Goal: Task Accomplishment & Management: Manage account settings

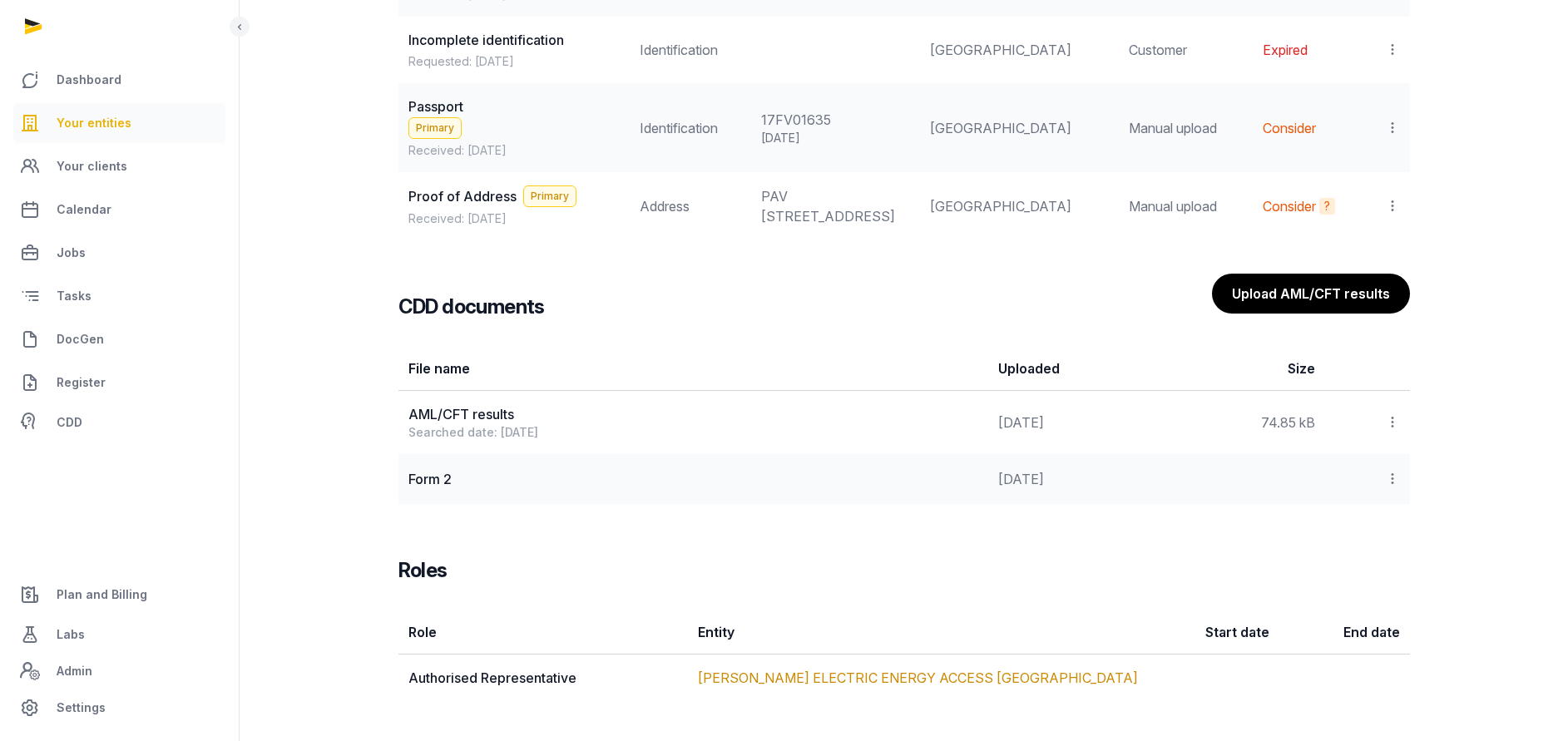
drag, startPoint x: 0, startPoint y: 0, endPoint x: 101, endPoint y: 125, distance: 160.7
click at [101, 125] on span "Your entities" at bounding box center [94, 123] width 75 height 20
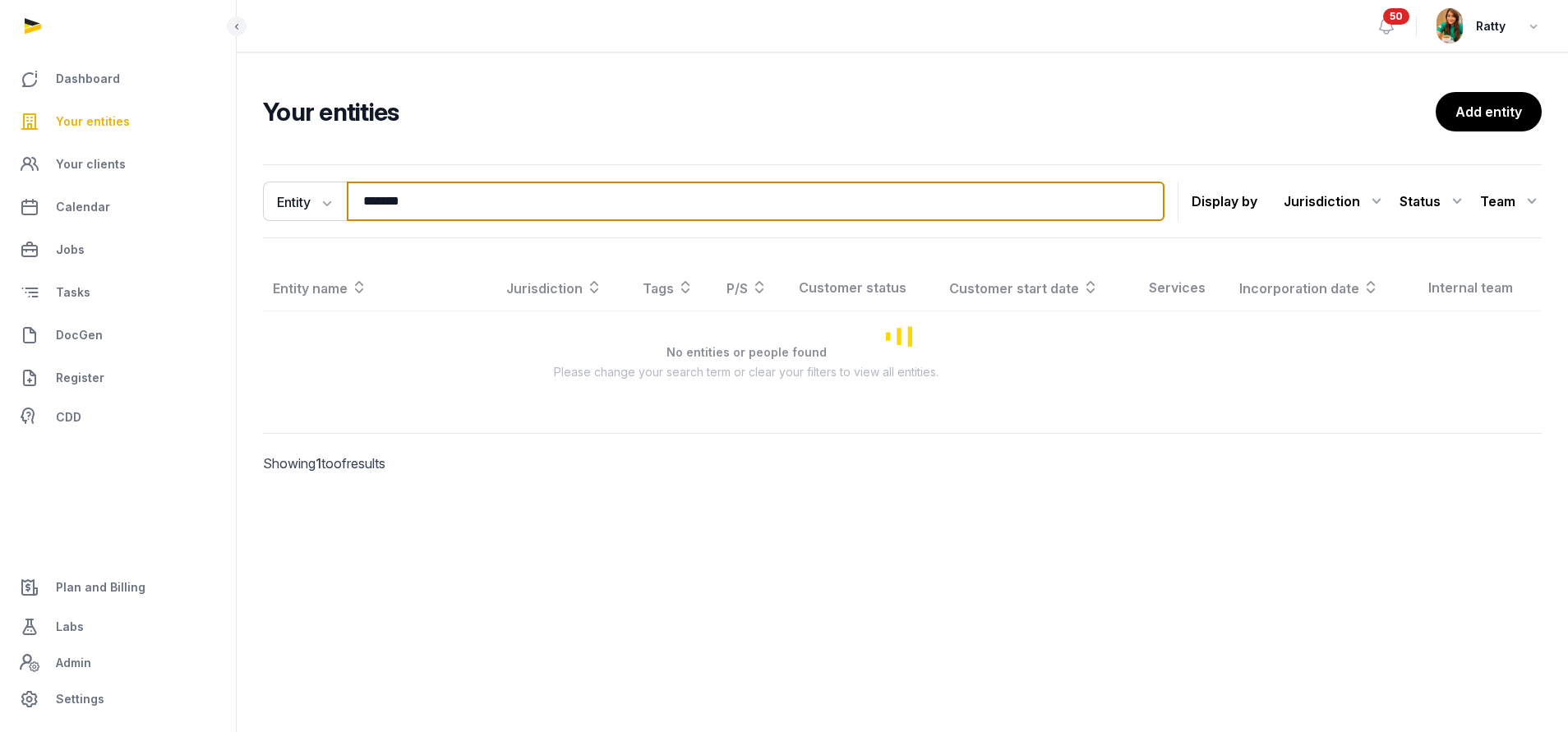
drag, startPoint x: 460, startPoint y: 207, endPoint x: -186, endPoint y: 222, distance: 646.2
click at [0, 222] on html "Dashboard Your entities Your clients Calendar Jobs Tasks DocGen Register CDD Pl…" at bounding box center [784, 366] width 1568 height 732
type input "*****"
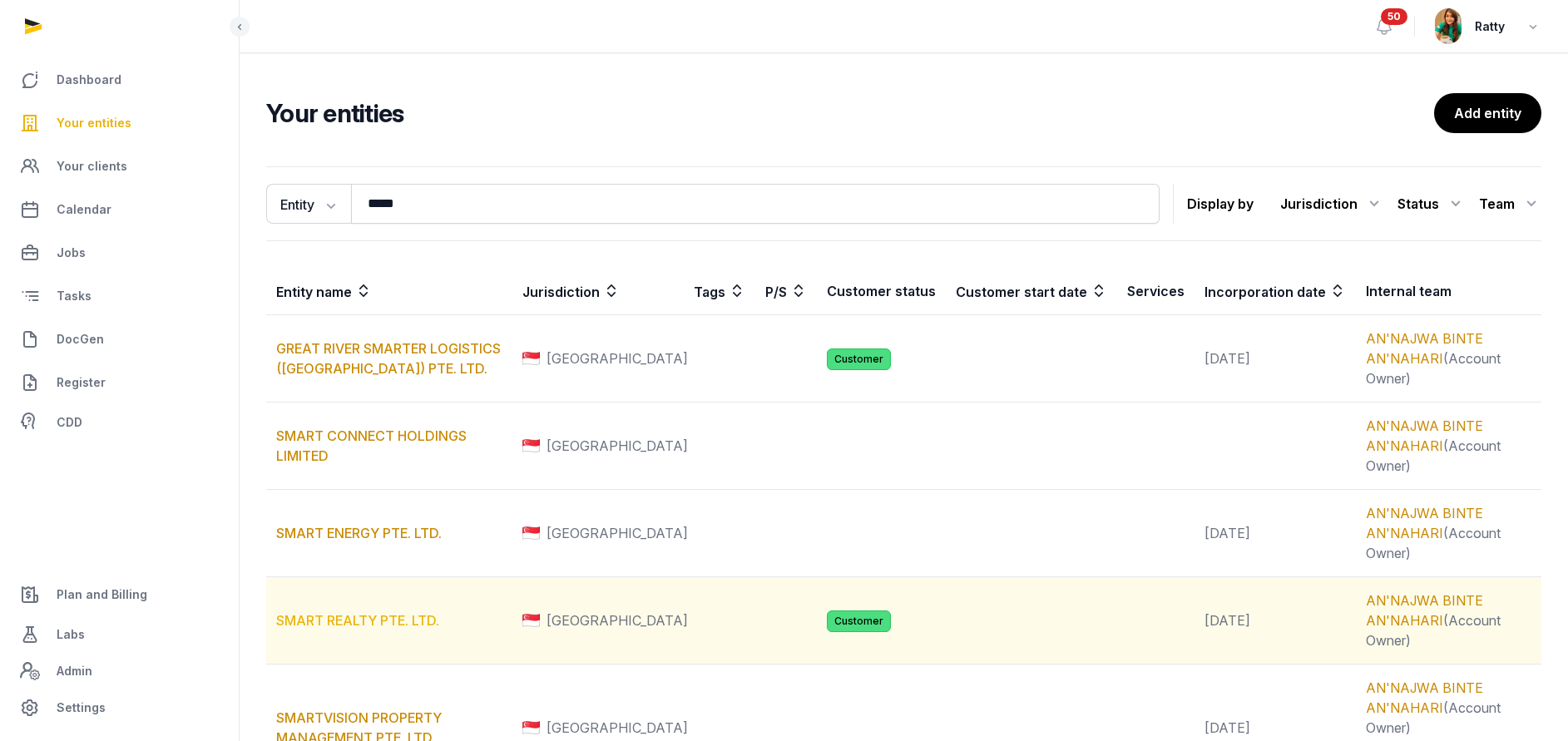
click at [351, 622] on link "SMART REALTY PTE. LTD." at bounding box center [357, 621] width 163 height 17
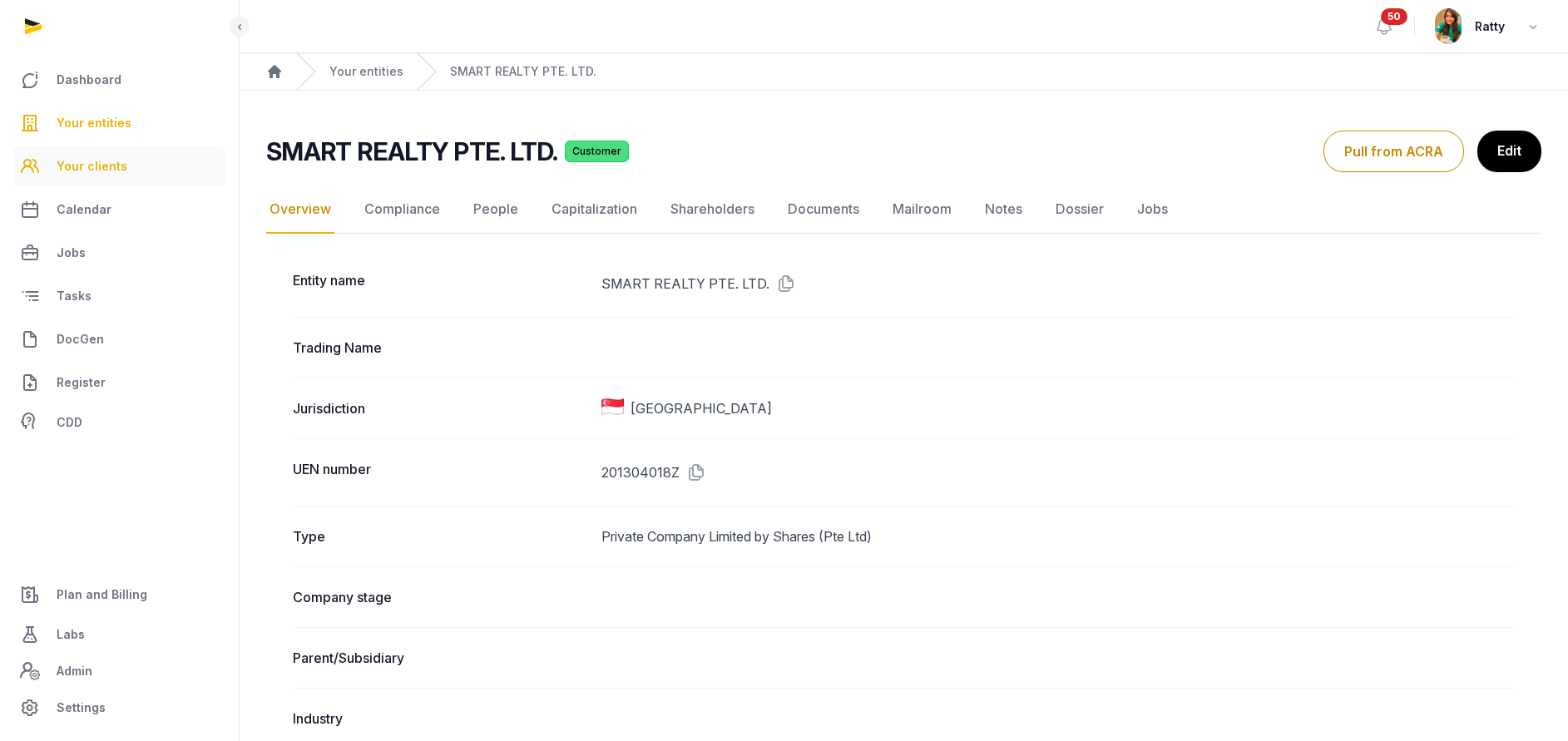
click at [104, 161] on span "Your clients" at bounding box center [92, 166] width 71 height 20
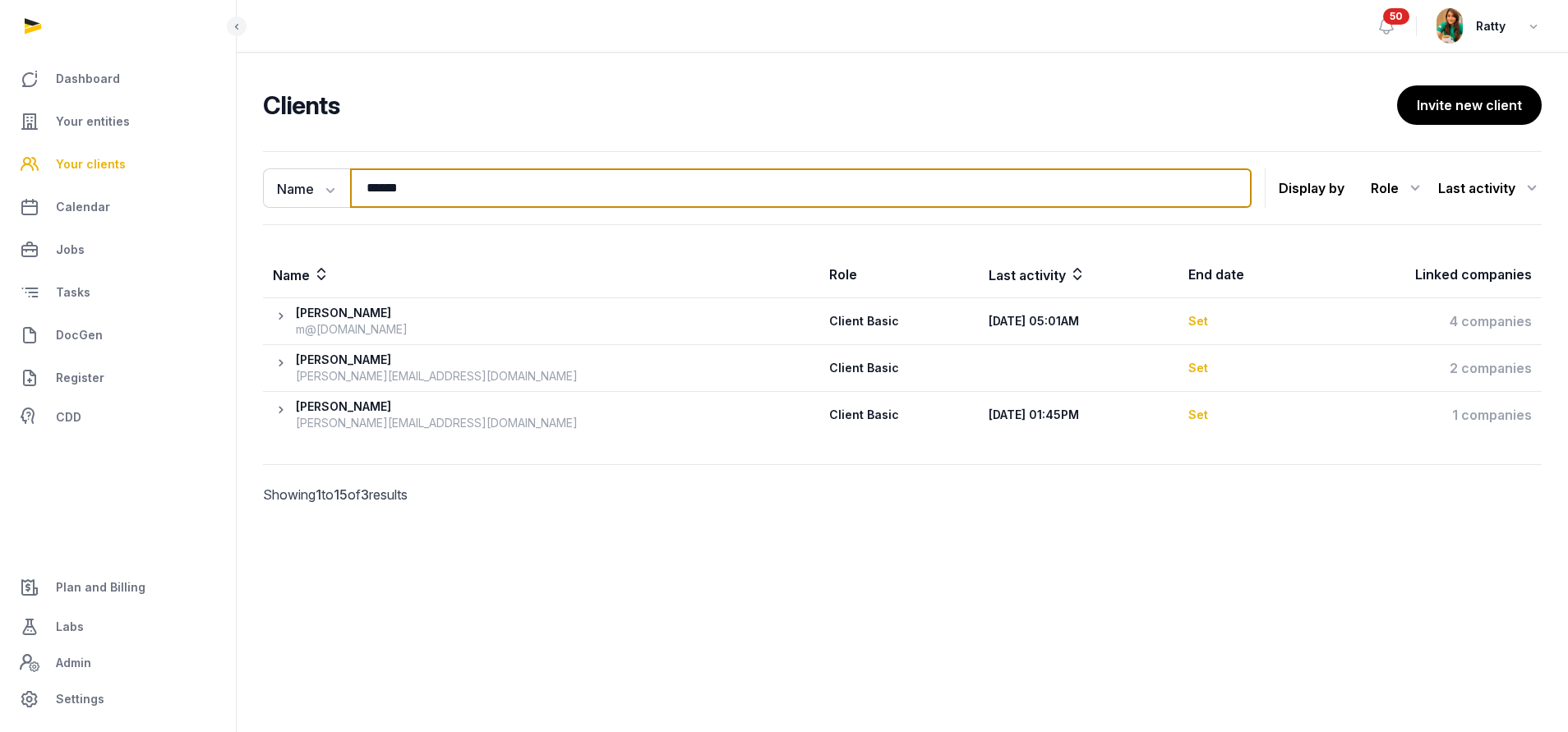
drag, startPoint x: 436, startPoint y: 191, endPoint x: 180, endPoint y: 184, distance: 256.1
click at [182, 184] on div "Dashboard Your entities Your clients Calendar Jobs Tasks DocGen Register CDD Pl…" at bounding box center [784, 366] width 1568 height 732
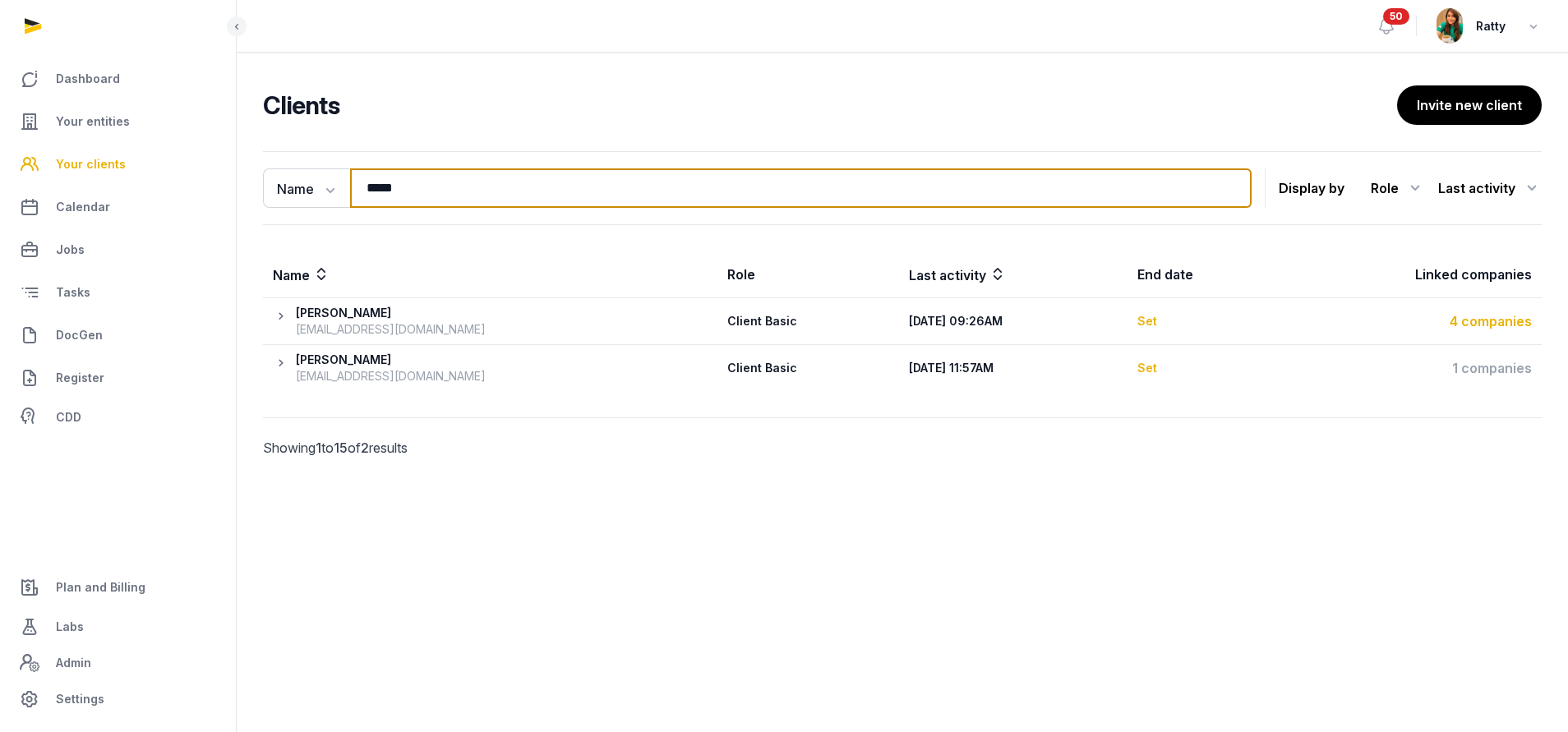
type input "*****"
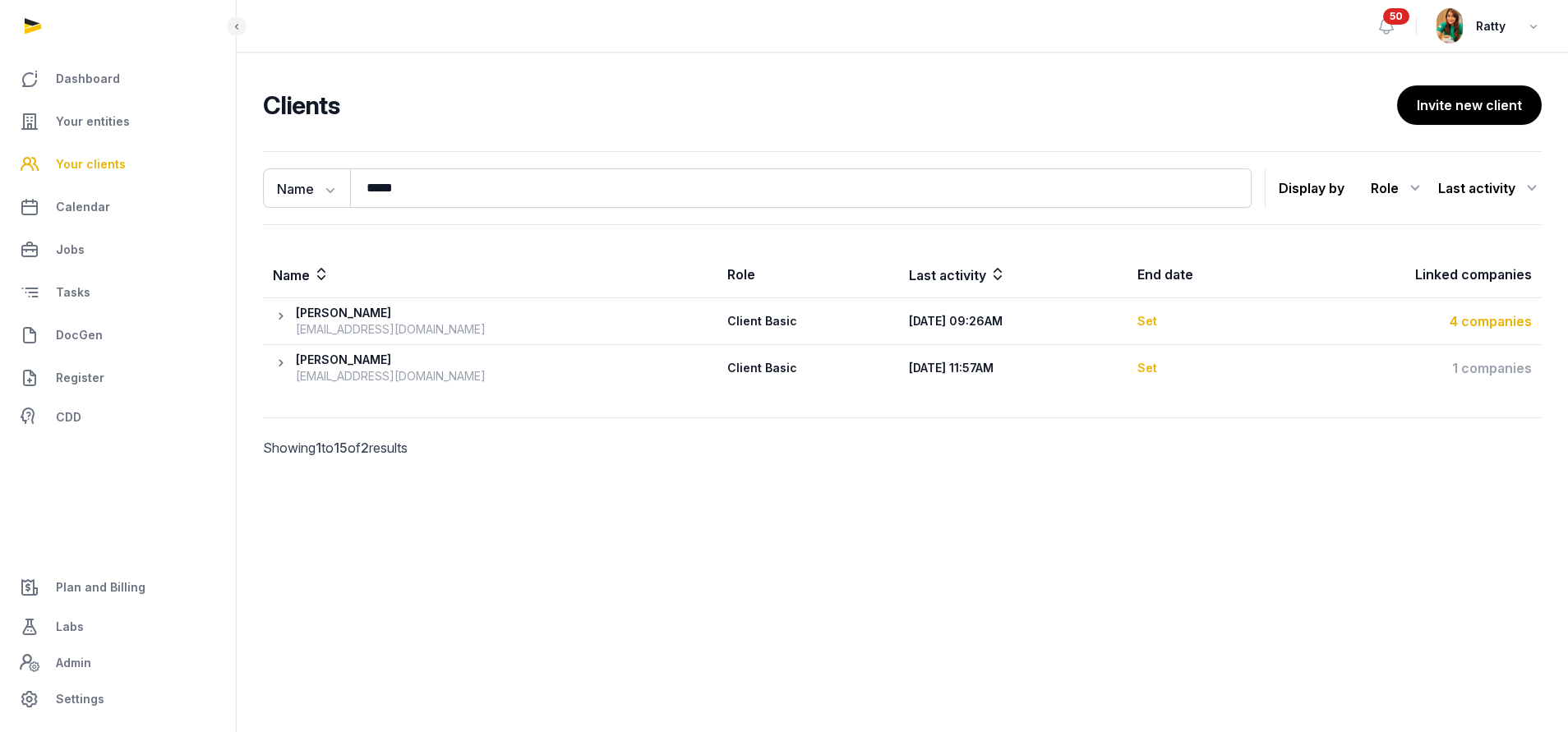
click at [1506, 322] on div "4 companies" at bounding box center [1407, 321] width 247 height 20
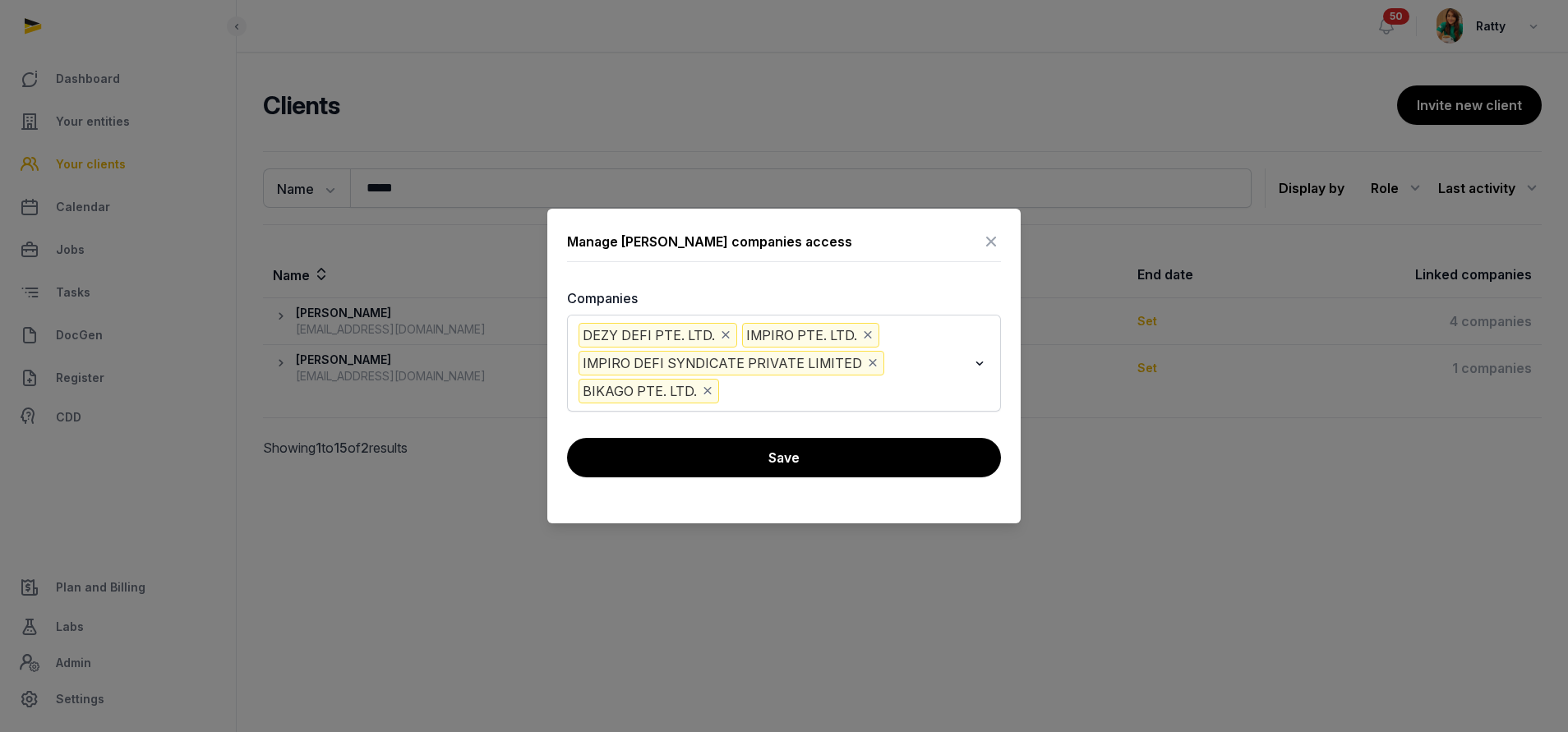
click at [988, 241] on icon at bounding box center [991, 241] width 20 height 26
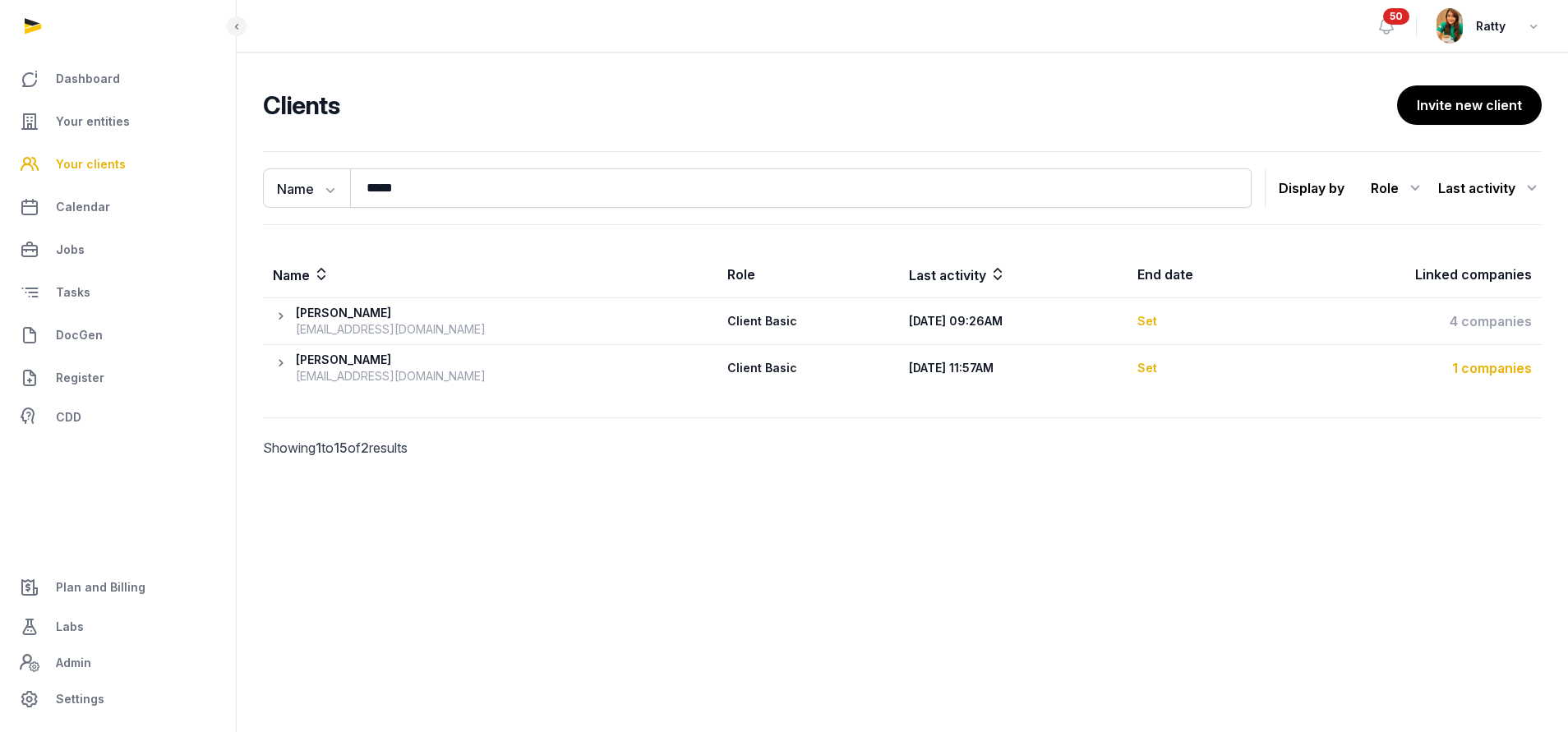
click at [1504, 372] on div "1 companies" at bounding box center [1407, 368] width 247 height 20
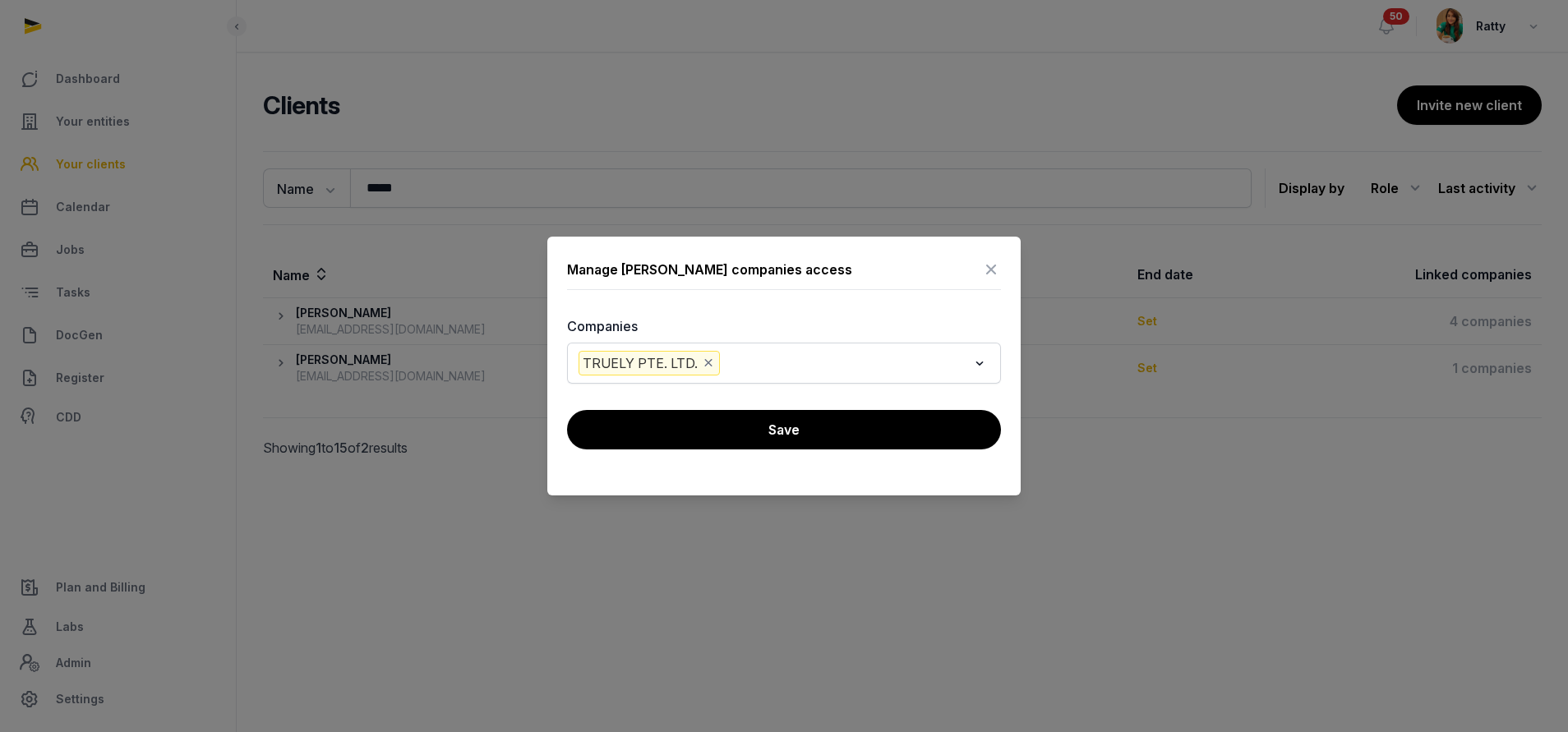
click at [991, 269] on icon at bounding box center [991, 269] width 20 height 26
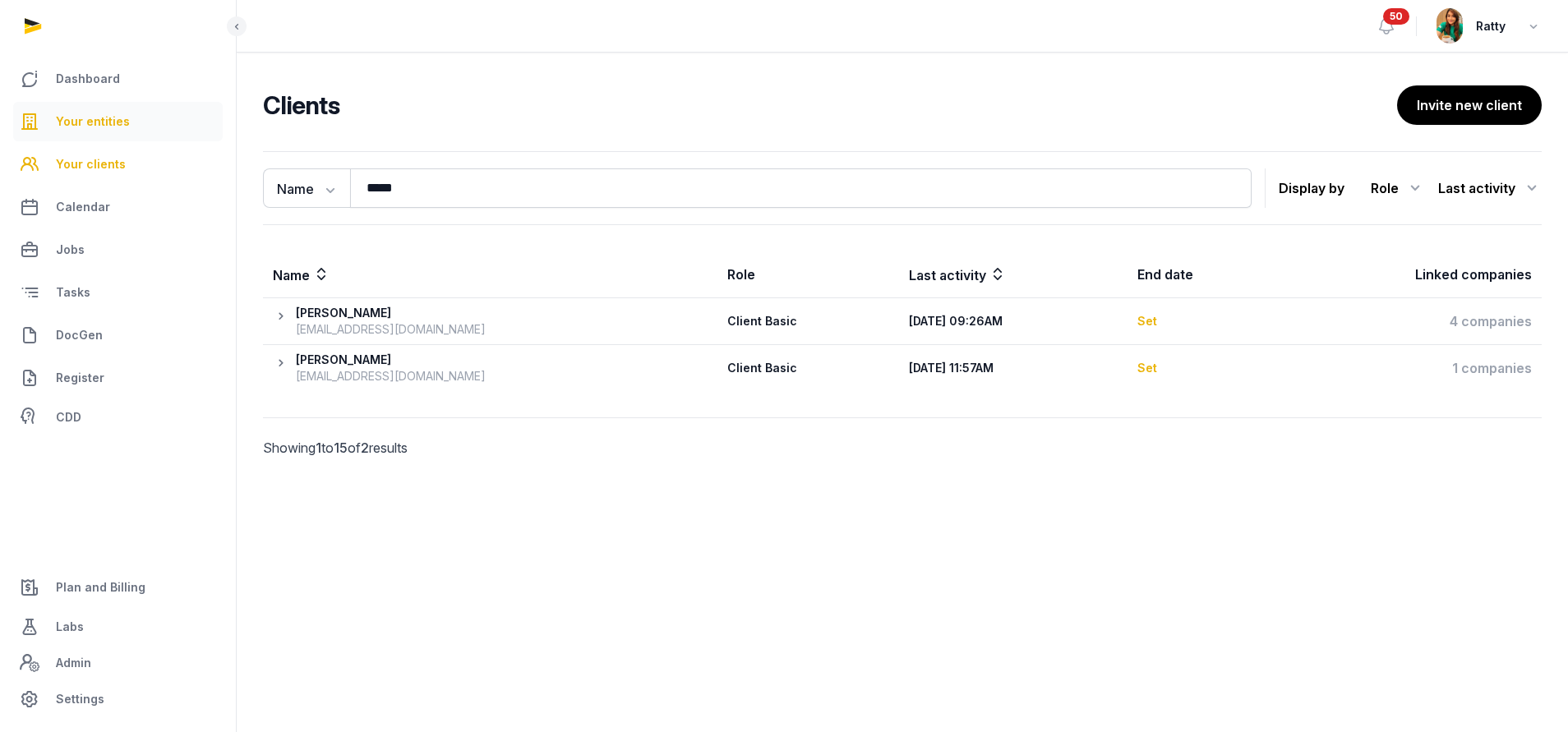
click at [79, 118] on span "Your entities" at bounding box center [93, 121] width 74 height 20
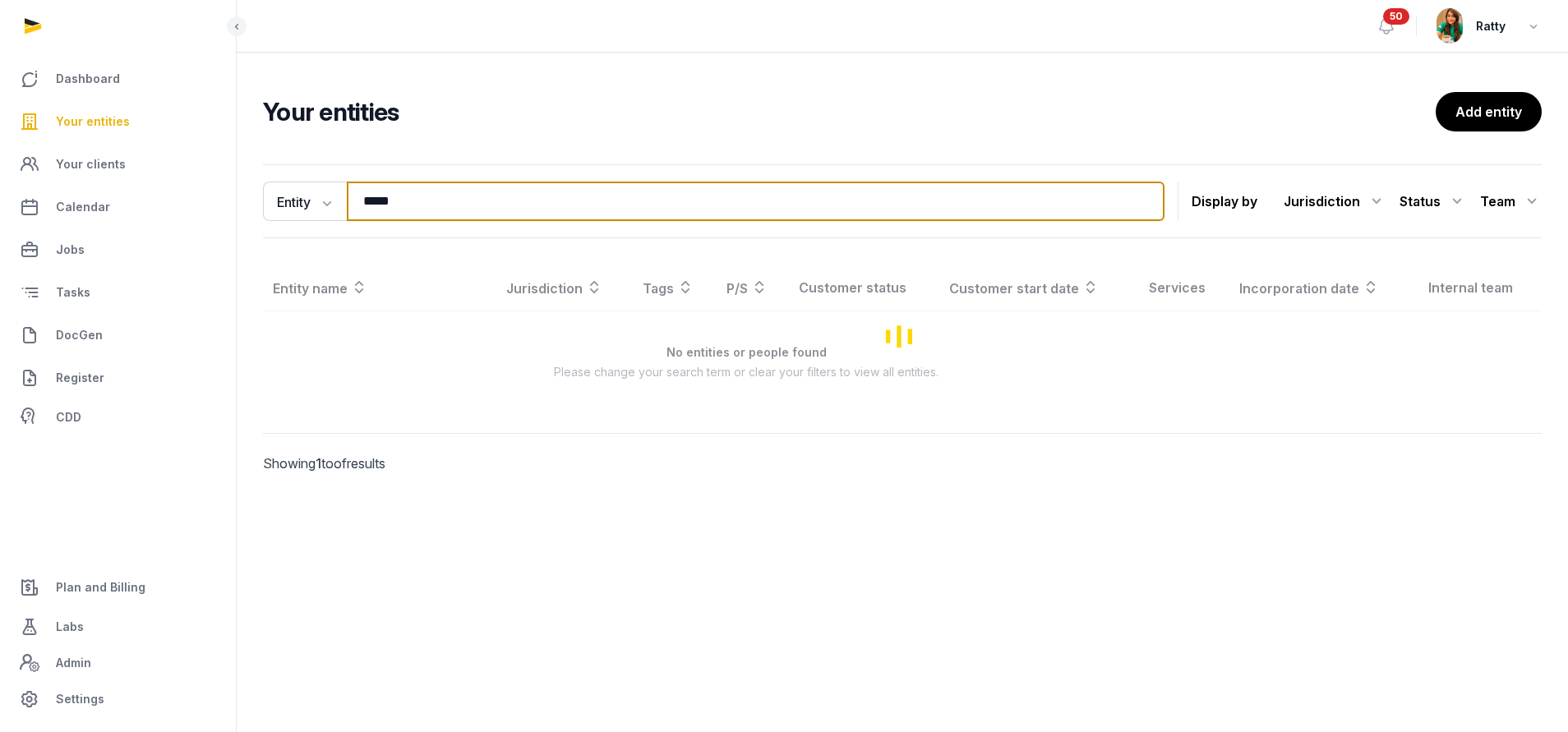
drag, startPoint x: 424, startPoint y: 203, endPoint x: -298, endPoint y: 168, distance: 722.8
click at [0, 168] on html "Dashboard Your entities Your clients Calendar Jobs Tasks DocGen Register CDD Pl…" at bounding box center [784, 366] width 1568 height 732
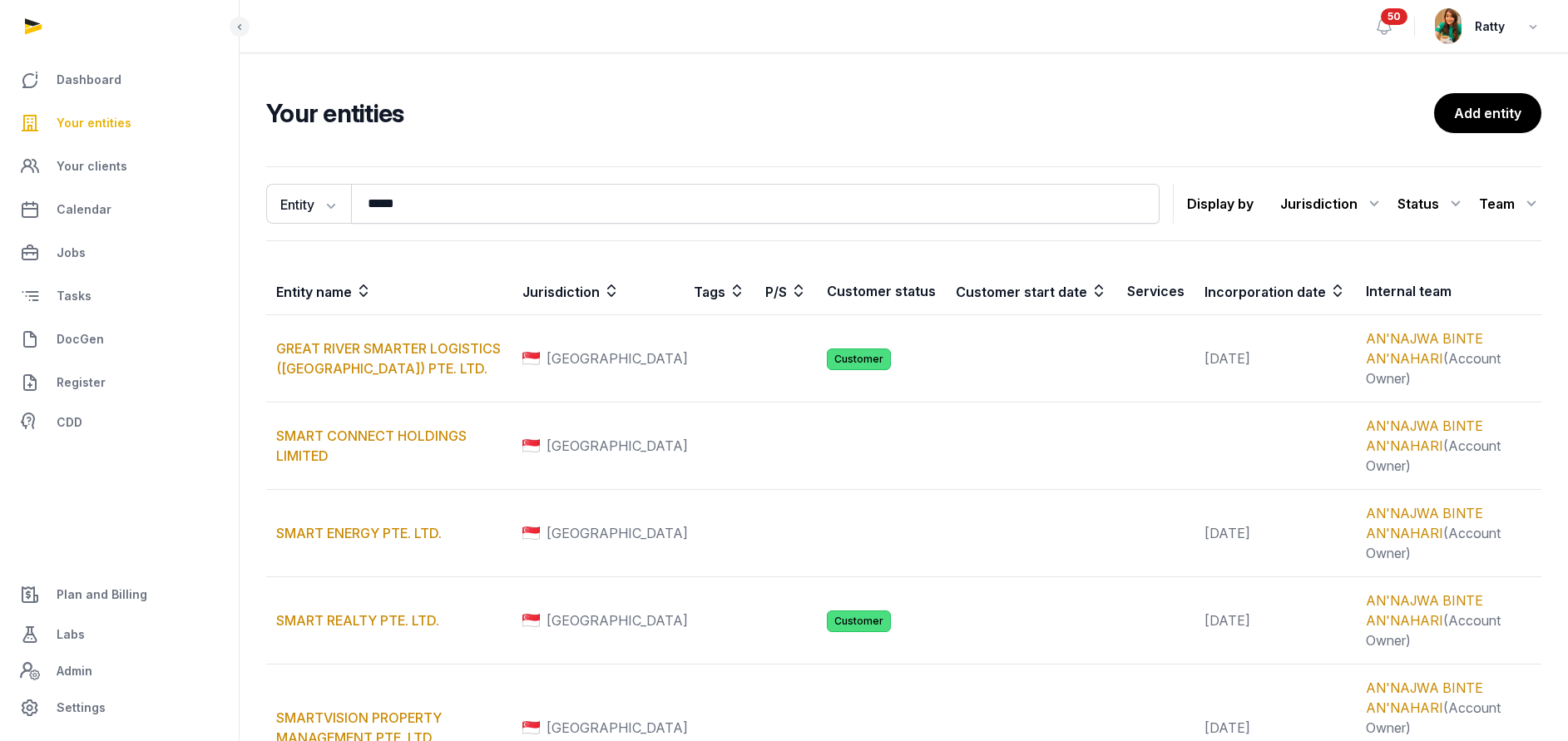
click at [128, 121] on link "Your entities" at bounding box center [120, 123] width 212 height 40
click at [104, 118] on span "Your entities" at bounding box center [94, 123] width 75 height 20
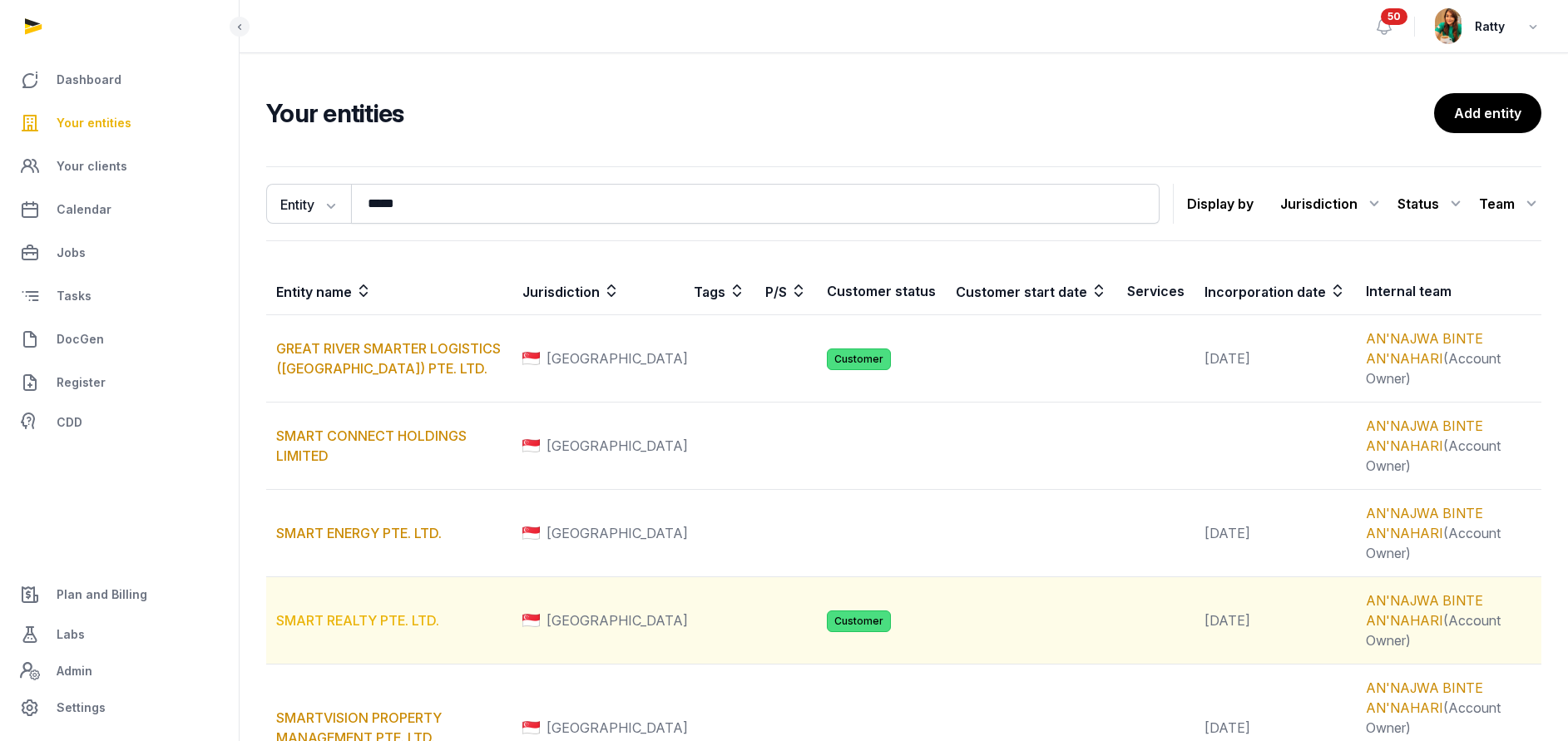
click at [372, 620] on link "SMART REALTY PTE. LTD." at bounding box center [357, 621] width 163 height 17
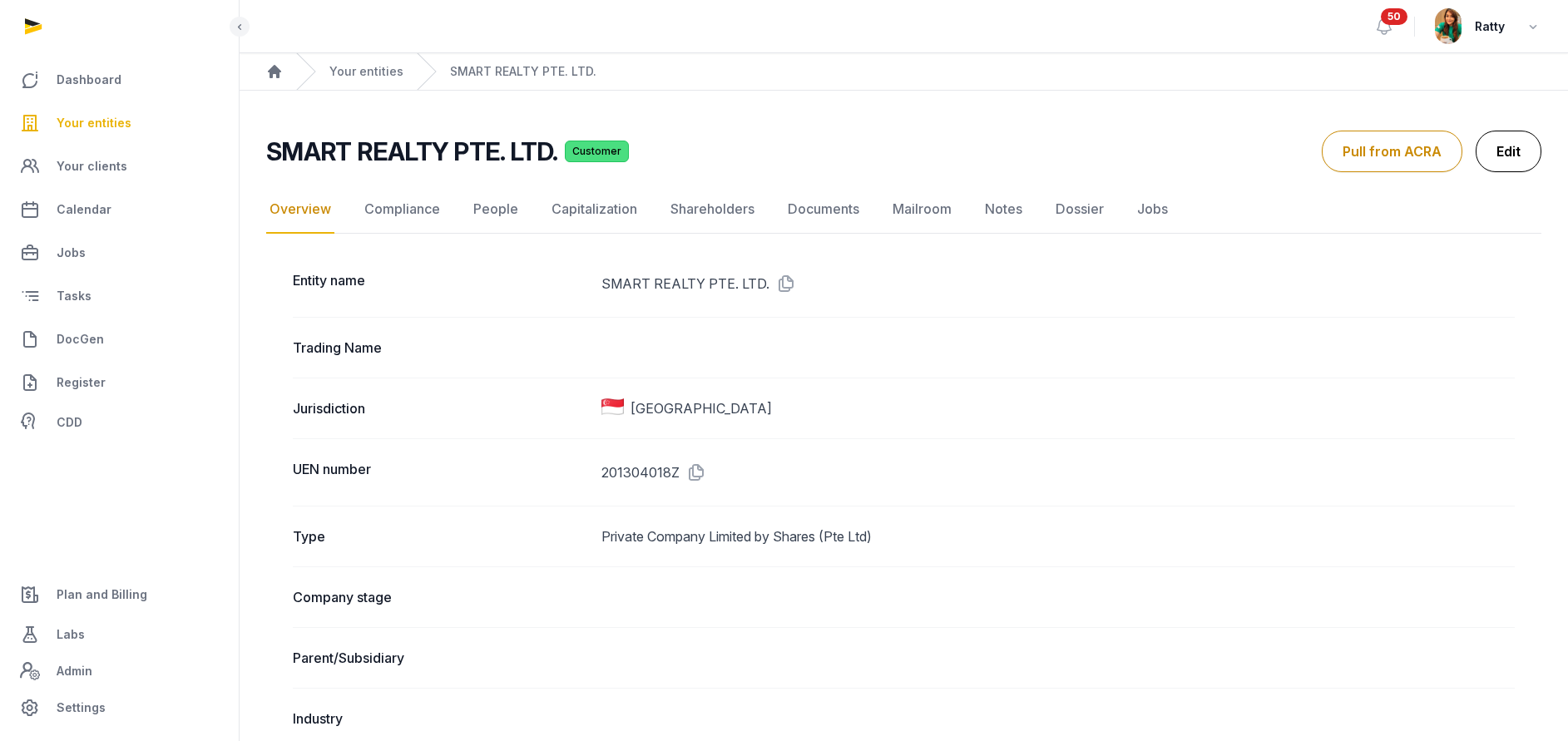
click at [1506, 158] on link "Edit" at bounding box center [1508, 151] width 66 height 42
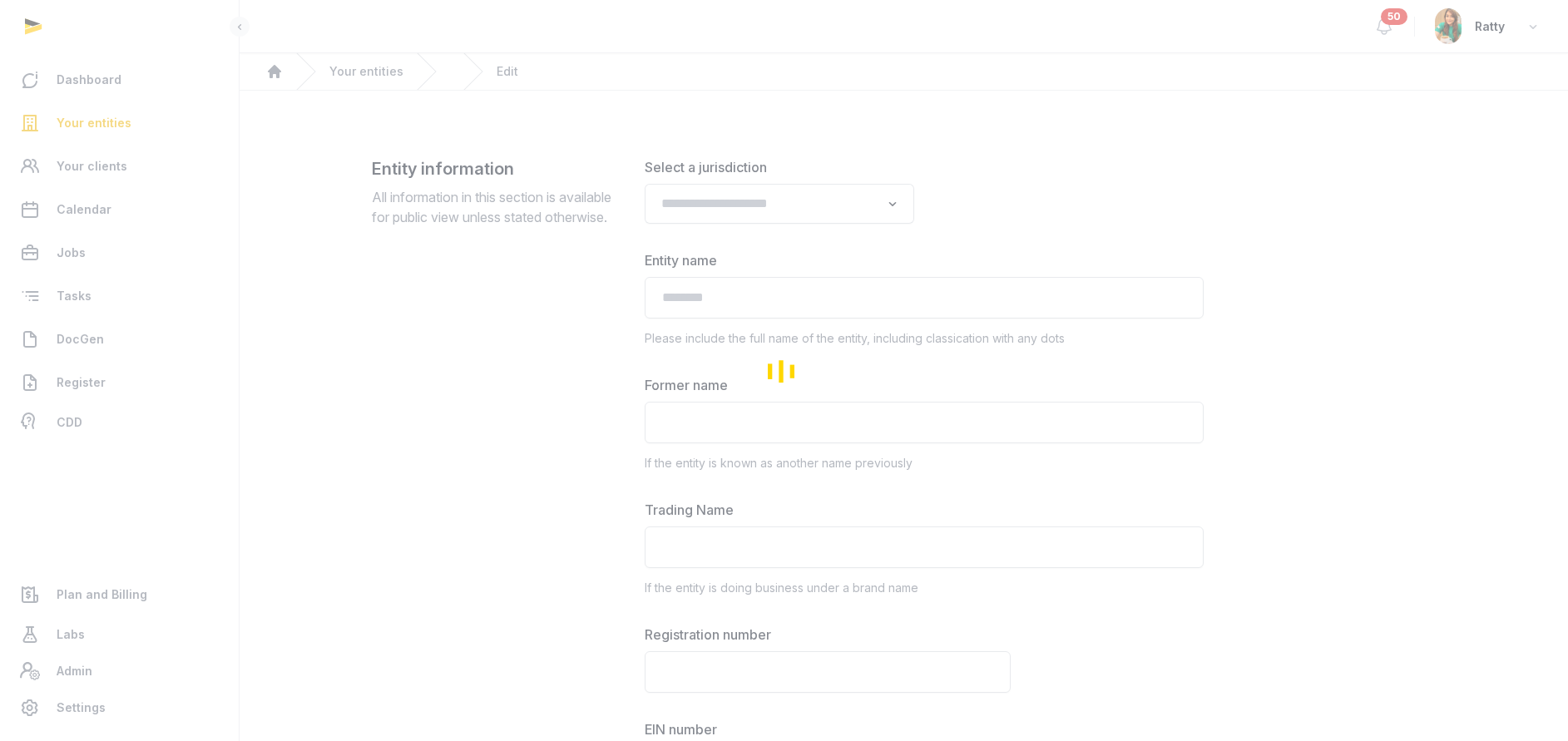
type input "**********"
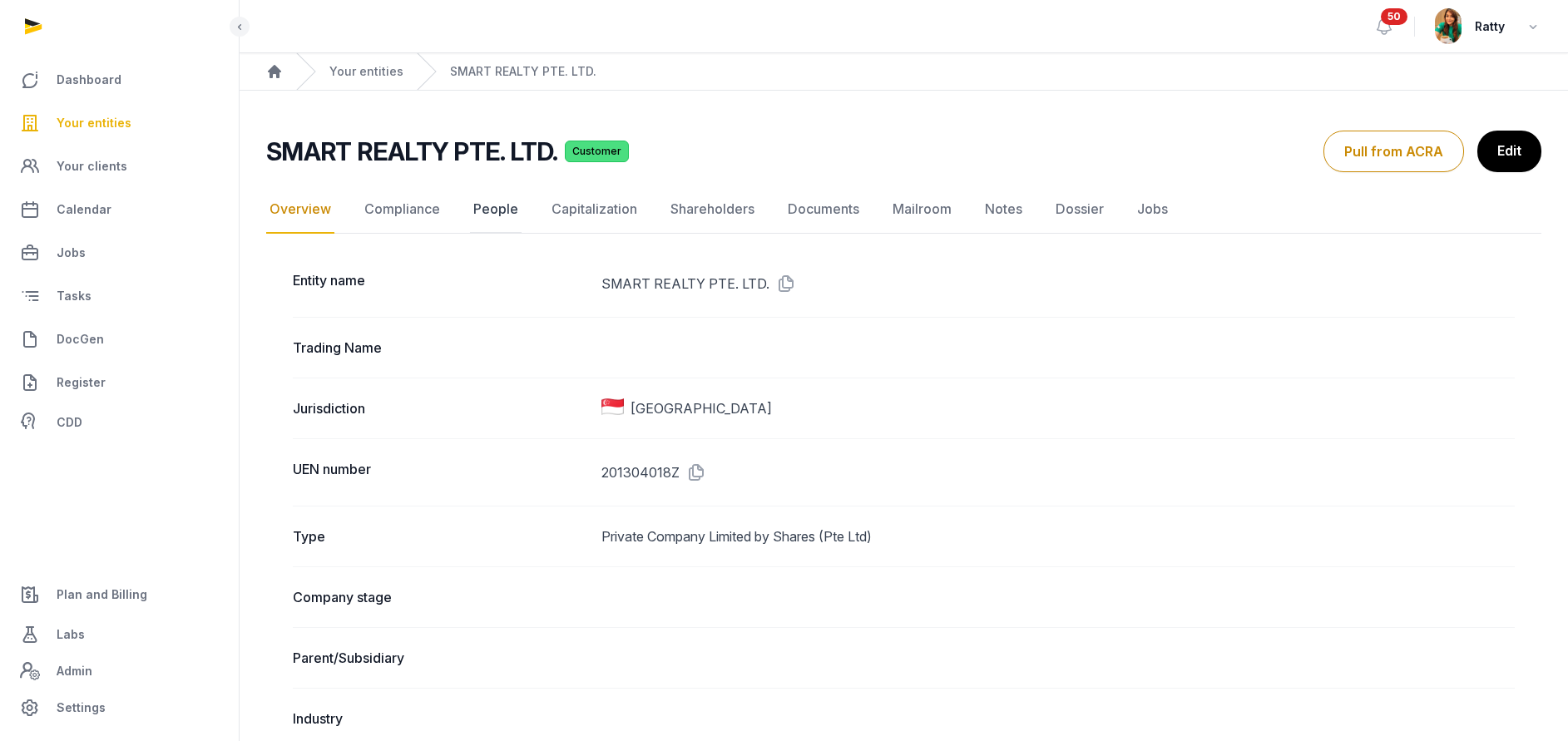
click at [482, 217] on link "People" at bounding box center [496, 210] width 52 height 49
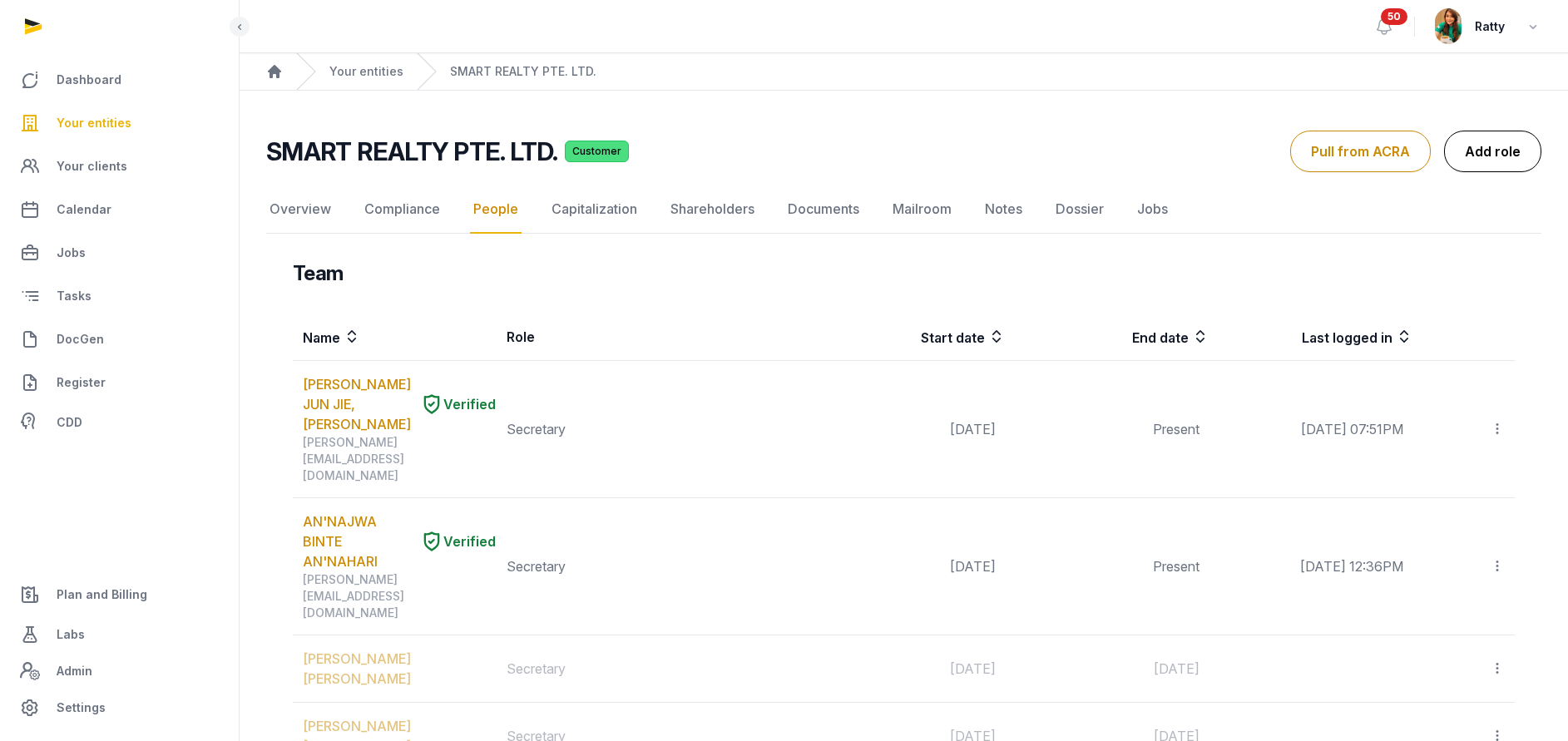
click at [1483, 156] on link "Add role" at bounding box center [1493, 151] width 97 height 42
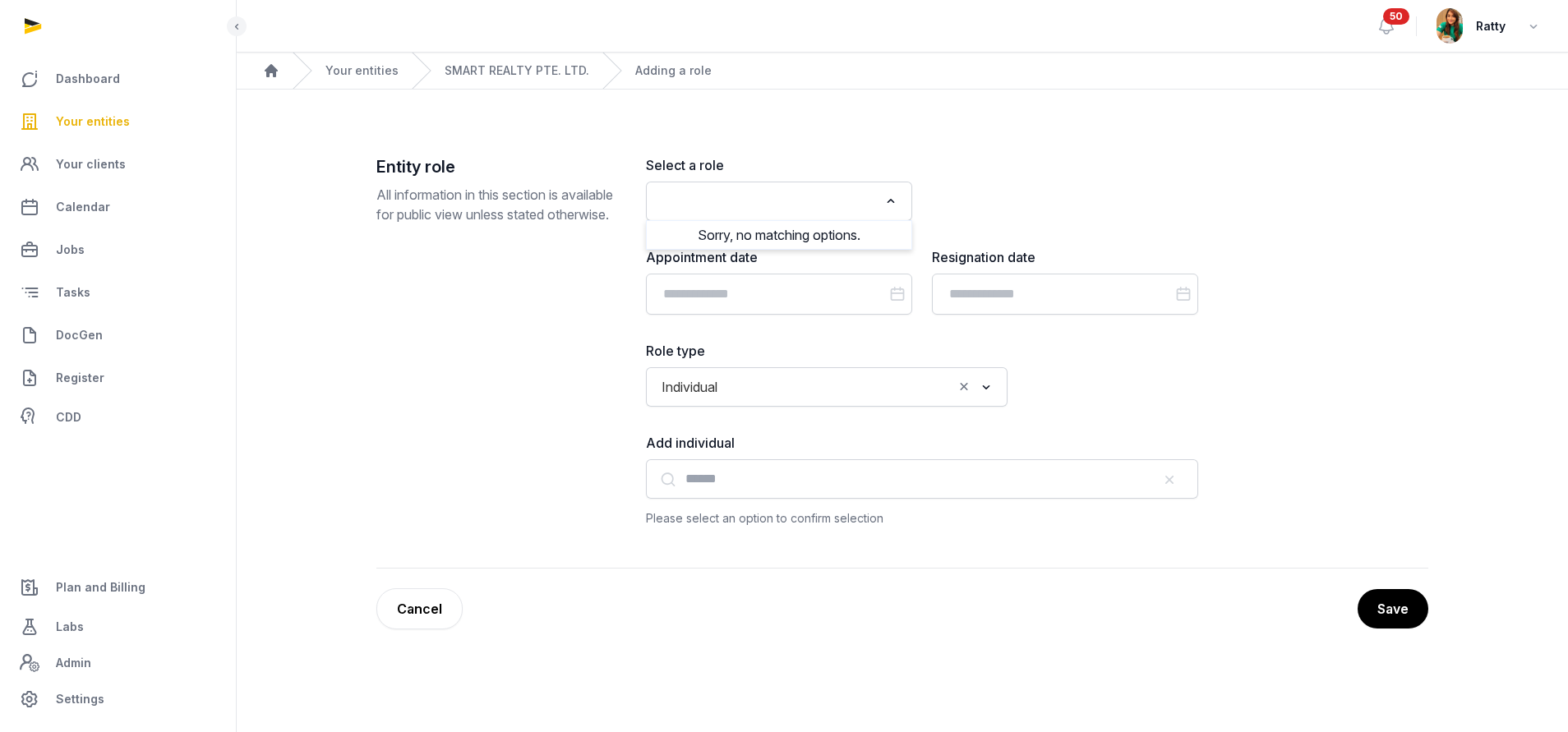
click at [801, 190] on input "Search for option" at bounding box center [767, 202] width 223 height 23
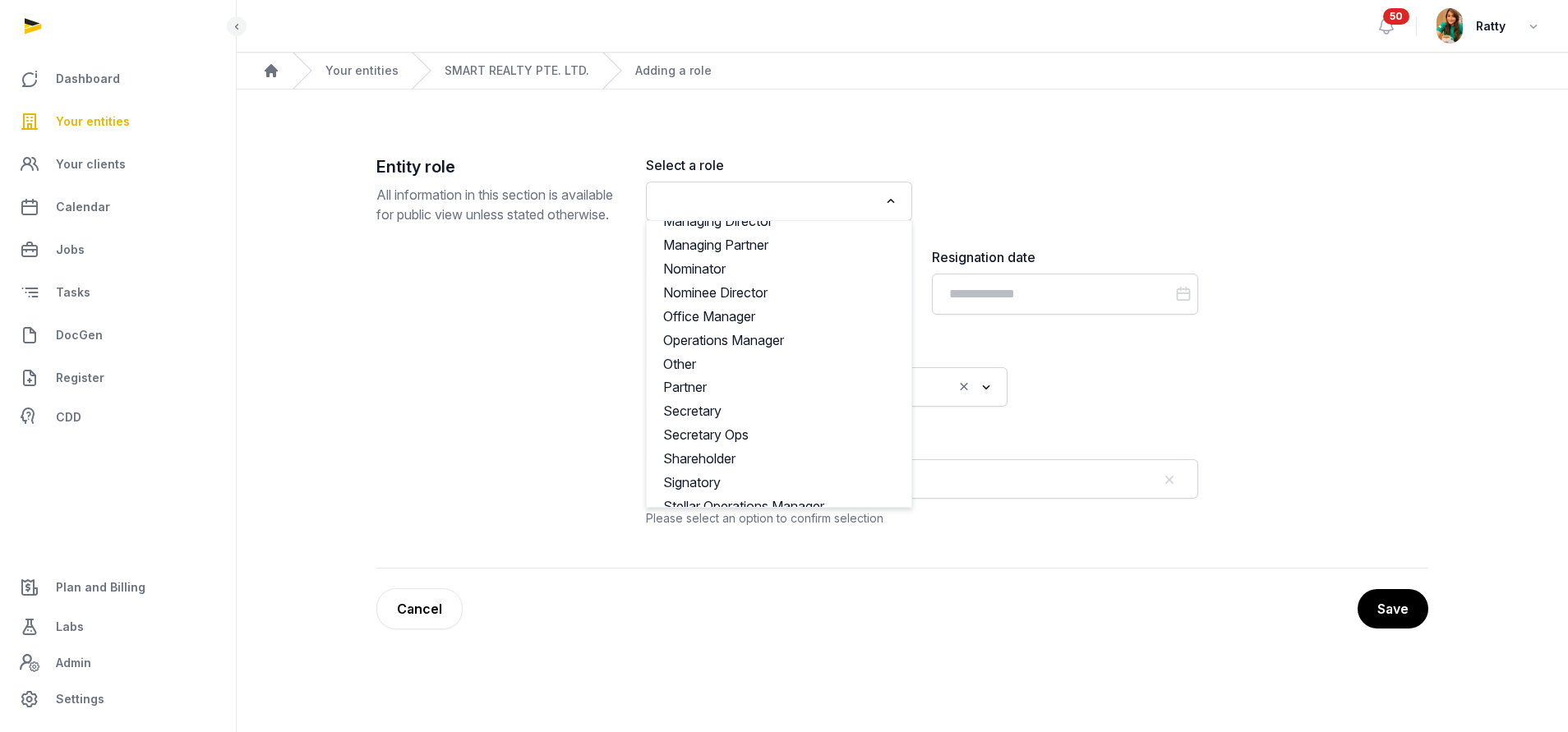
scroll to position [765, 0]
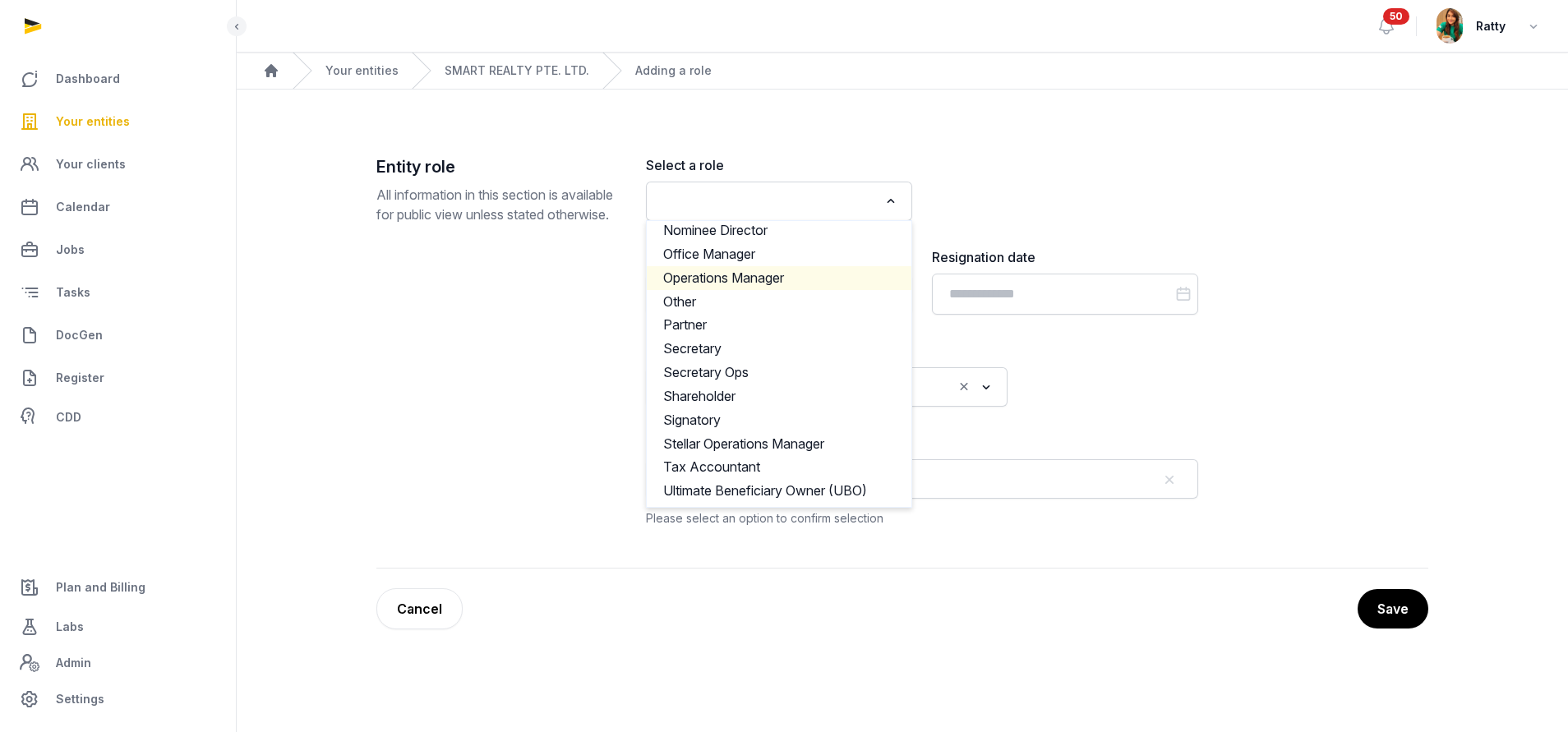
click at [701, 282] on li "Operations Manager" at bounding box center [779, 278] width 264 height 24
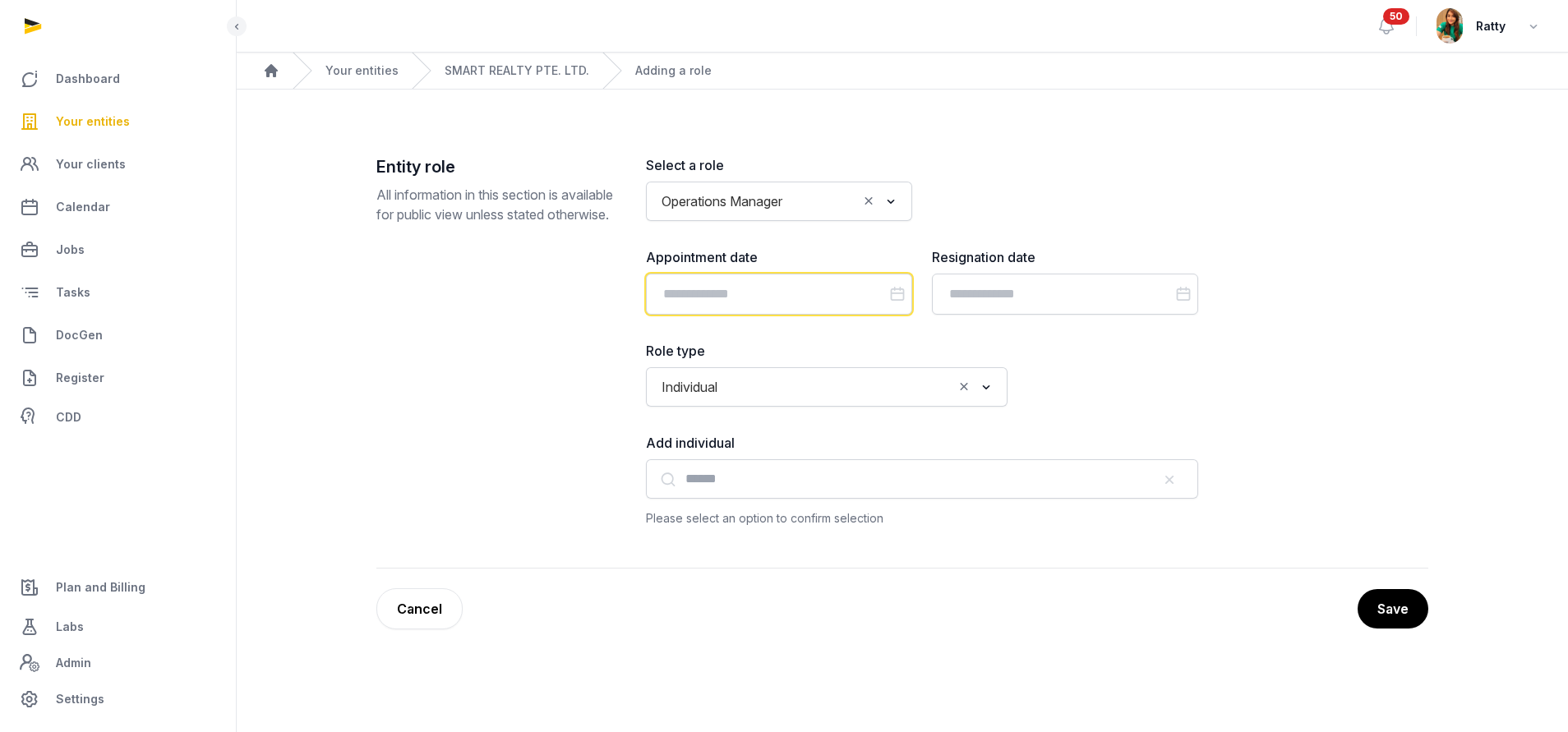
click at [701, 282] on input "Datepicker input" at bounding box center [779, 294] width 266 height 41
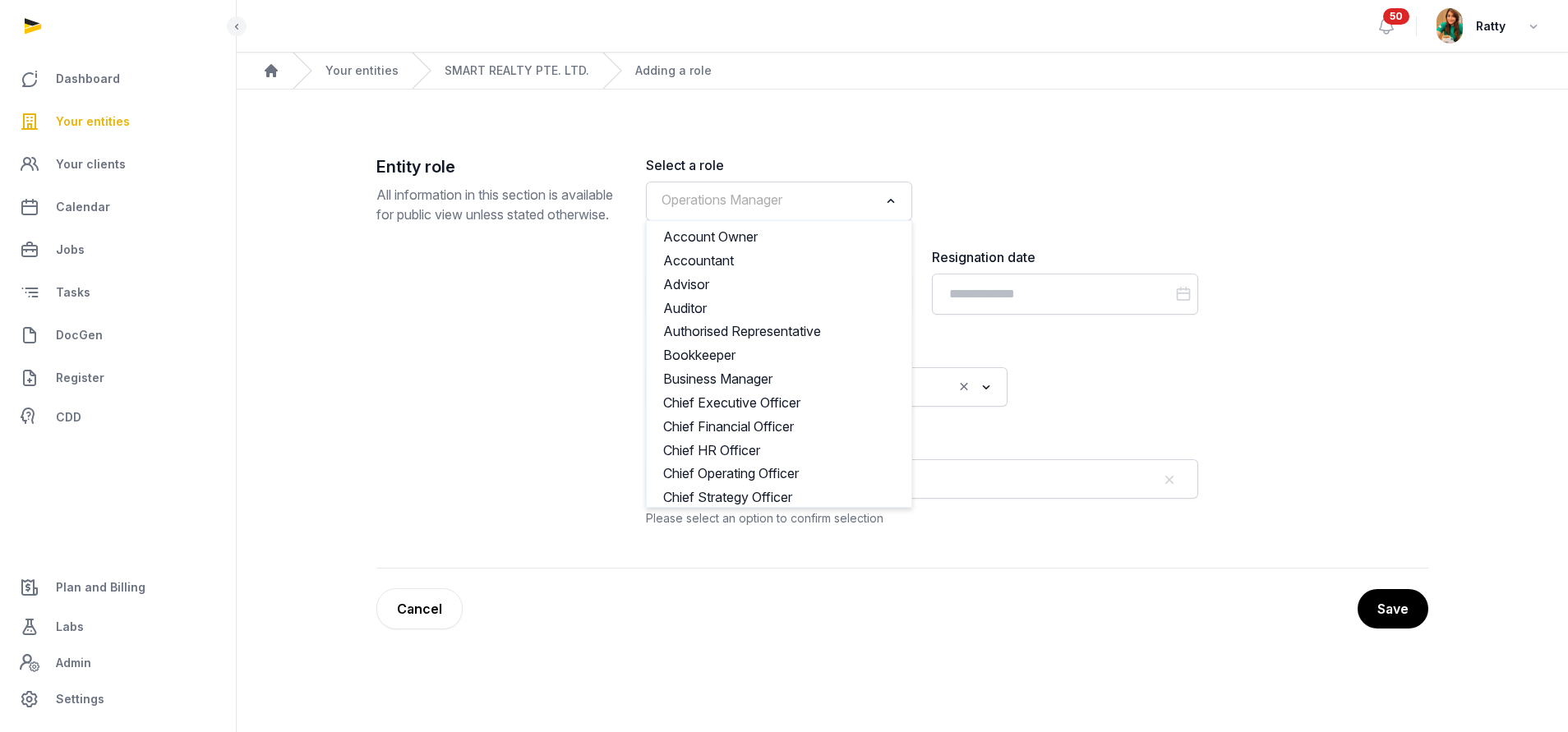
click at [723, 212] on div "Operations Manager" at bounding box center [767, 200] width 226 height 26
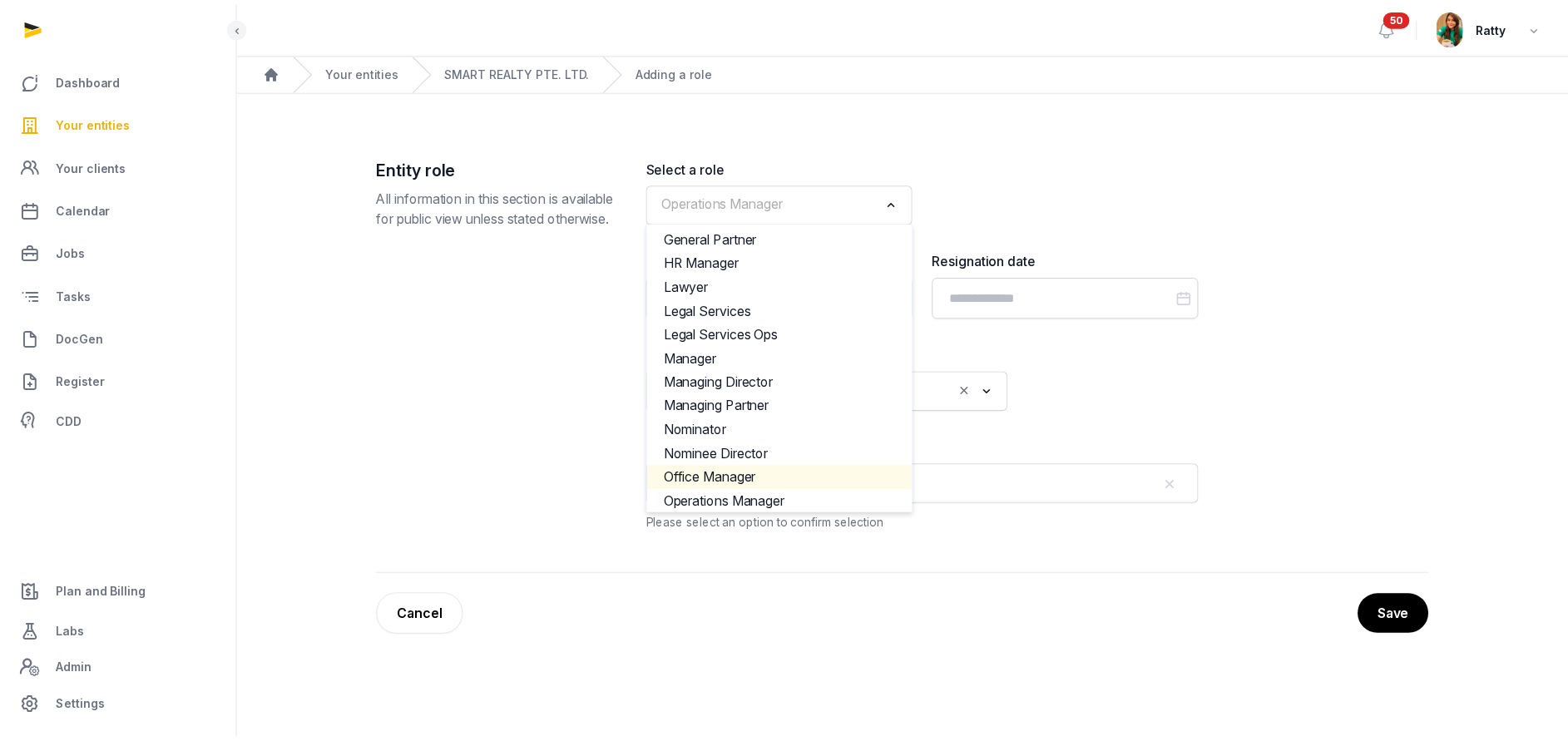
scroll to position [678, 0]
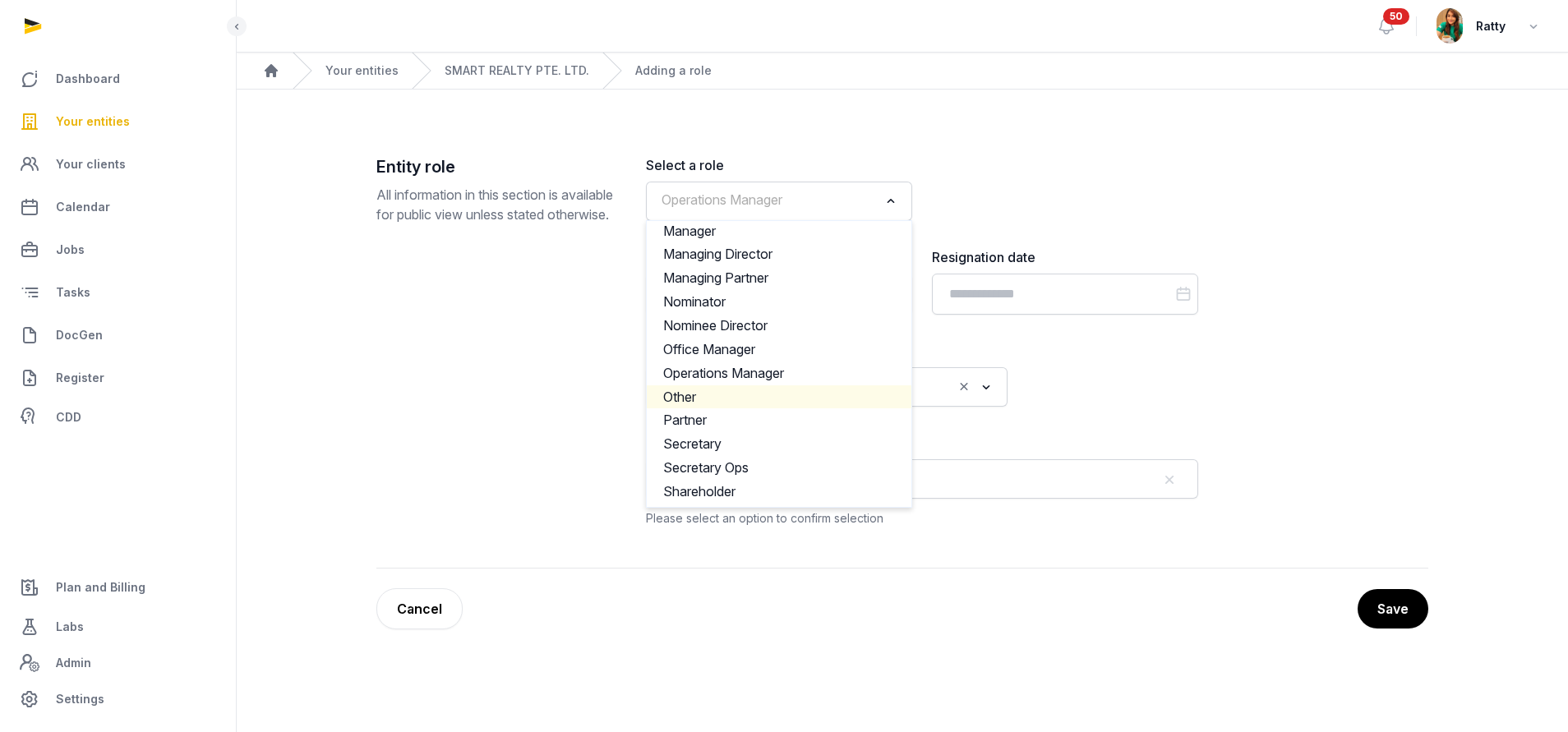
click at [701, 397] on li "Other" at bounding box center [779, 397] width 264 height 24
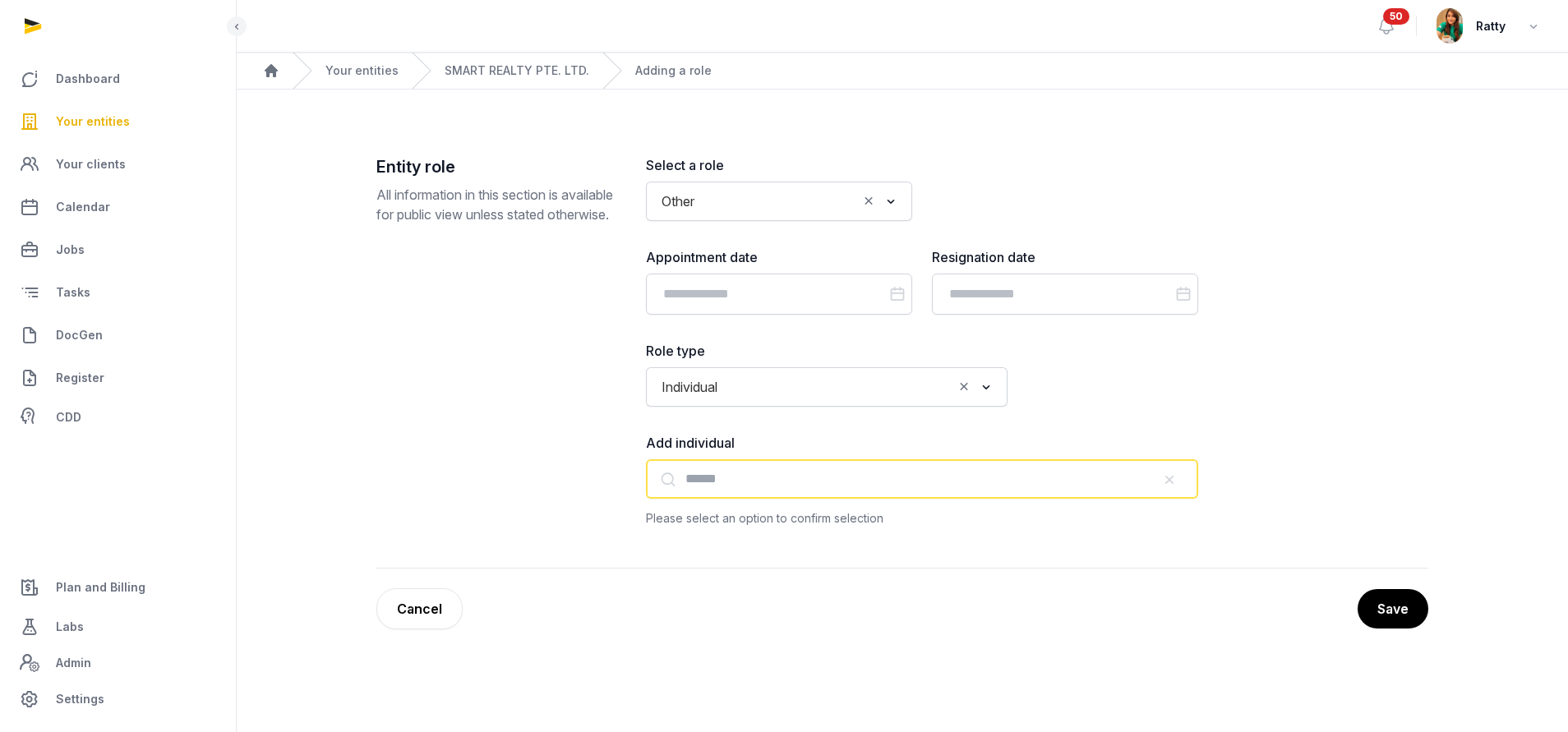
click at [716, 475] on input "text" at bounding box center [922, 479] width 552 height 40
paste input "**********"
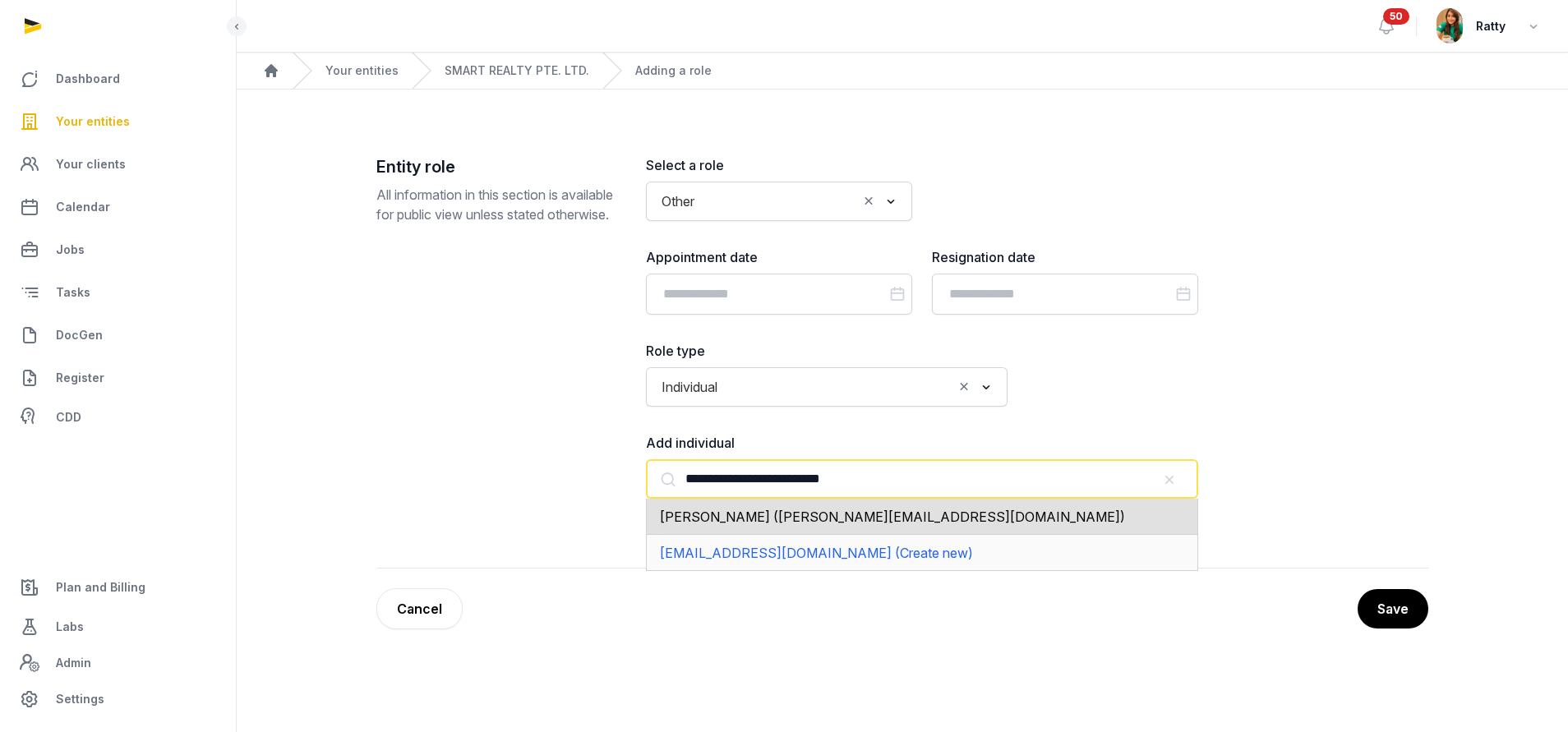
click at [789, 516] on span "[PERSON_NAME] ([PERSON_NAME][EMAIL_ADDRESS][DOMAIN_NAME])" at bounding box center [892, 517] width 465 height 17
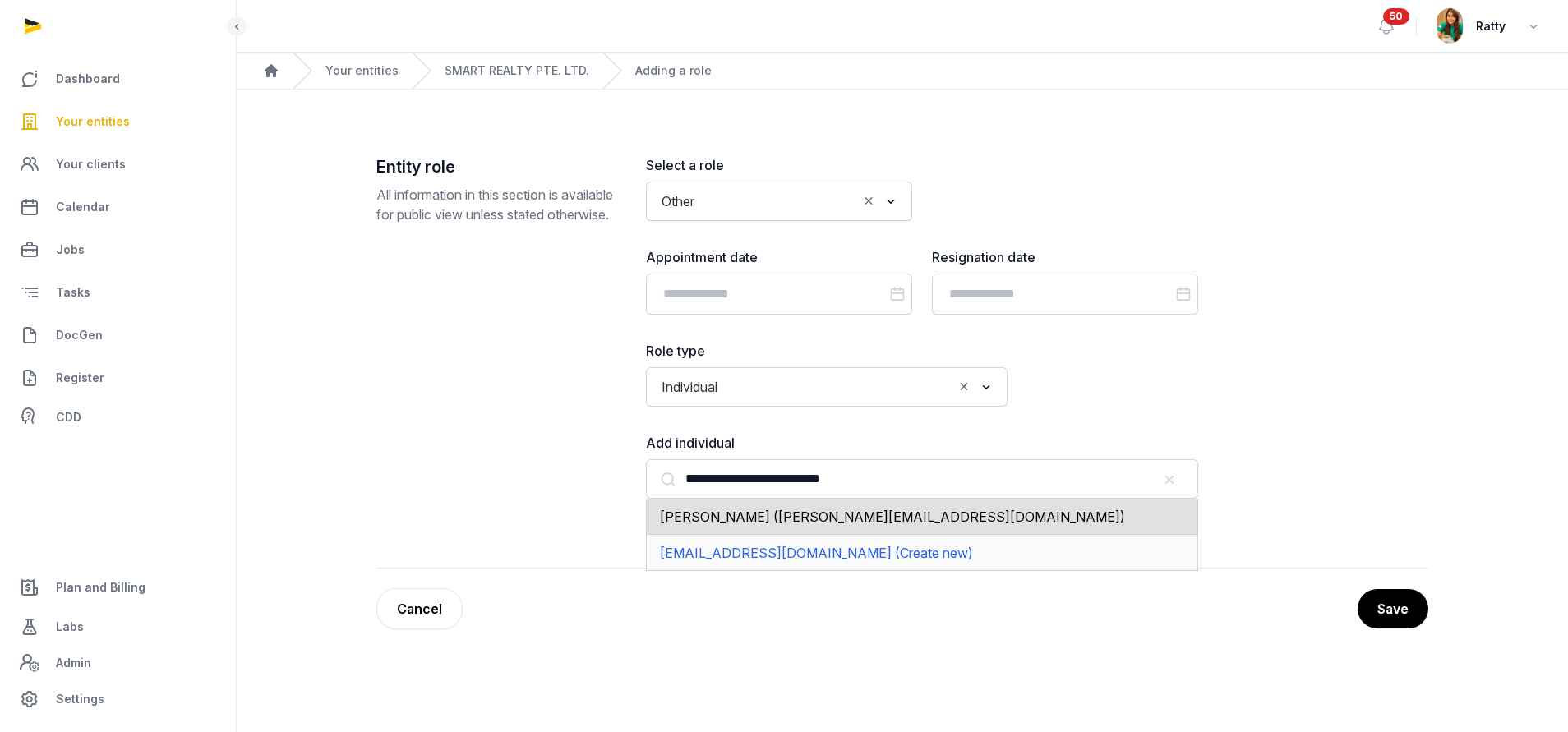
type input "**********"
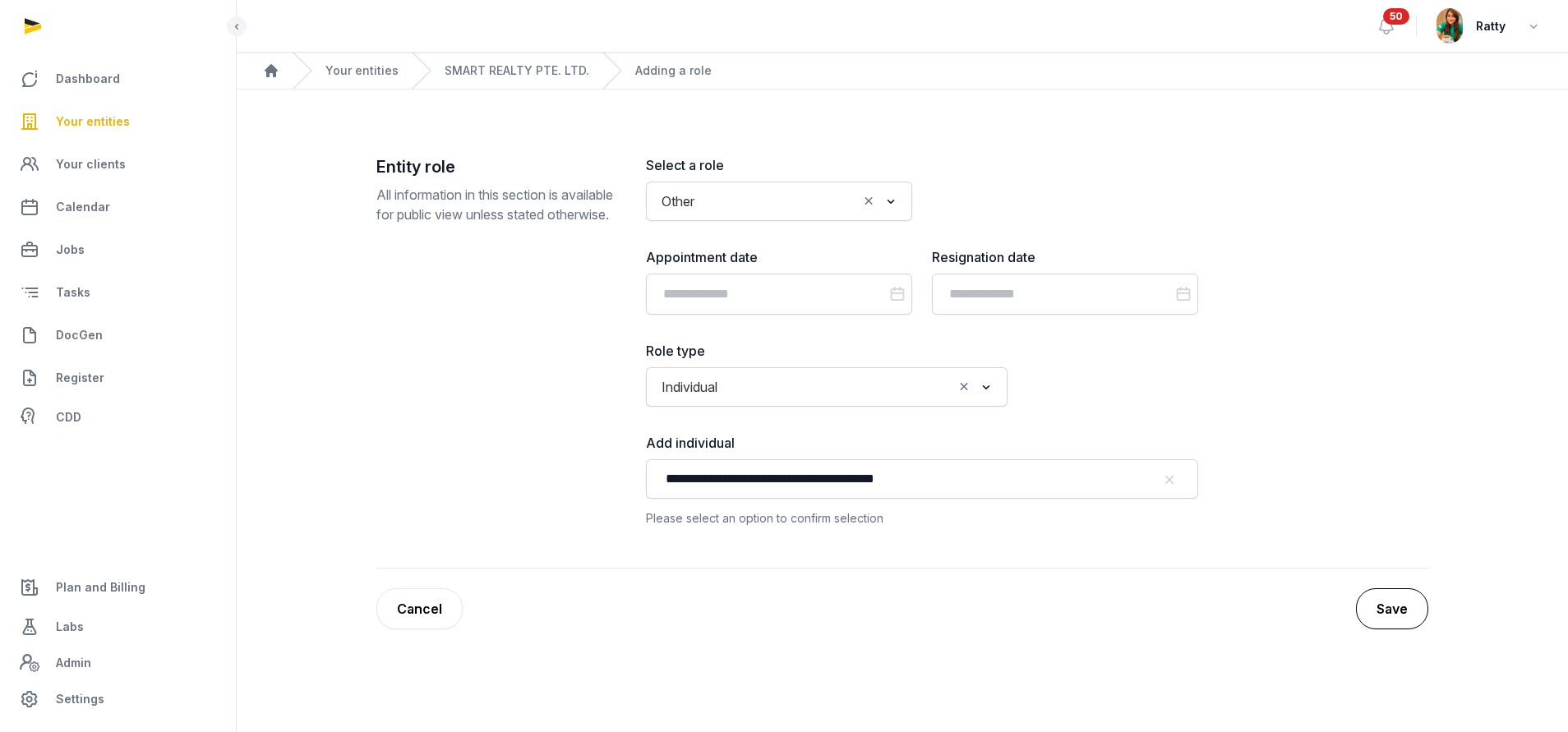
click at [1390, 593] on button "Save" at bounding box center [1392, 609] width 73 height 41
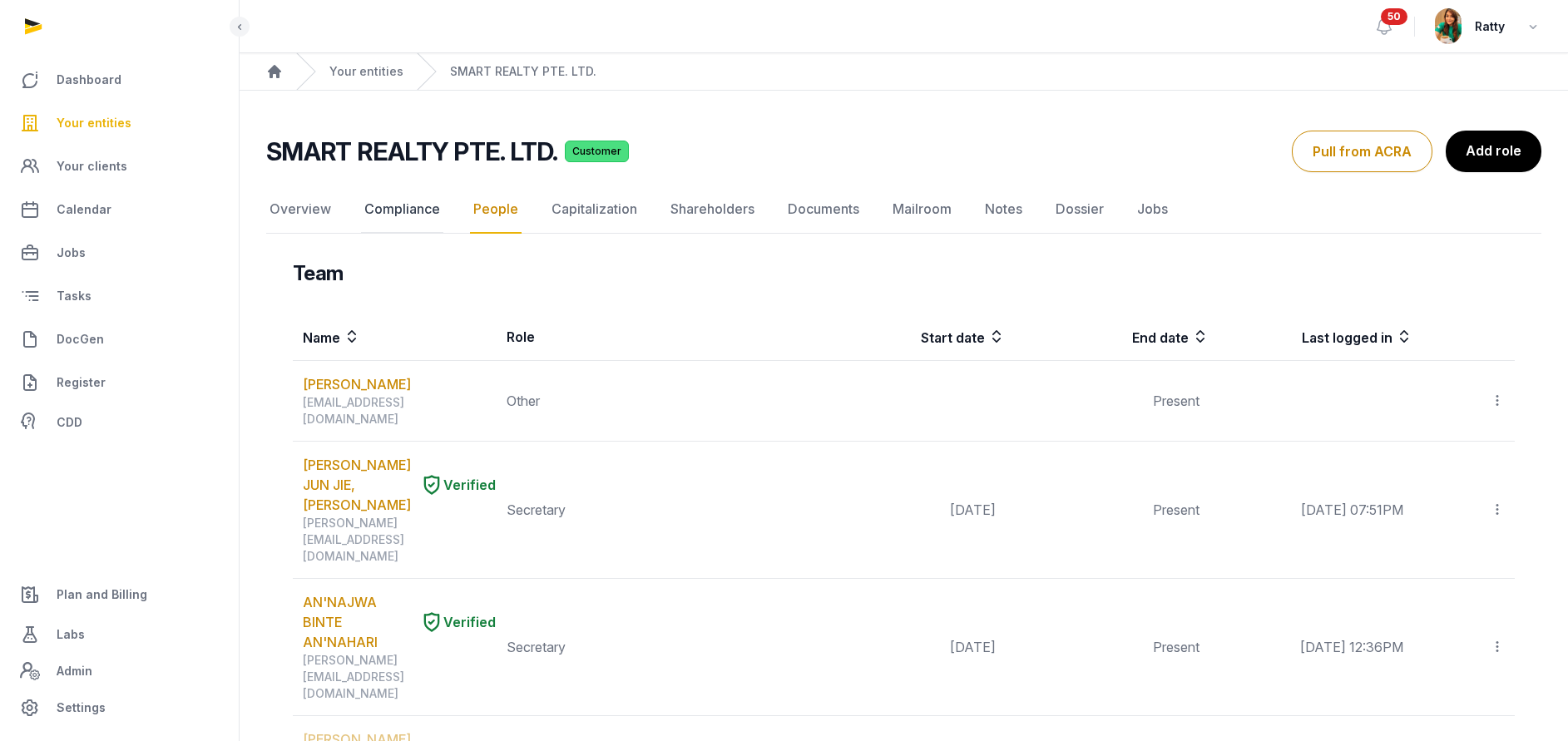
click at [384, 213] on link "Compliance" at bounding box center [402, 210] width 82 height 49
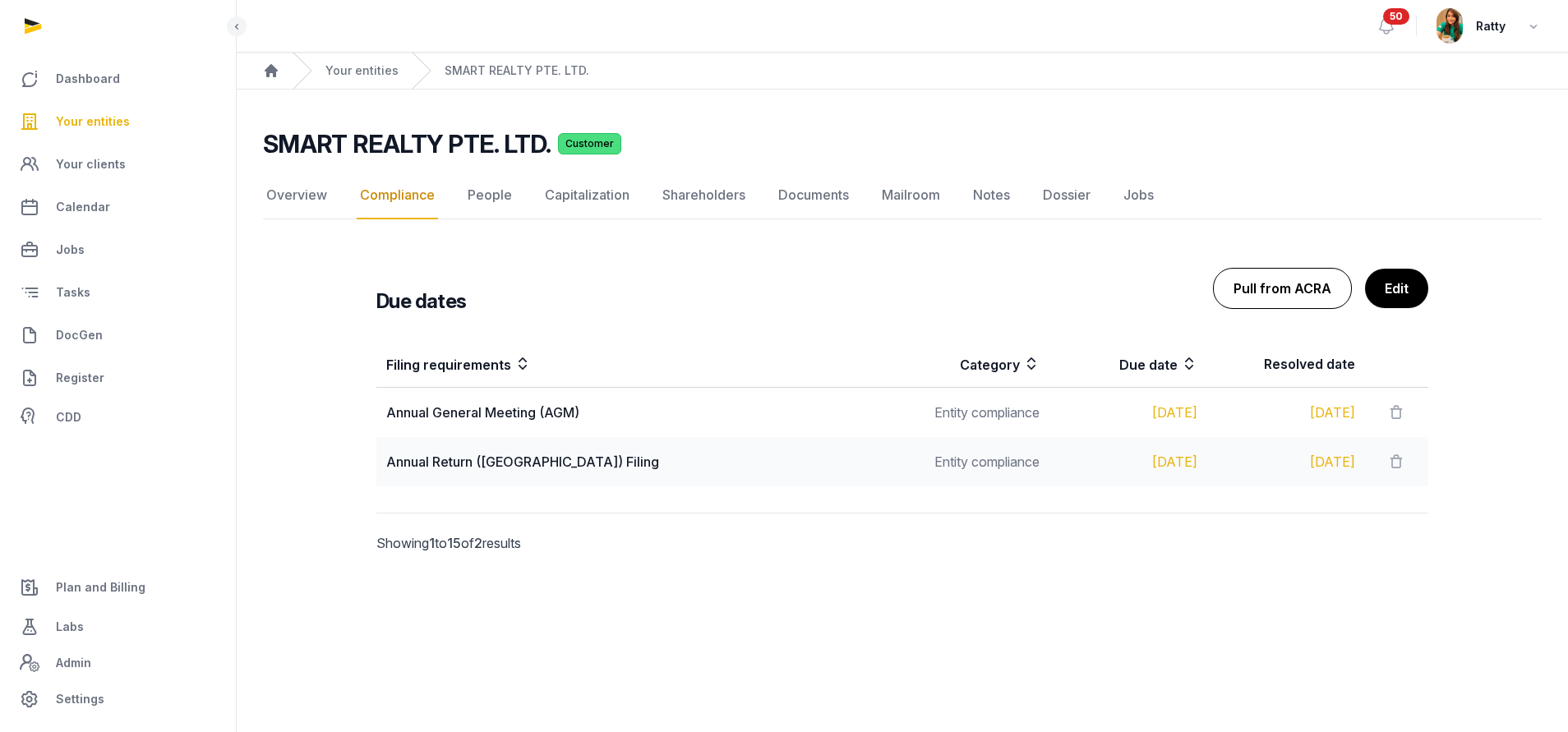
click at [1271, 290] on button "Pull from ACRA" at bounding box center [1282, 288] width 139 height 41
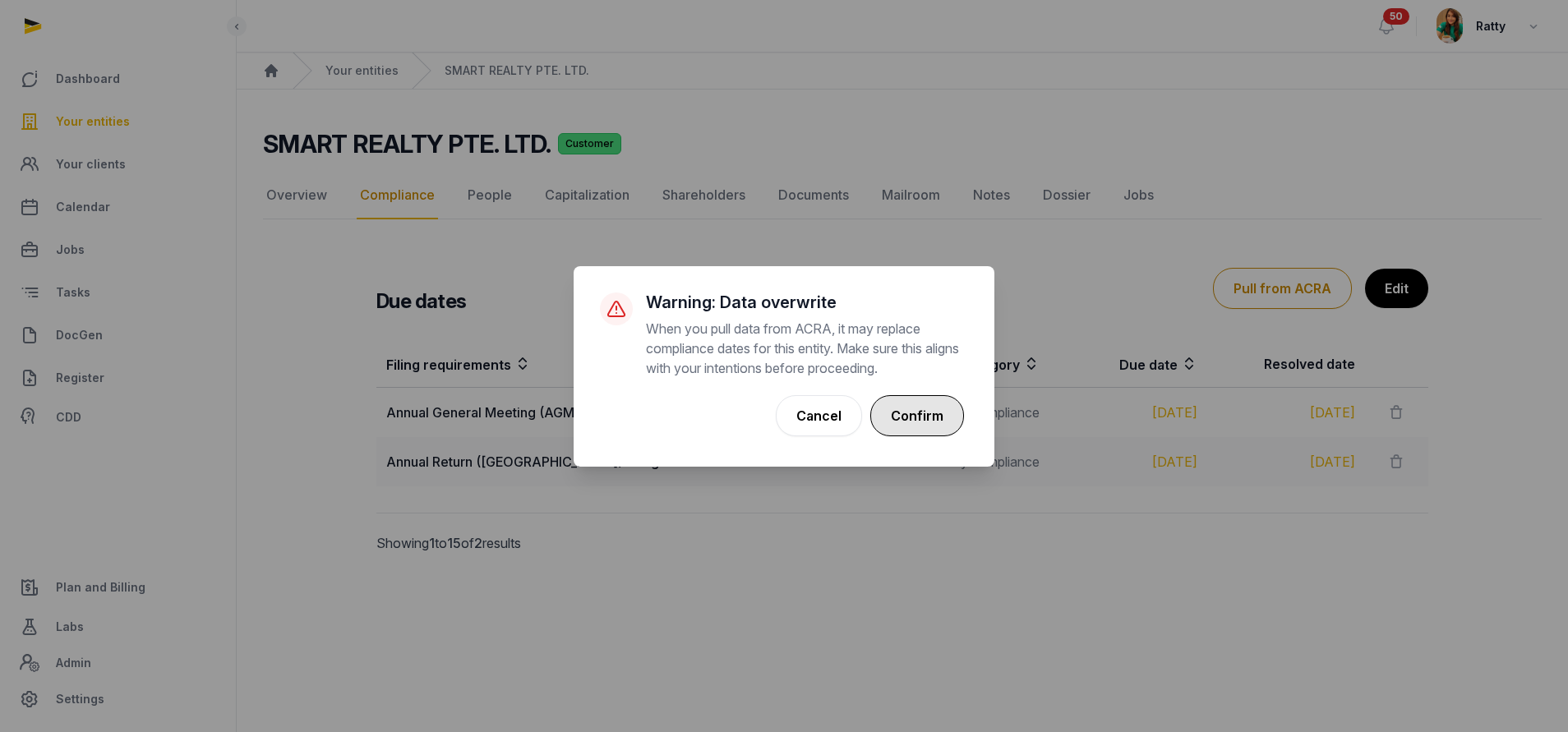
click at [937, 414] on button "Confirm" at bounding box center [916, 416] width 93 height 41
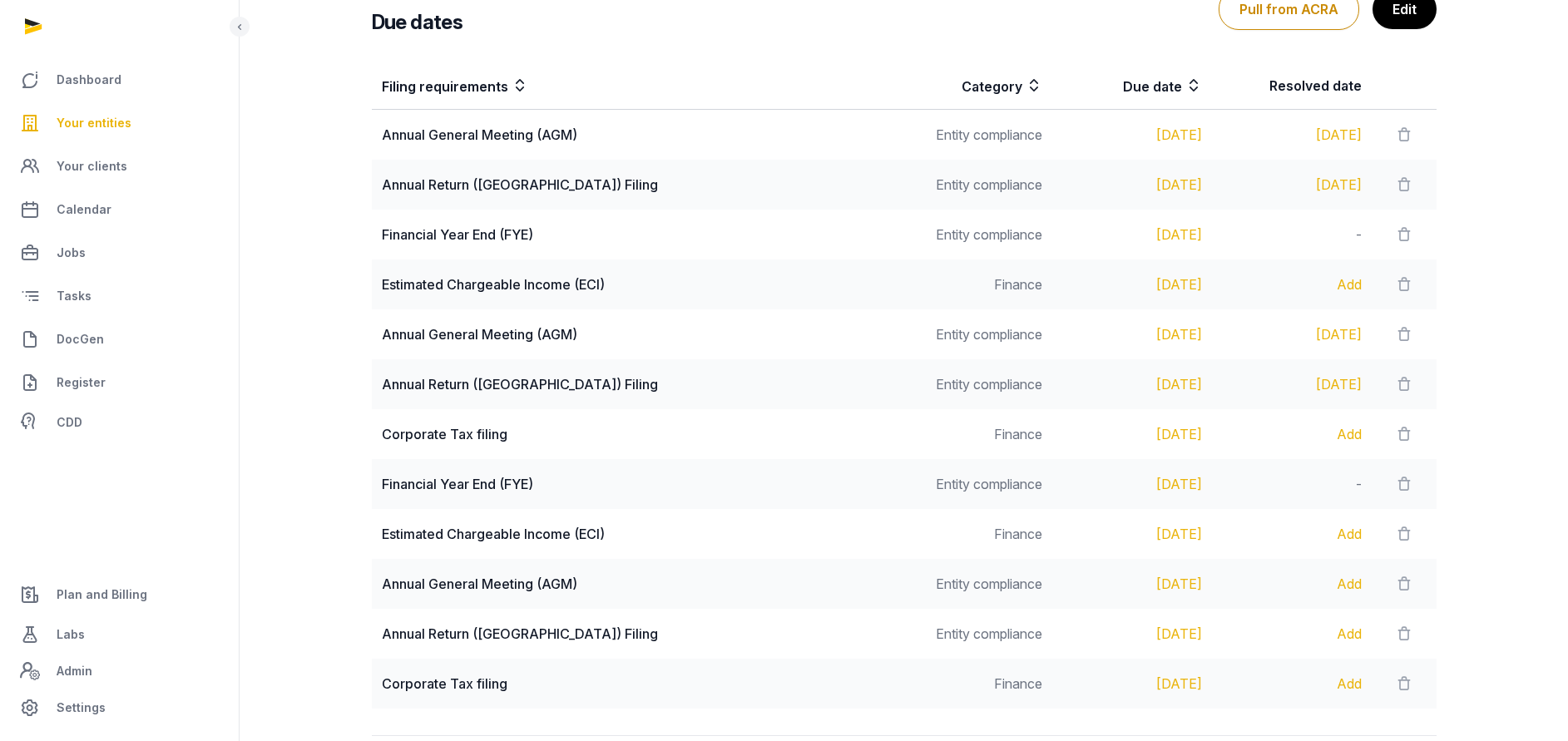
scroll to position [375, 0]
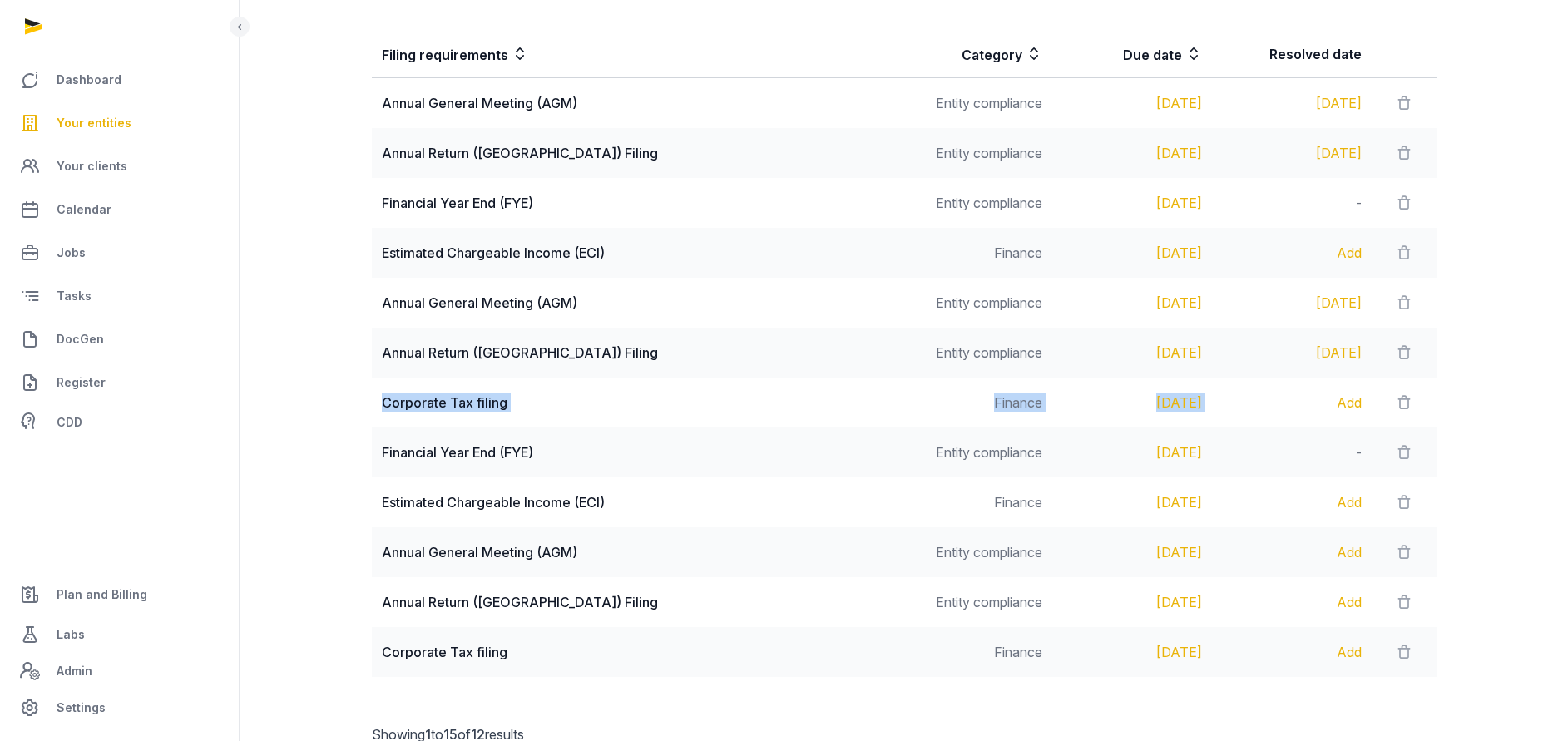
drag, startPoint x: 385, startPoint y: 404, endPoint x: 1209, endPoint y: 401, distance: 824.0
click at [1209, 401] on tr "Corporate Tax filing Finance [DATE] Add" at bounding box center [904, 403] width 1065 height 50
copy tr "Corporate Tax filing Finance [DATE]"
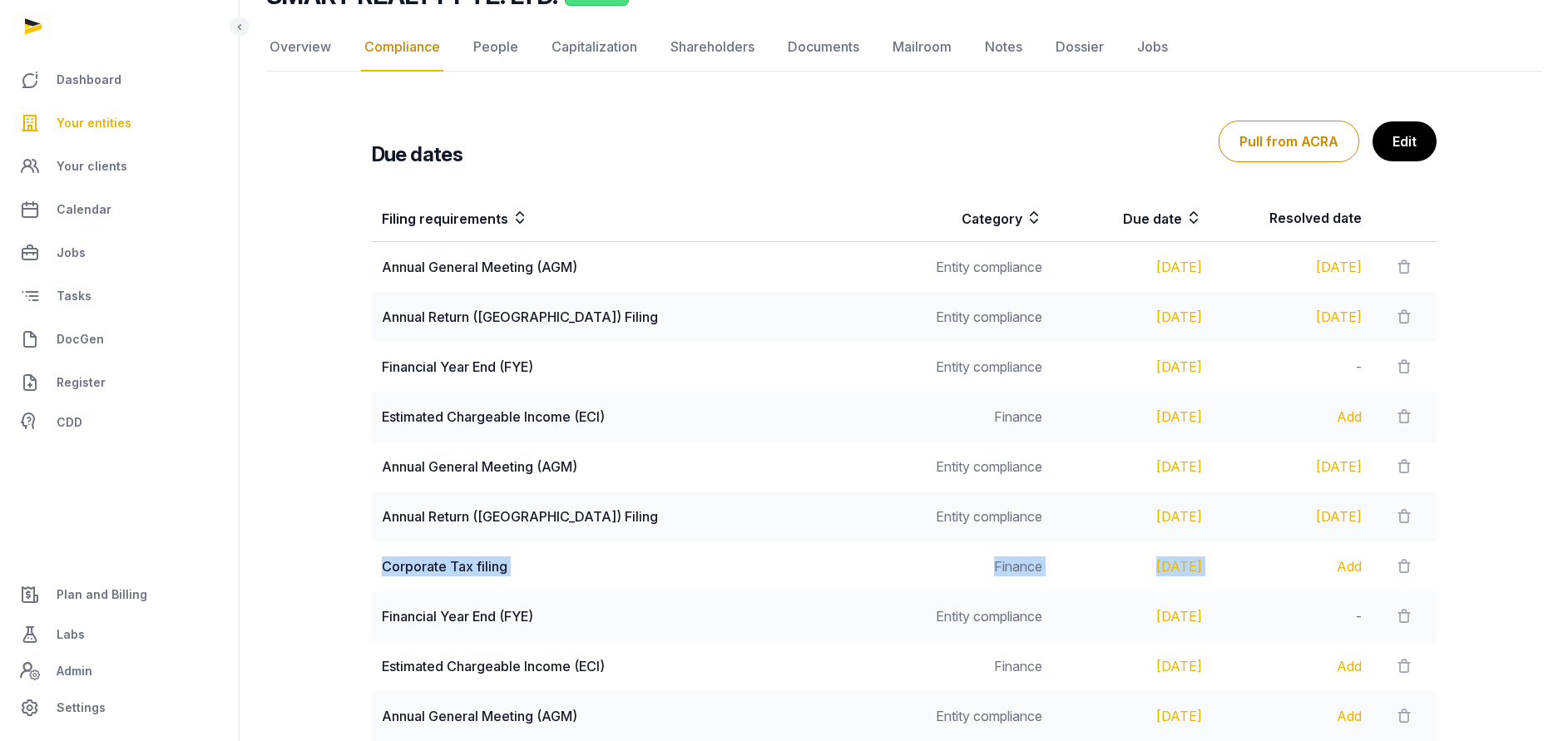
scroll to position [0, 0]
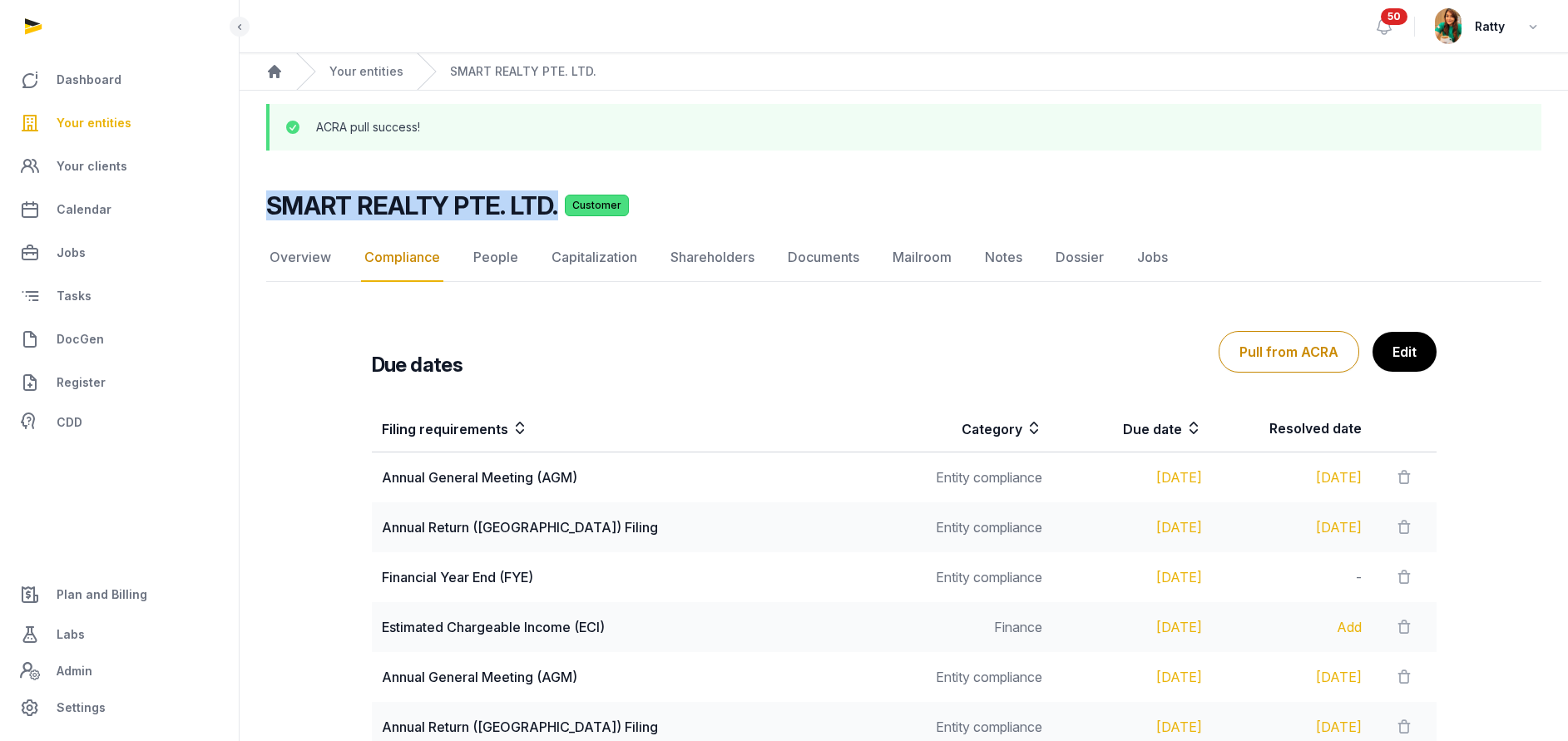
drag, startPoint x: 270, startPoint y: 202, endPoint x: 553, endPoint y: 209, distance: 283.1
click at [553, 209] on h2 "SMART REALTY PTE. LTD." at bounding box center [411, 206] width 292 height 30
copy h2 "SMART REALTY PTE. LTD."
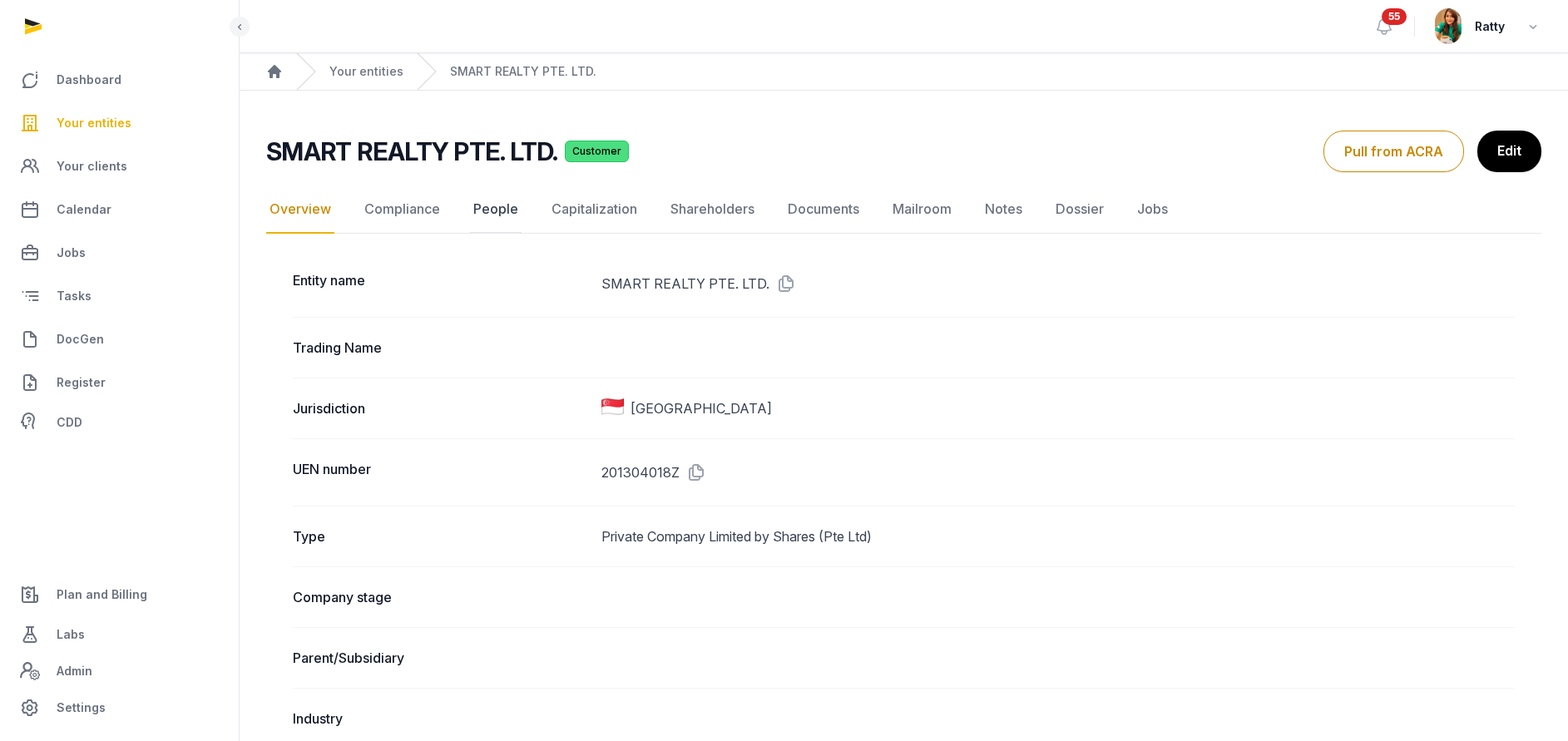
click at [497, 202] on link "People" at bounding box center [496, 210] width 52 height 49
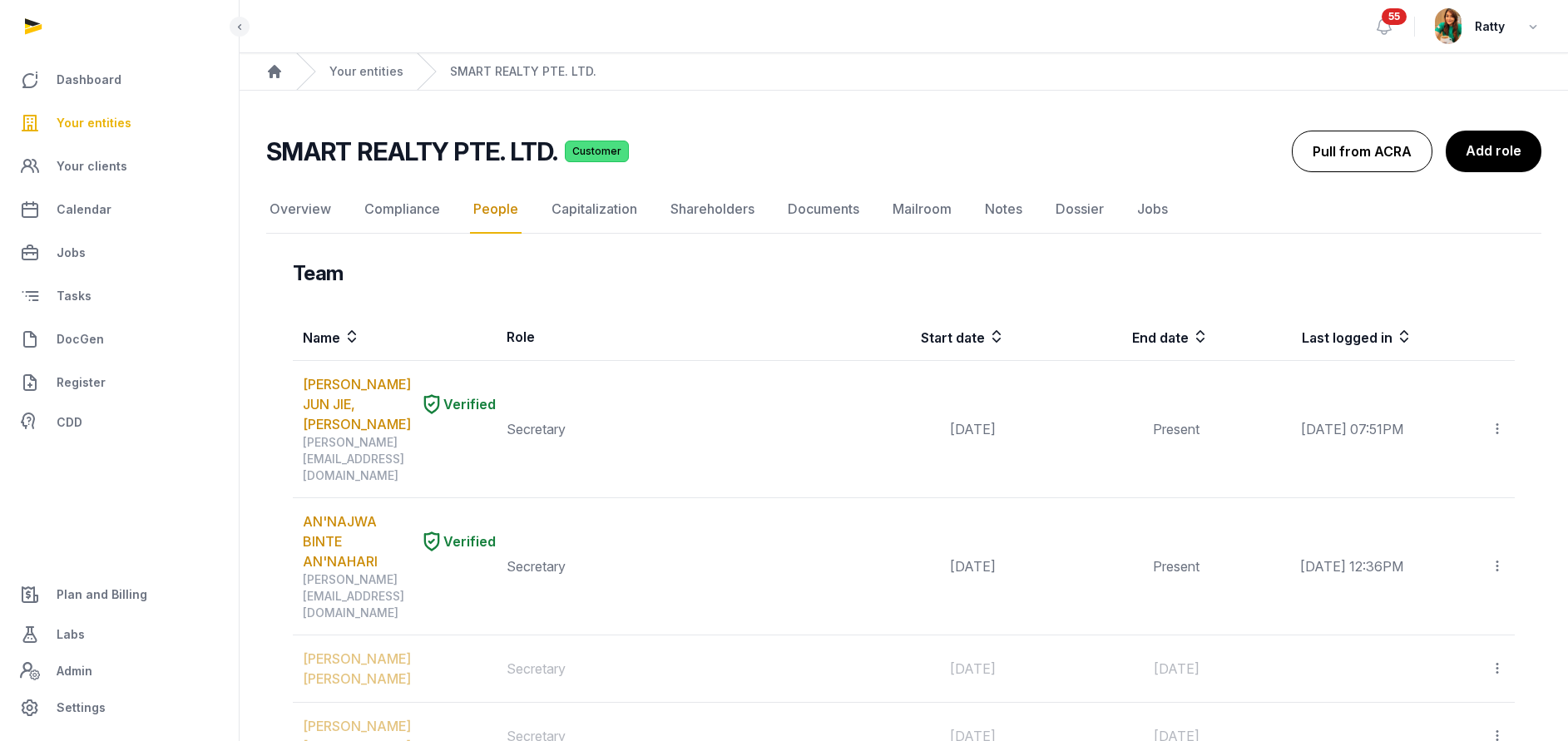
click at [1387, 141] on button "Pull from ACRA" at bounding box center [1362, 151] width 140 height 42
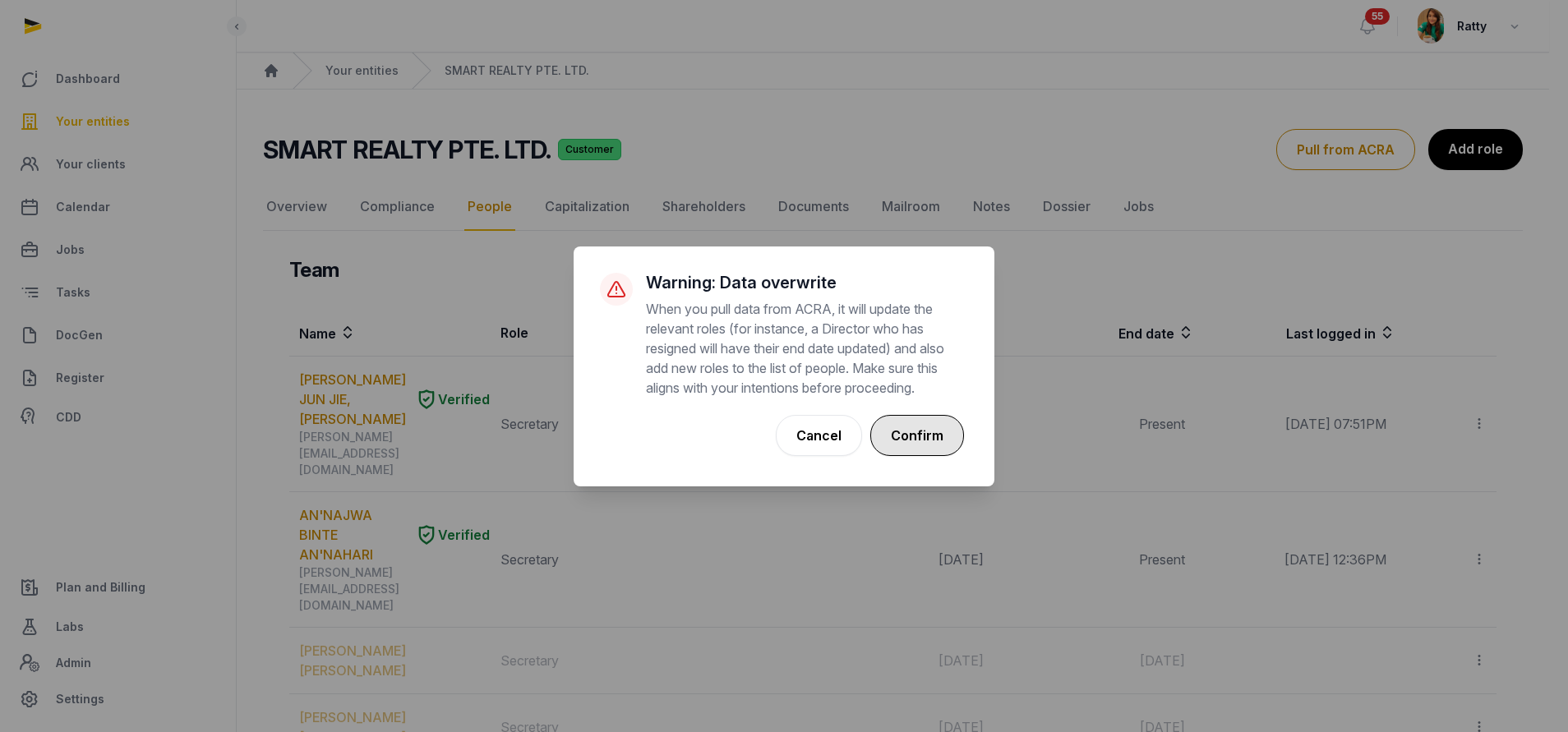
click at [919, 431] on button "Confirm" at bounding box center [916, 435] width 93 height 41
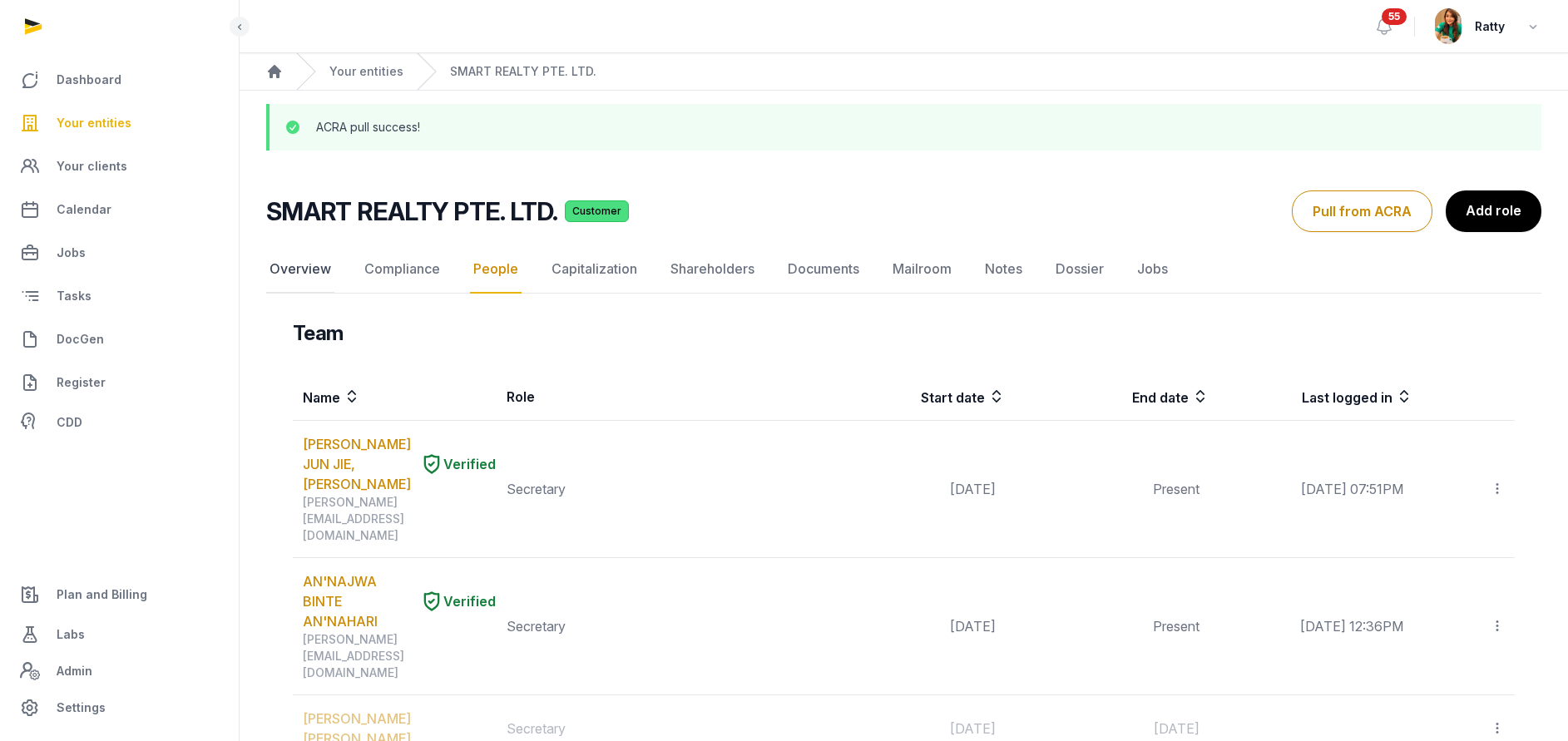
click at [307, 268] on link "Overview" at bounding box center [300, 269] width 69 height 49
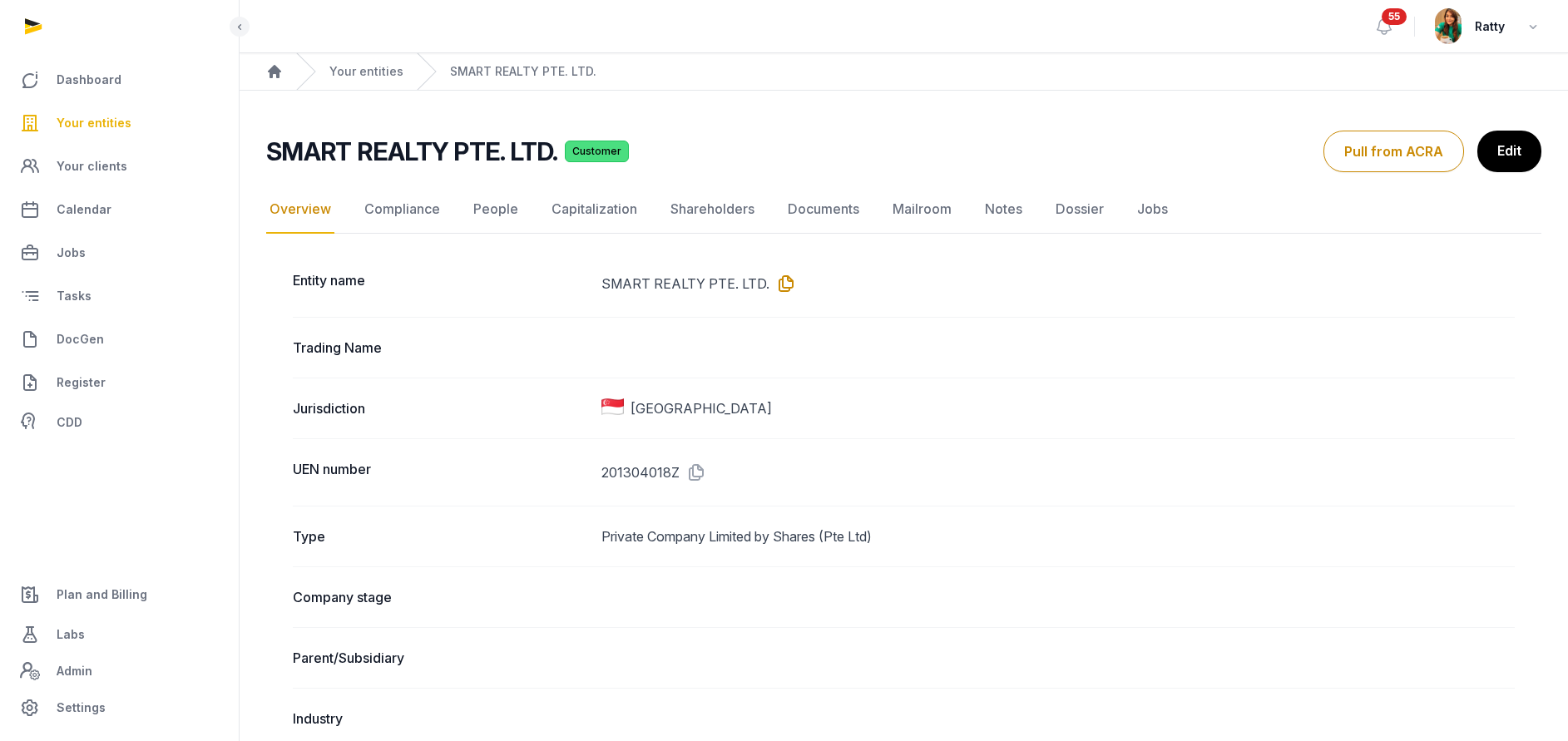
click at [781, 282] on icon at bounding box center [783, 284] width 27 height 27
click at [93, 115] on span "Your entities" at bounding box center [94, 123] width 75 height 20
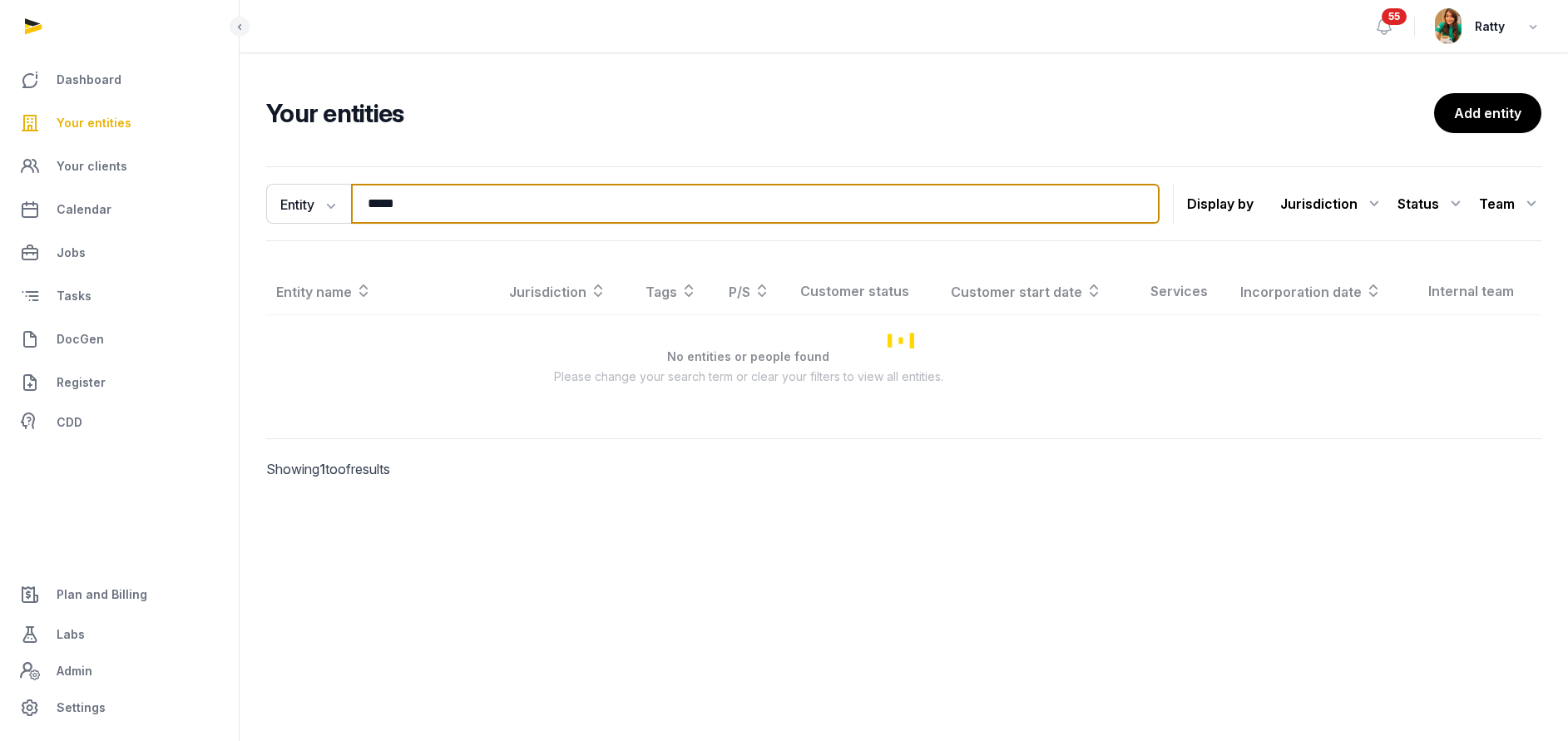
drag, startPoint x: 492, startPoint y: 211, endPoint x: -89, endPoint y: 181, distance: 581.8
click at [0, 181] on html "Dashboard Your entities Your clients Calendar Jobs Tasks DocGen Register CDD Pl…" at bounding box center [784, 370] width 1568 height 741
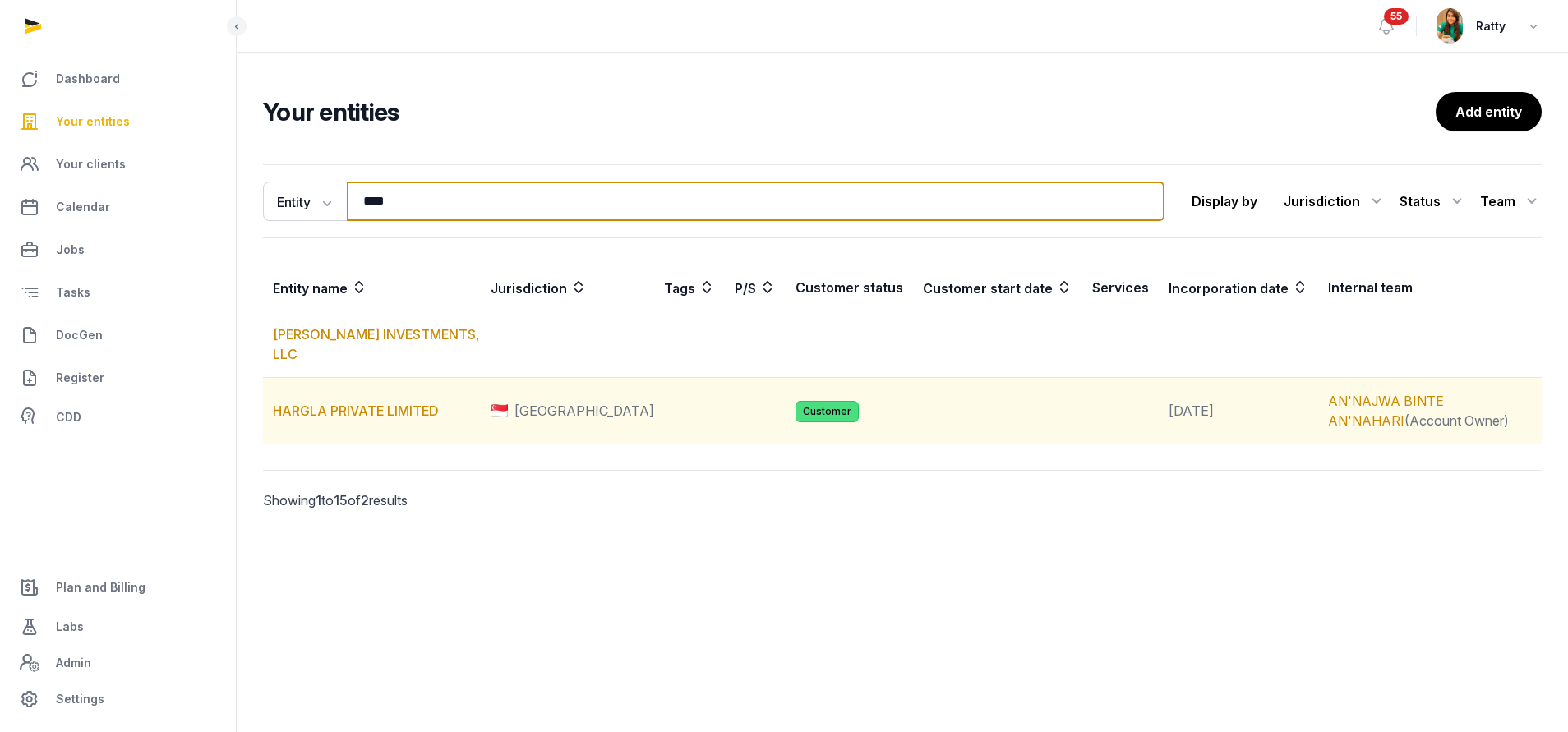
type input "****"
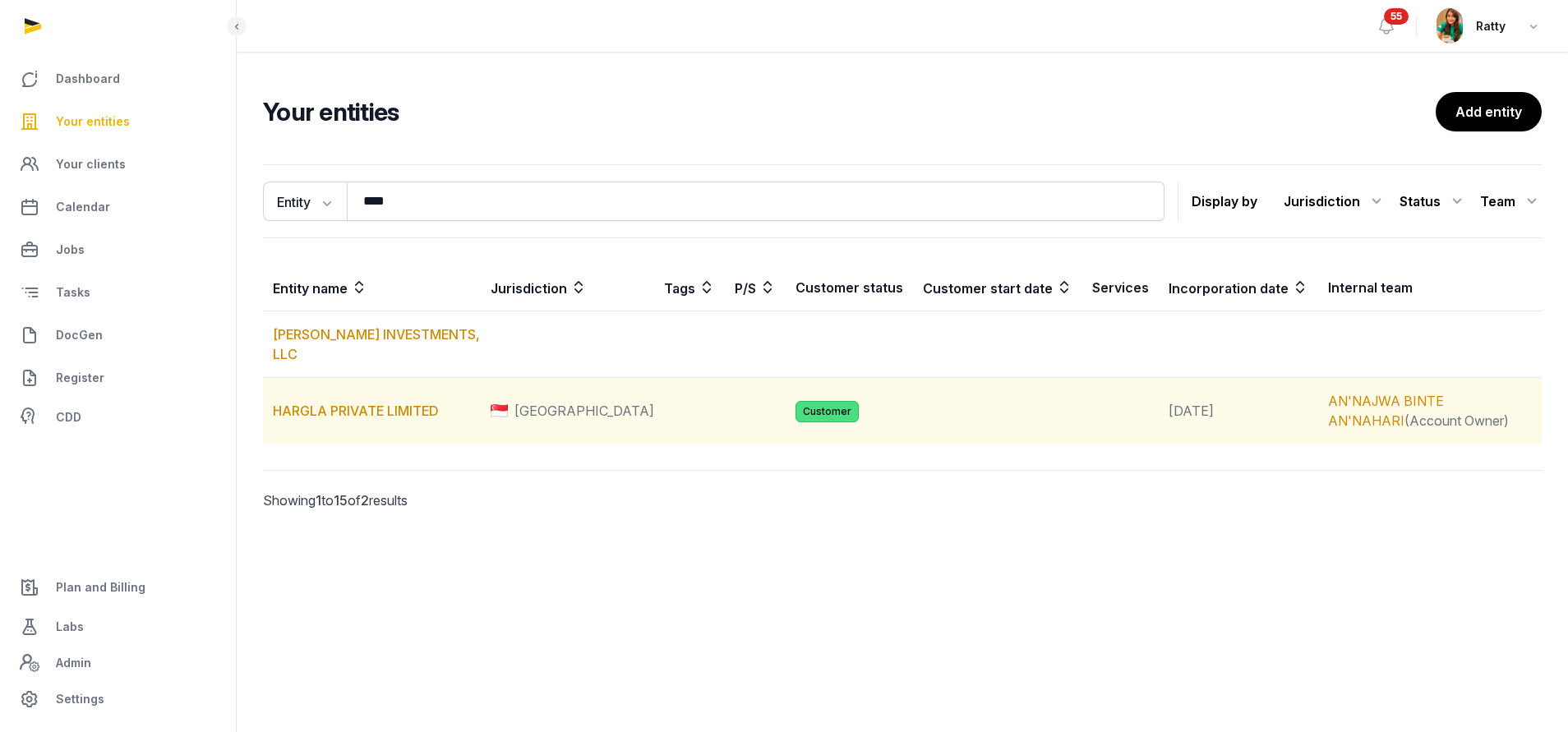
click at [302, 401] on td "HARGLA PRIVATE LIMITED" at bounding box center [372, 411] width 218 height 67
click at [302, 402] on link "HARGLA PRIVATE LIMITED" at bounding box center [355, 411] width 166 height 17
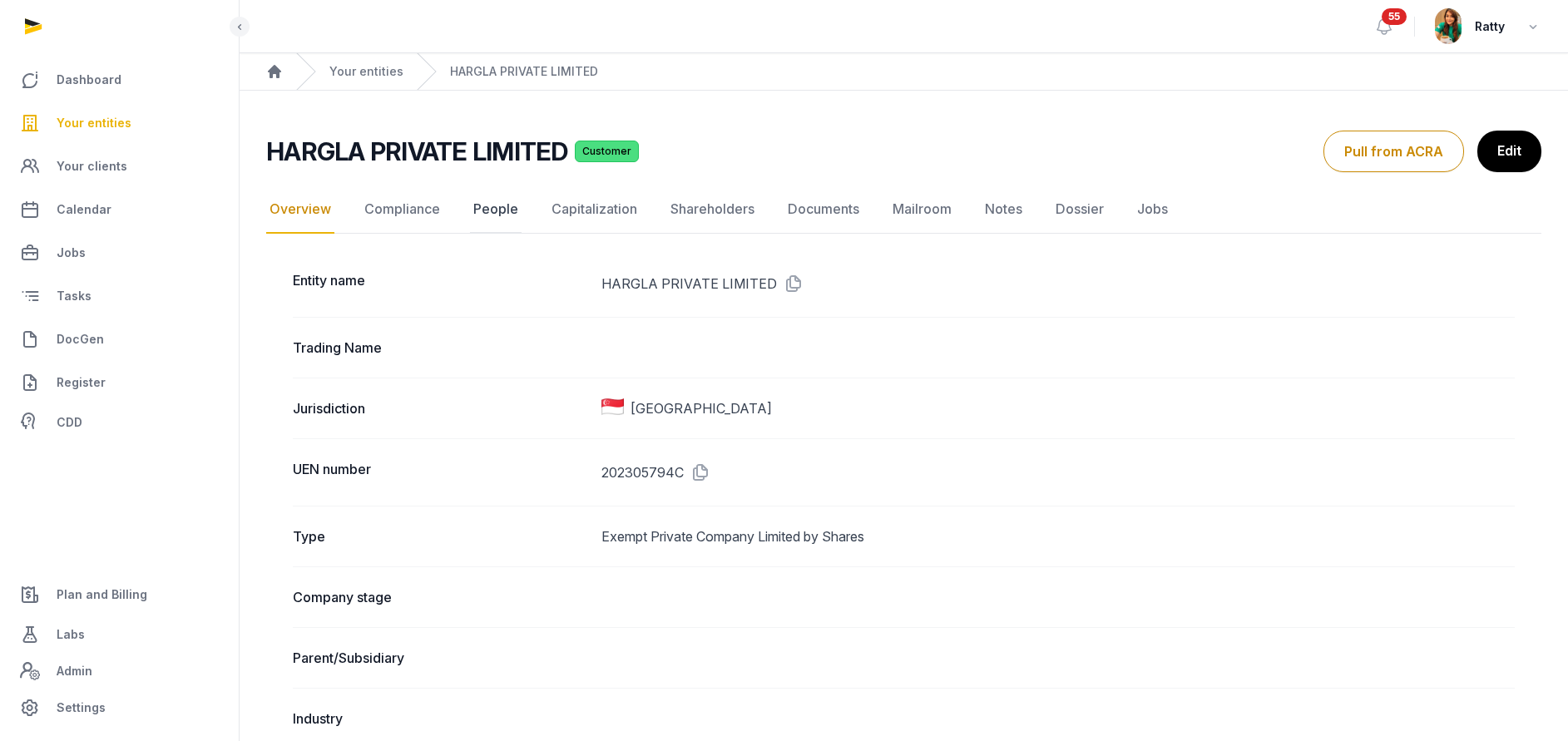
click at [503, 211] on link "People" at bounding box center [496, 210] width 52 height 49
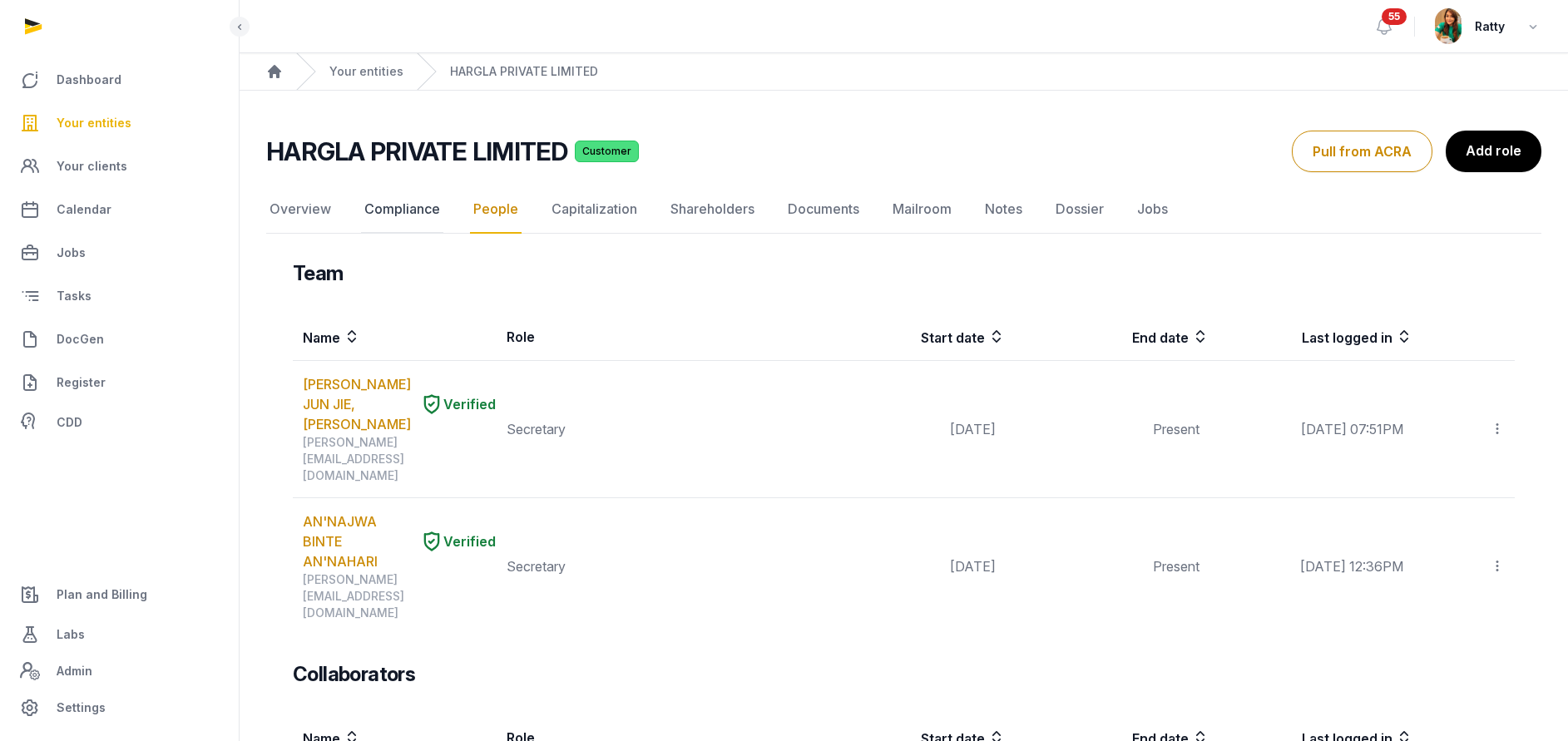
click at [431, 209] on link "Compliance" at bounding box center [402, 210] width 82 height 49
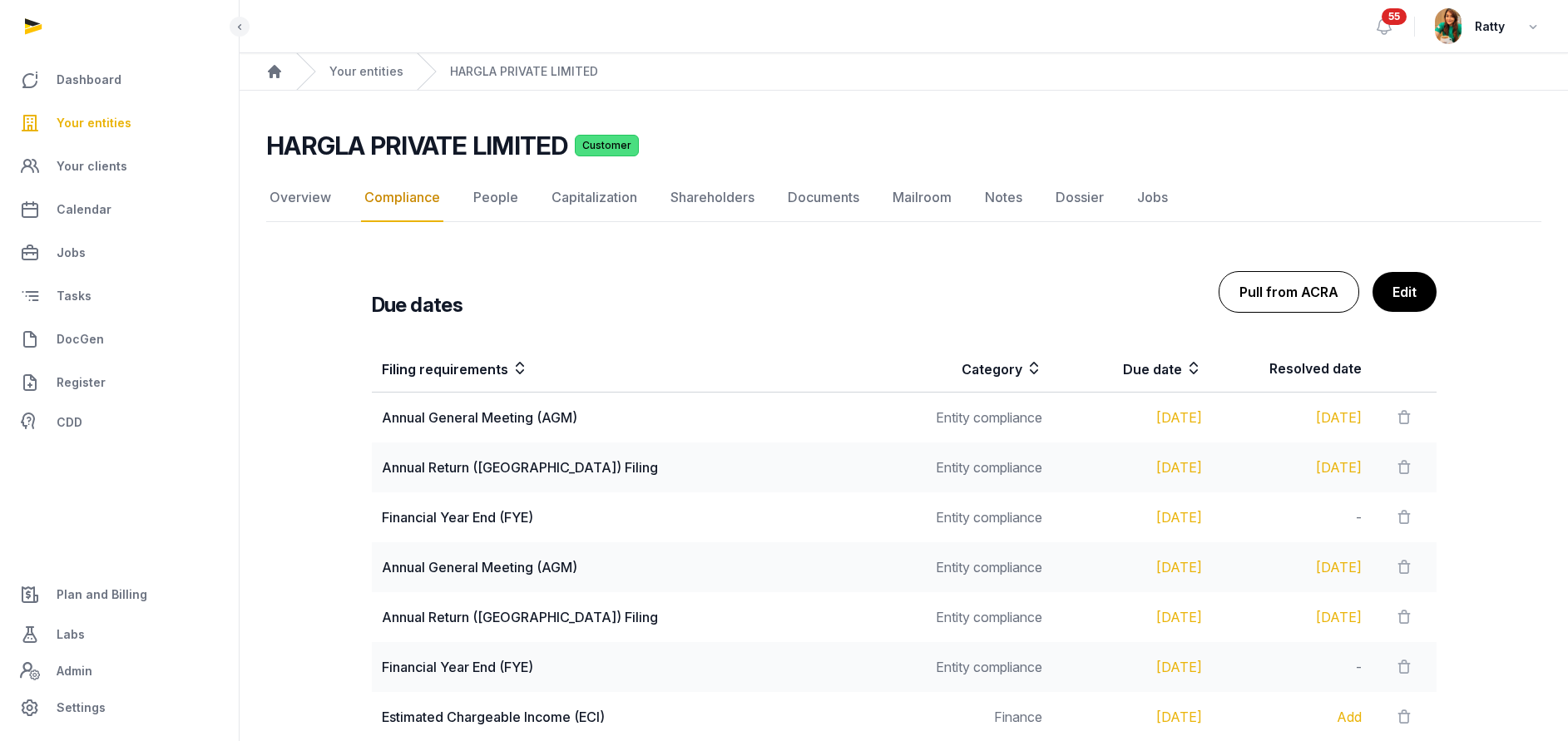
click at [1265, 295] on button "Pull from ACRA" at bounding box center [1289, 292] width 140 height 42
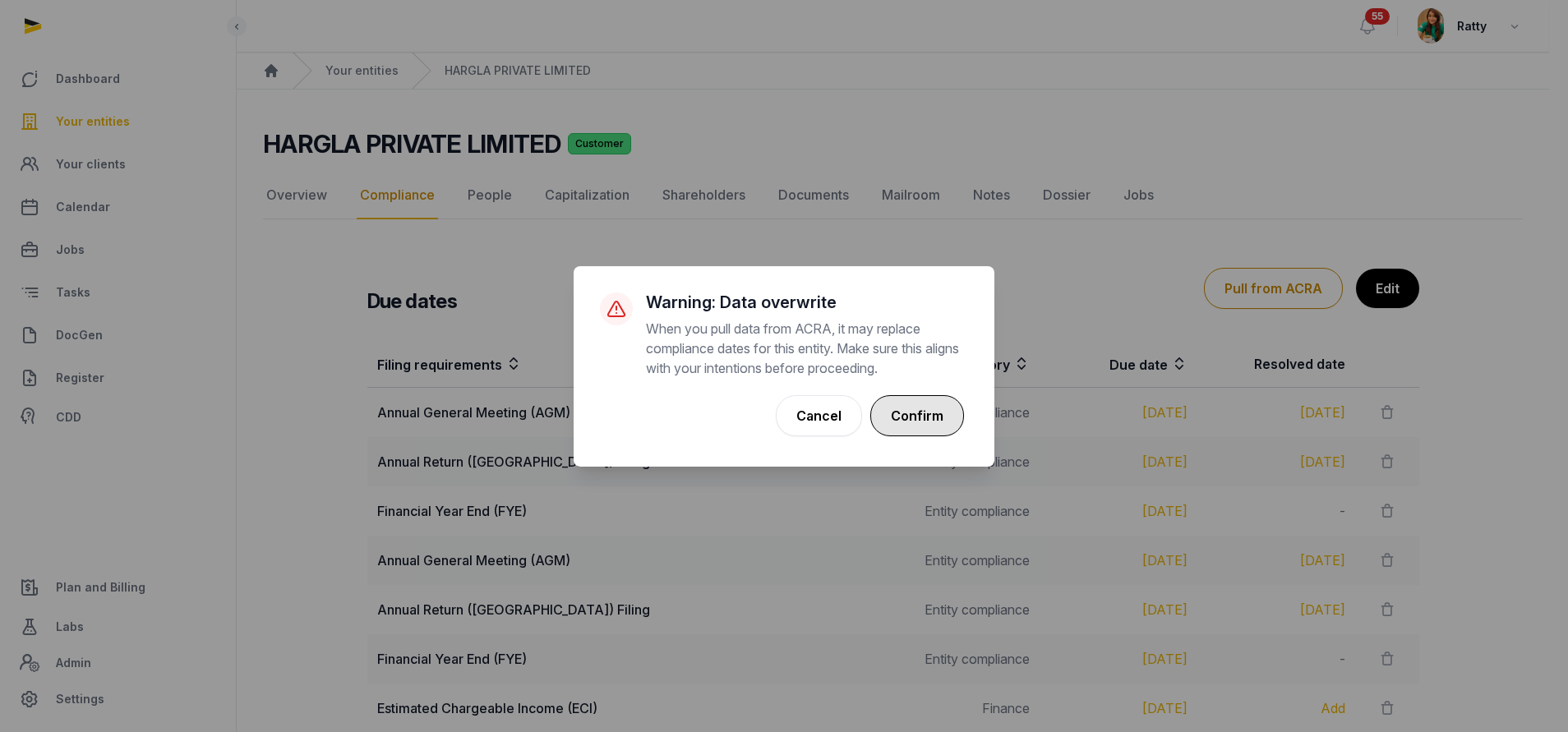
click at [935, 412] on button "Confirm" at bounding box center [916, 416] width 93 height 41
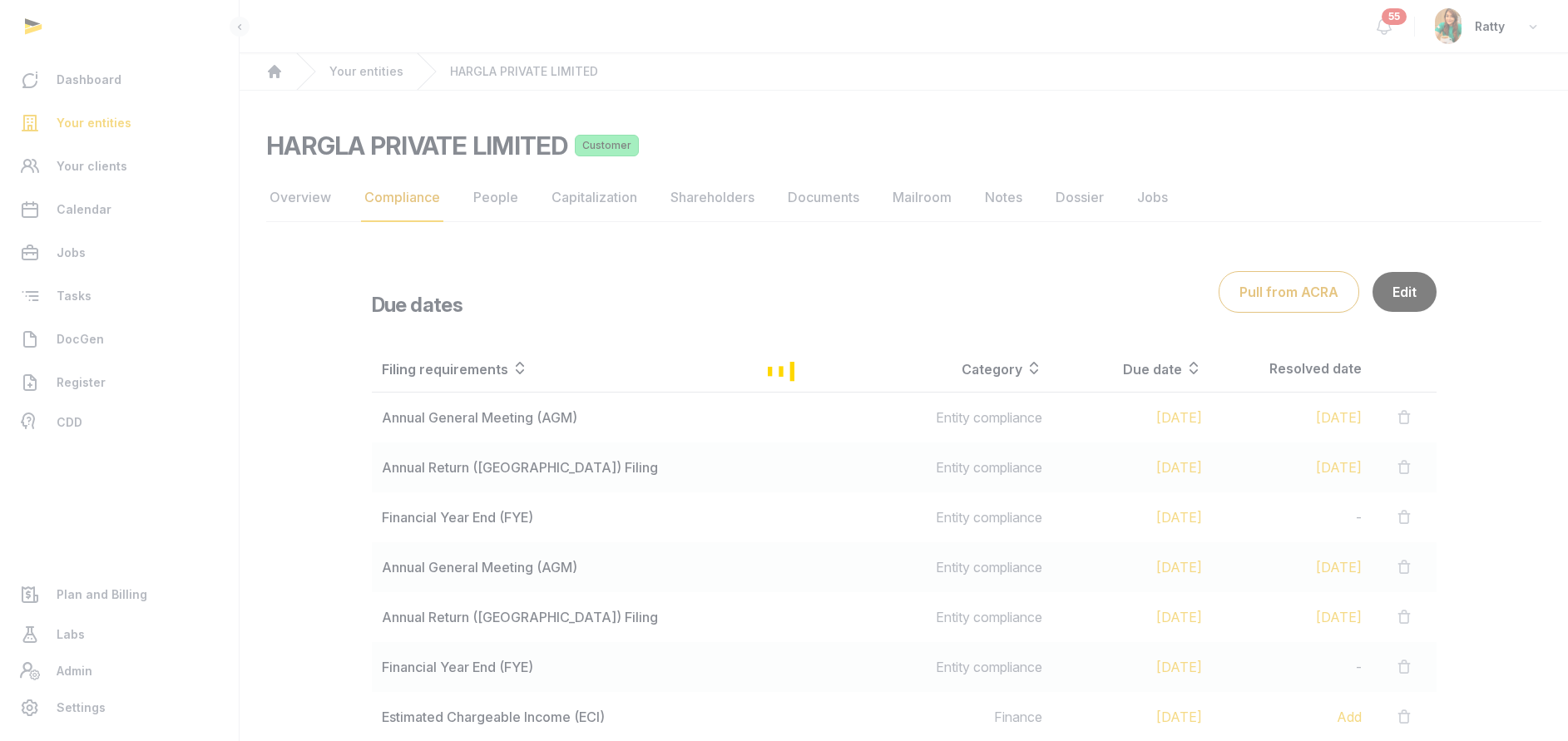
scroll to position [249, 0]
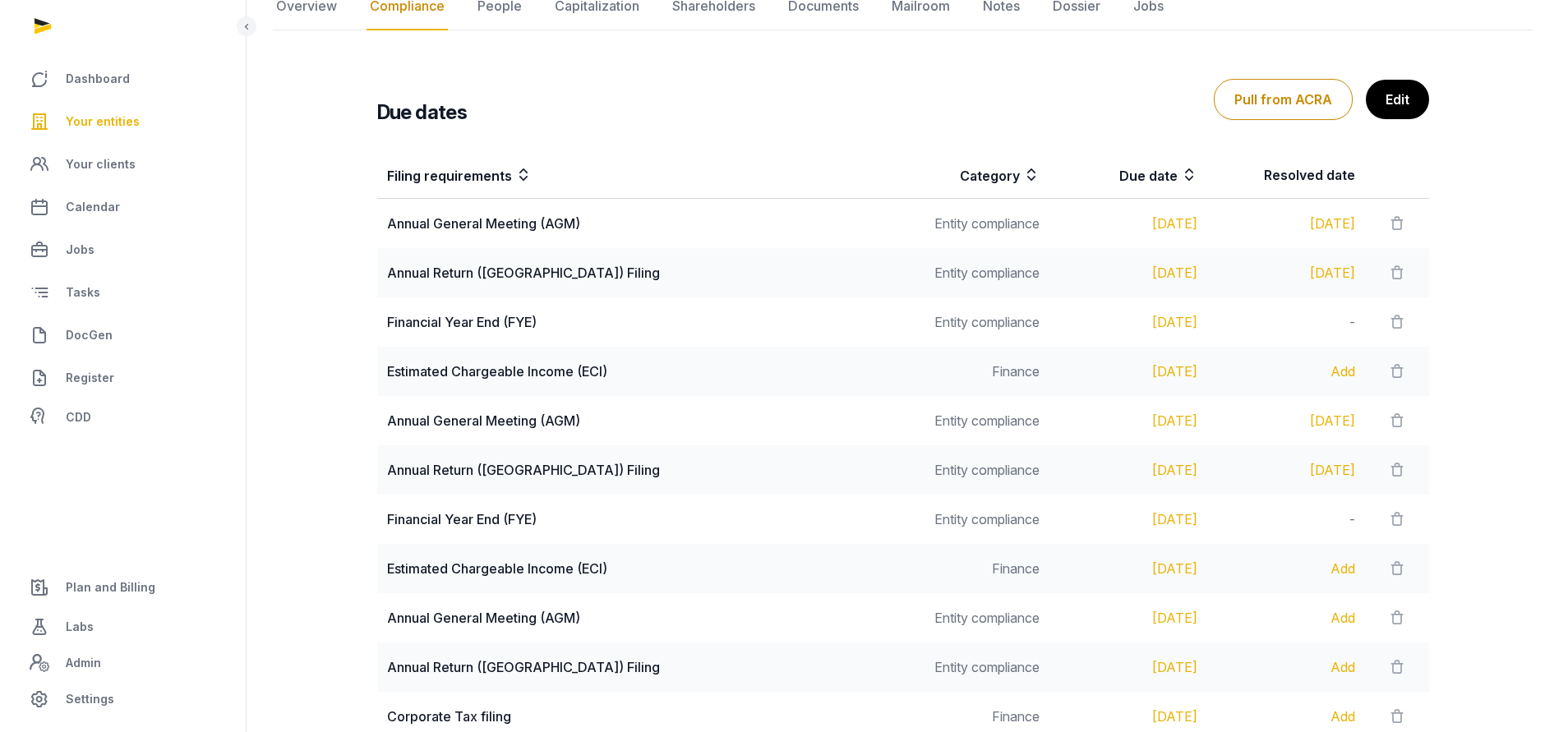
scroll to position [452, 0]
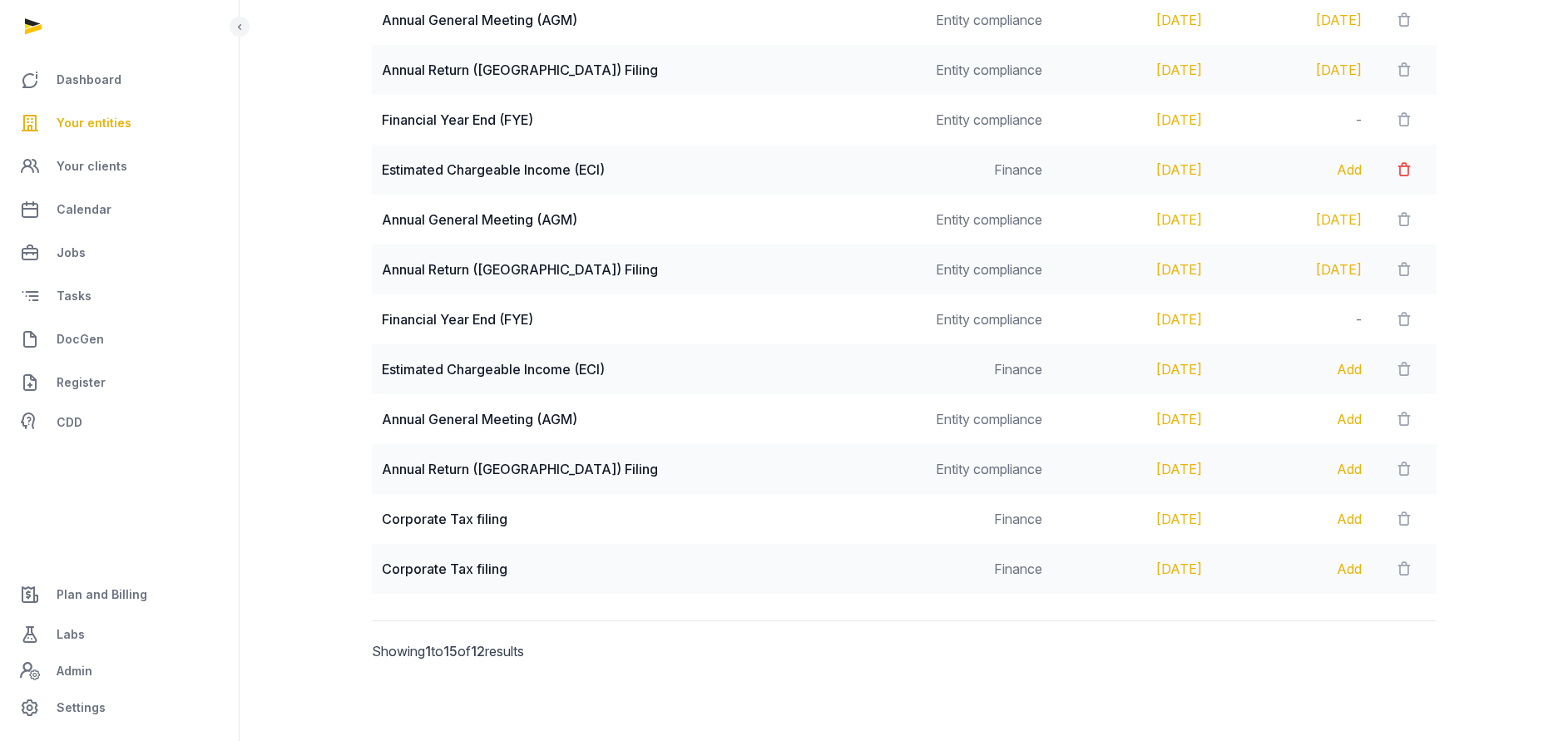
click at [1403, 158] on icon at bounding box center [1404, 170] width 17 height 23
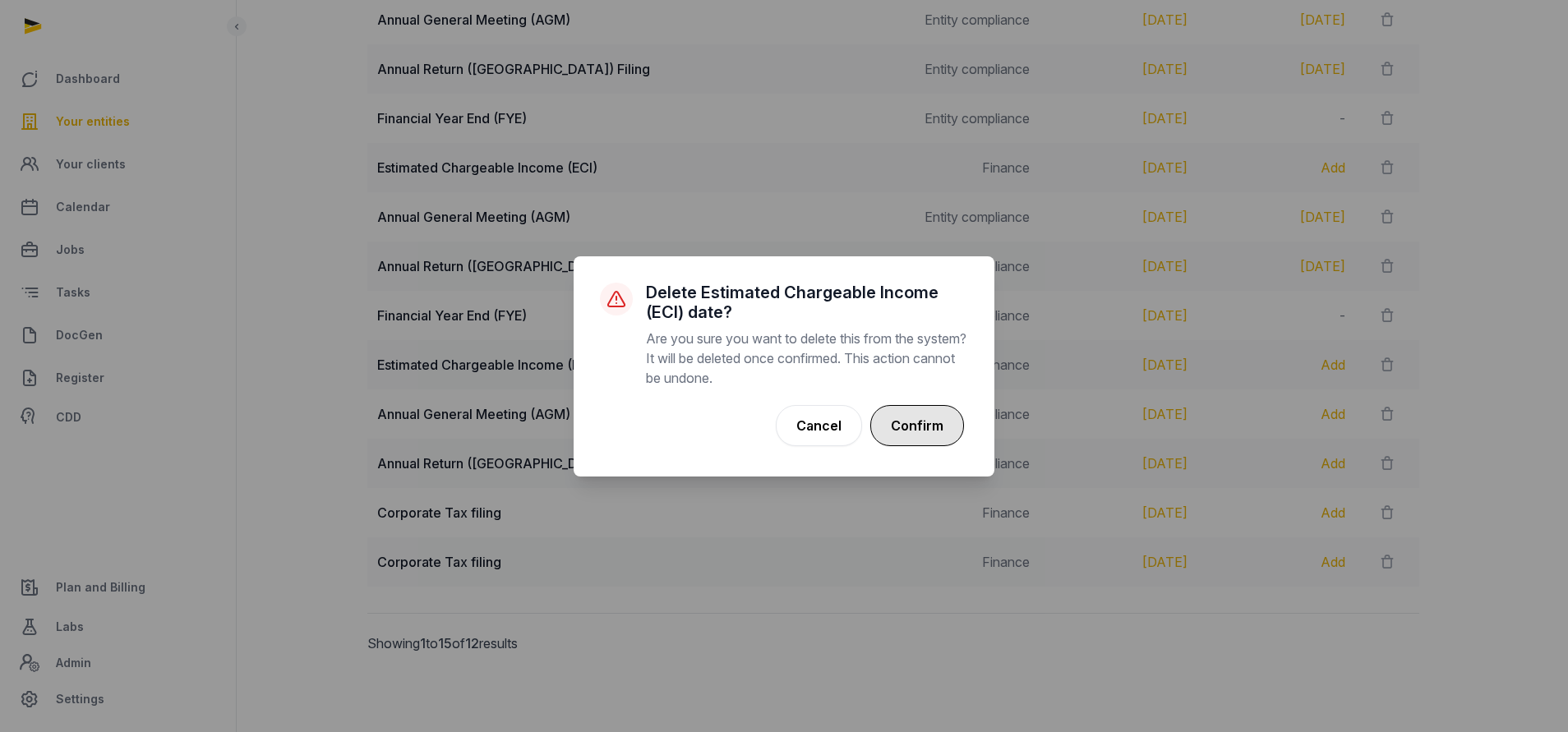
click at [918, 426] on button "Confirm" at bounding box center [916, 425] width 93 height 41
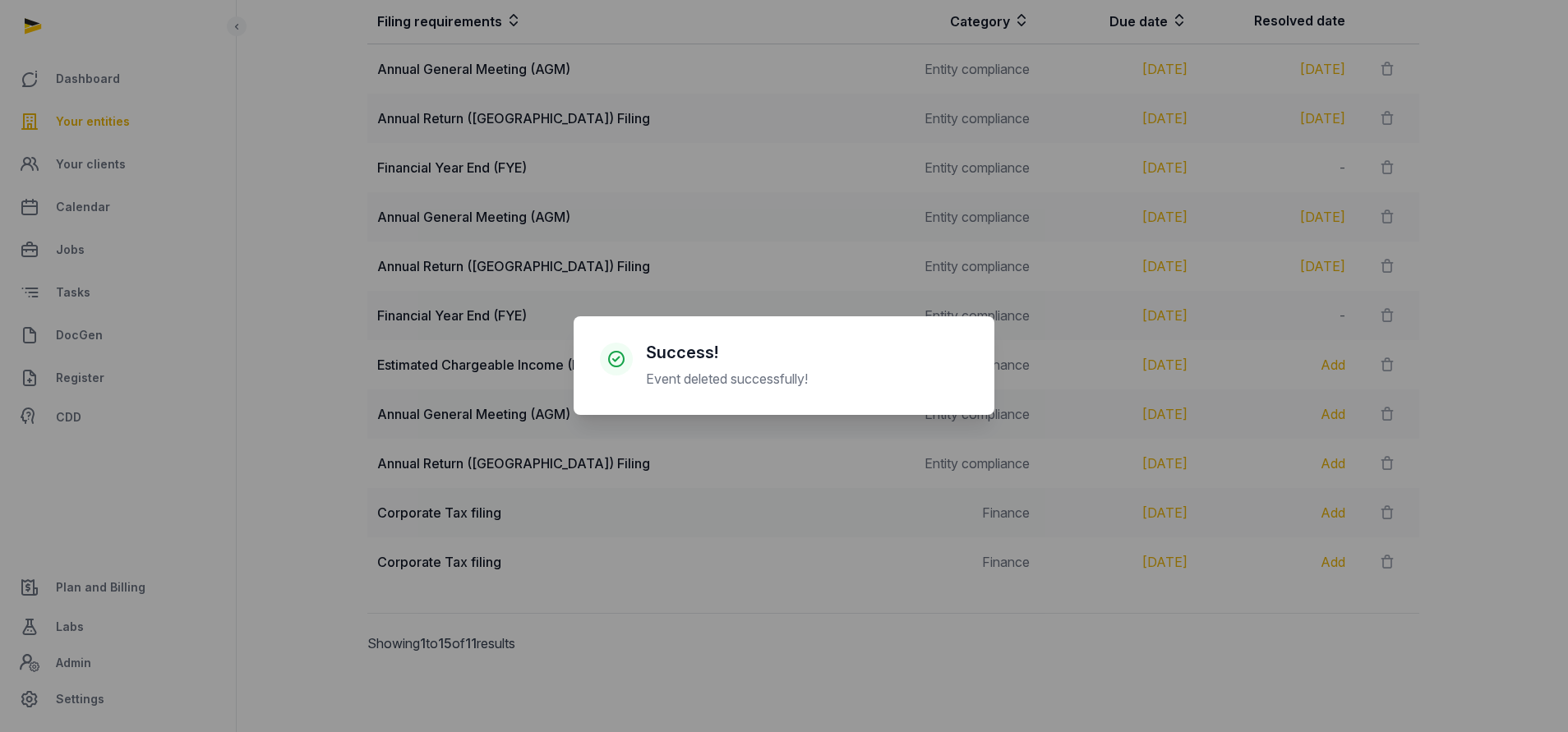
scroll to position [402, 0]
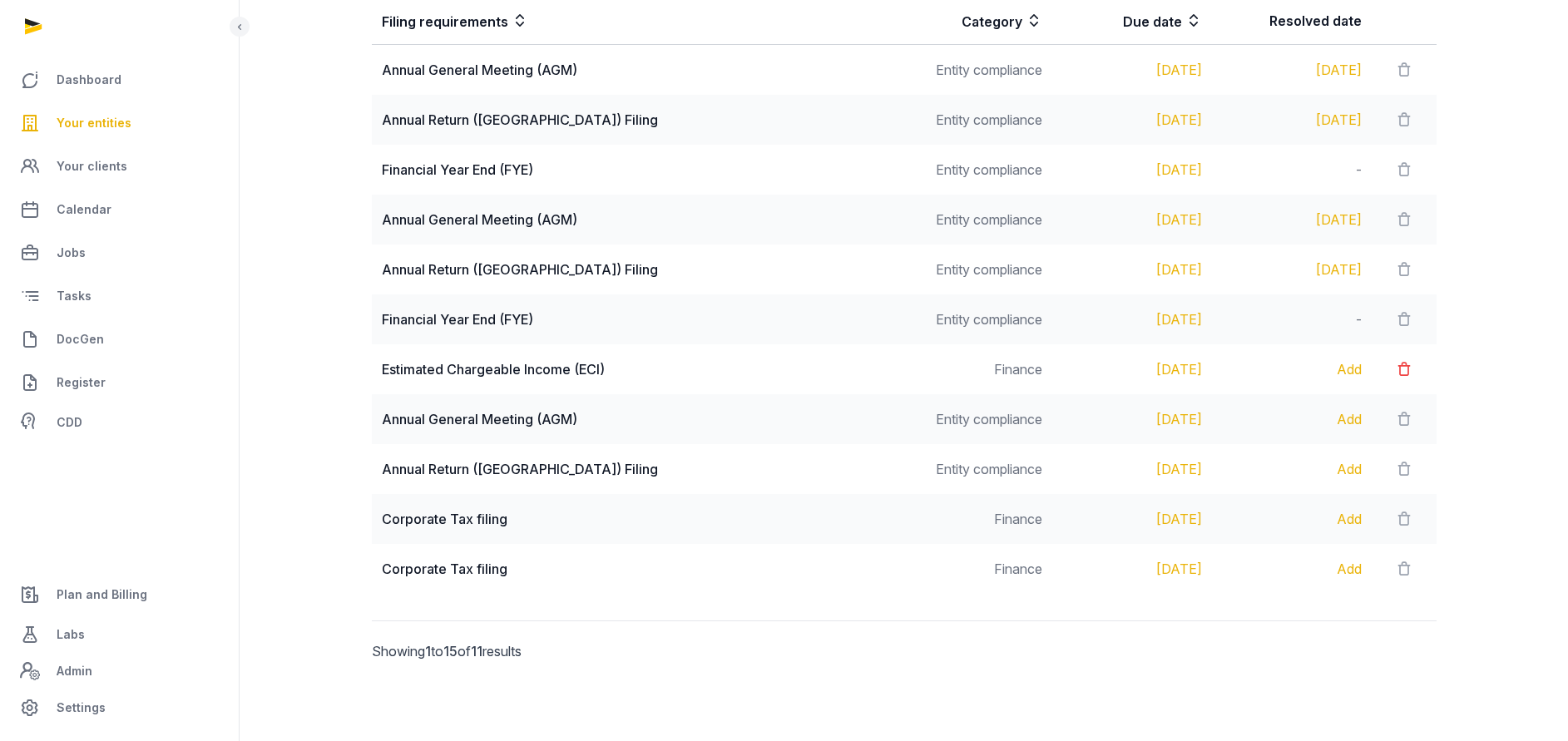
click at [1396, 368] on icon at bounding box center [1404, 370] width 17 height 23
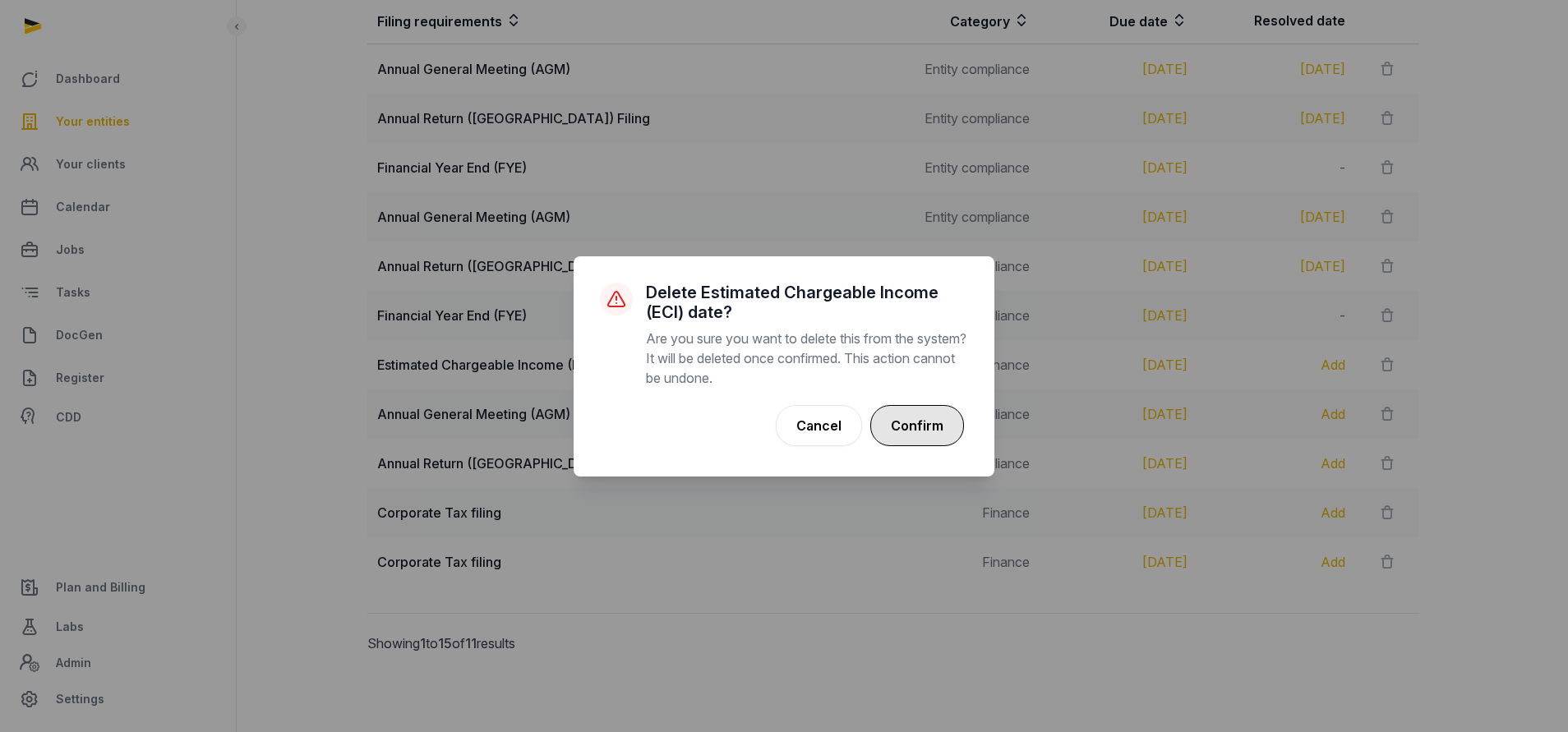
click at [948, 423] on button "Confirm" at bounding box center [916, 425] width 93 height 41
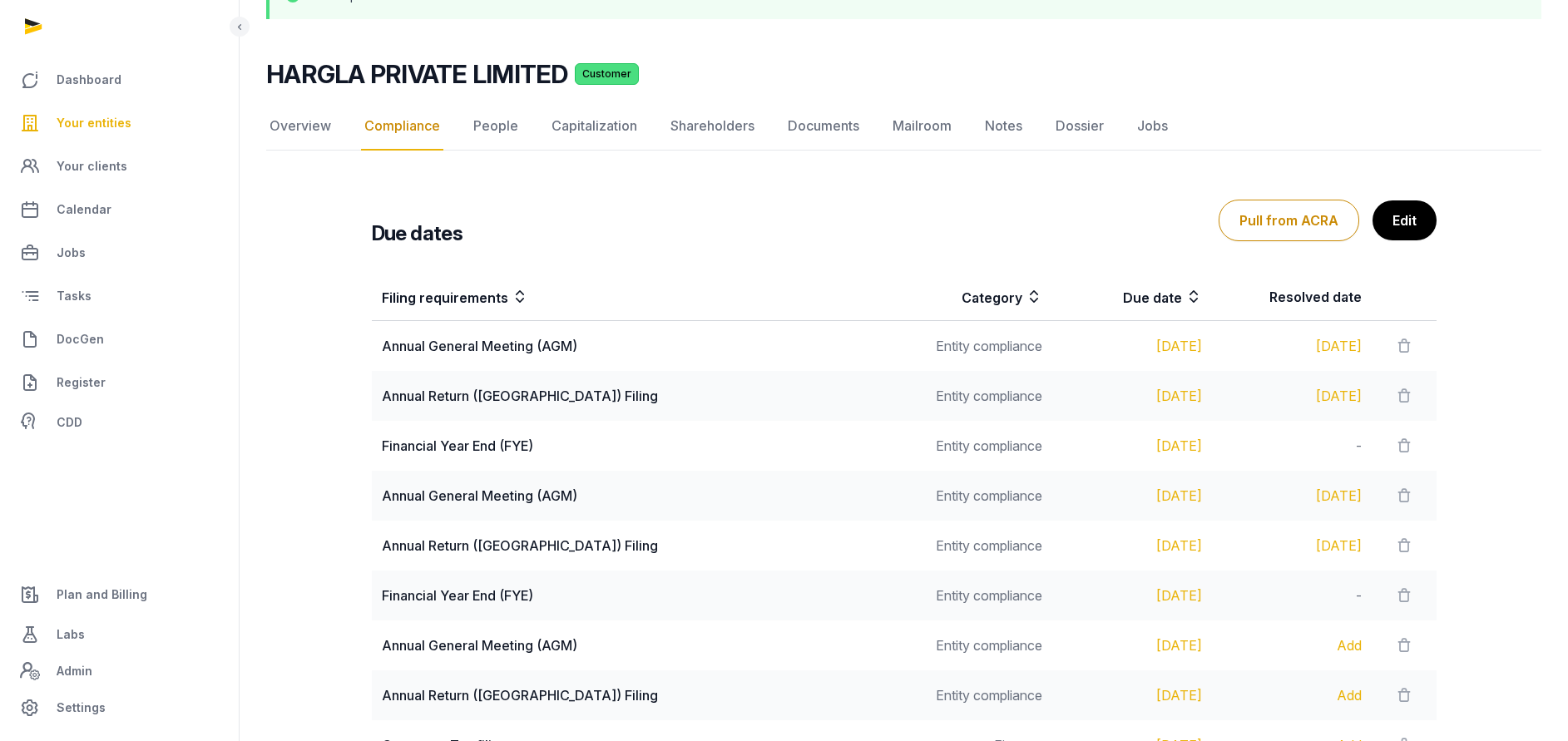
scroll to position [108, 0]
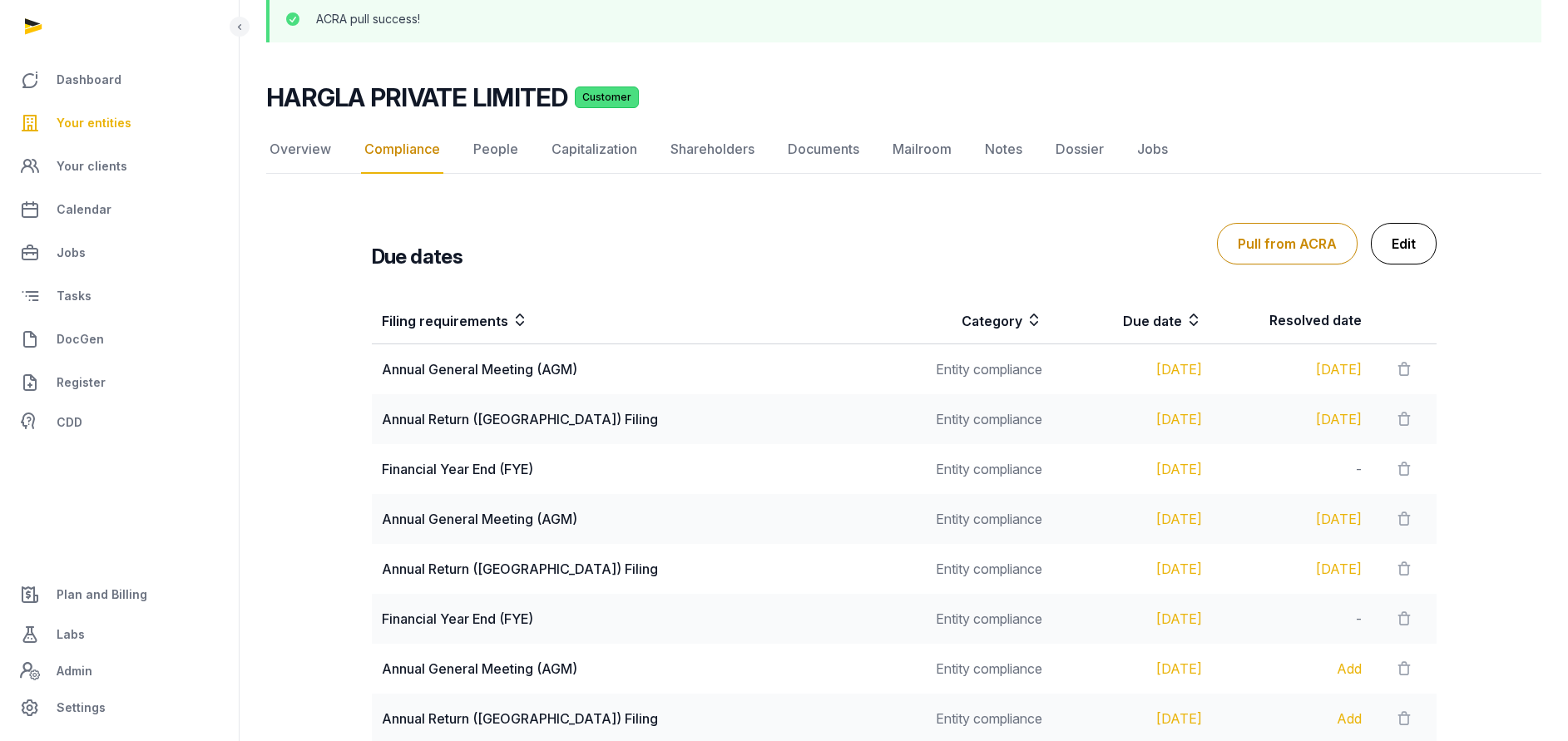
click at [1404, 226] on link "Edit" at bounding box center [1403, 244] width 66 height 42
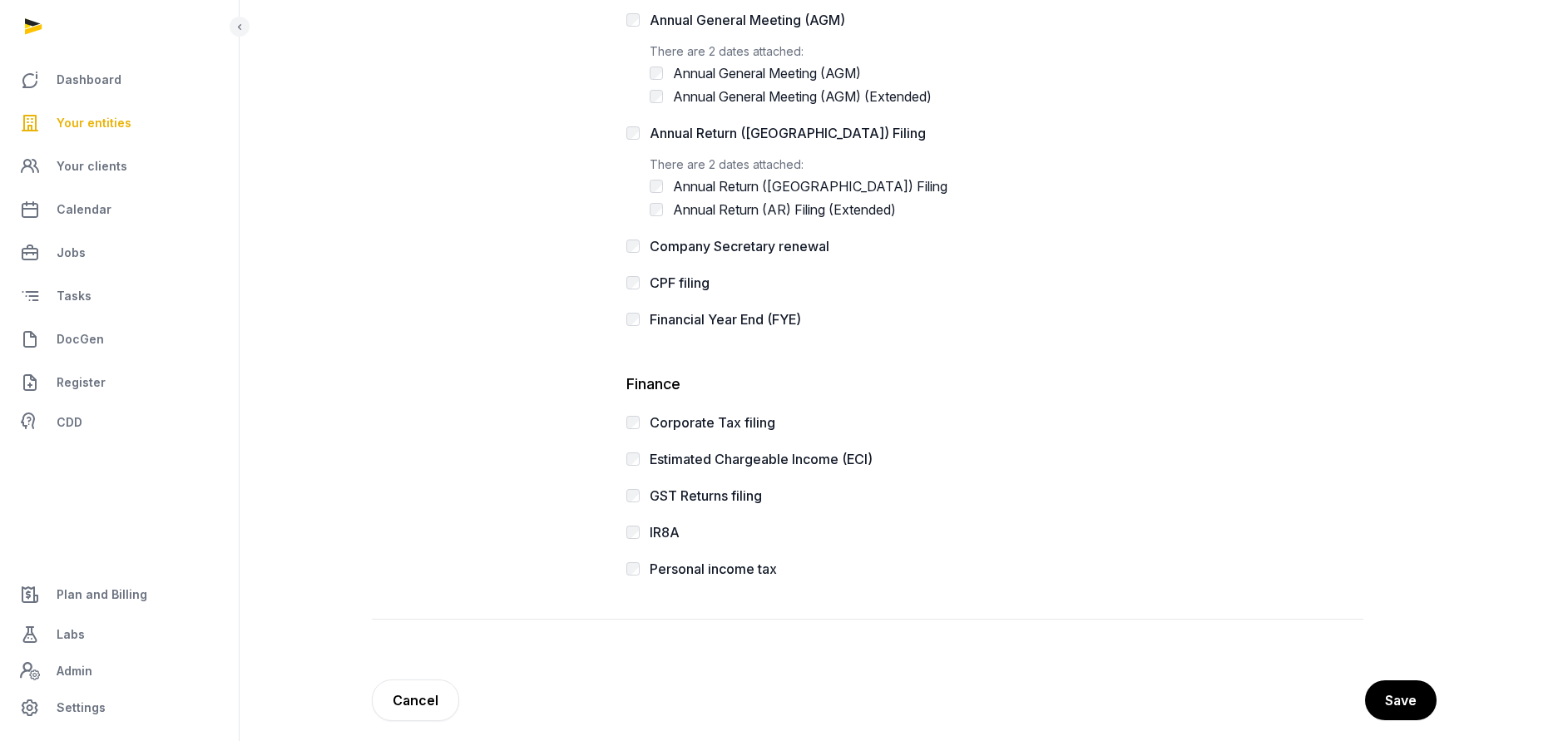
scroll to position [415, 0]
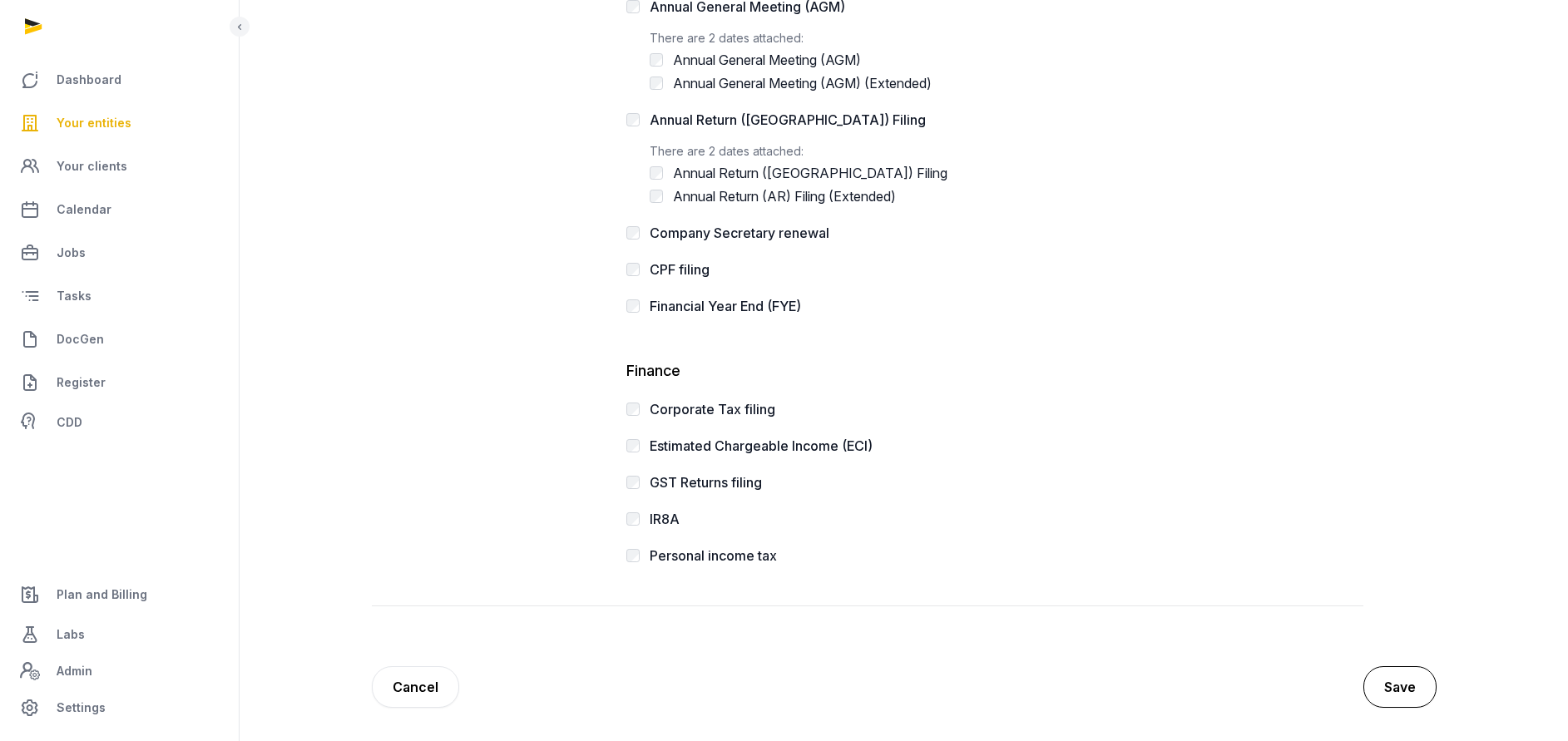
click at [1396, 692] on button "Save" at bounding box center [1400, 687] width 74 height 42
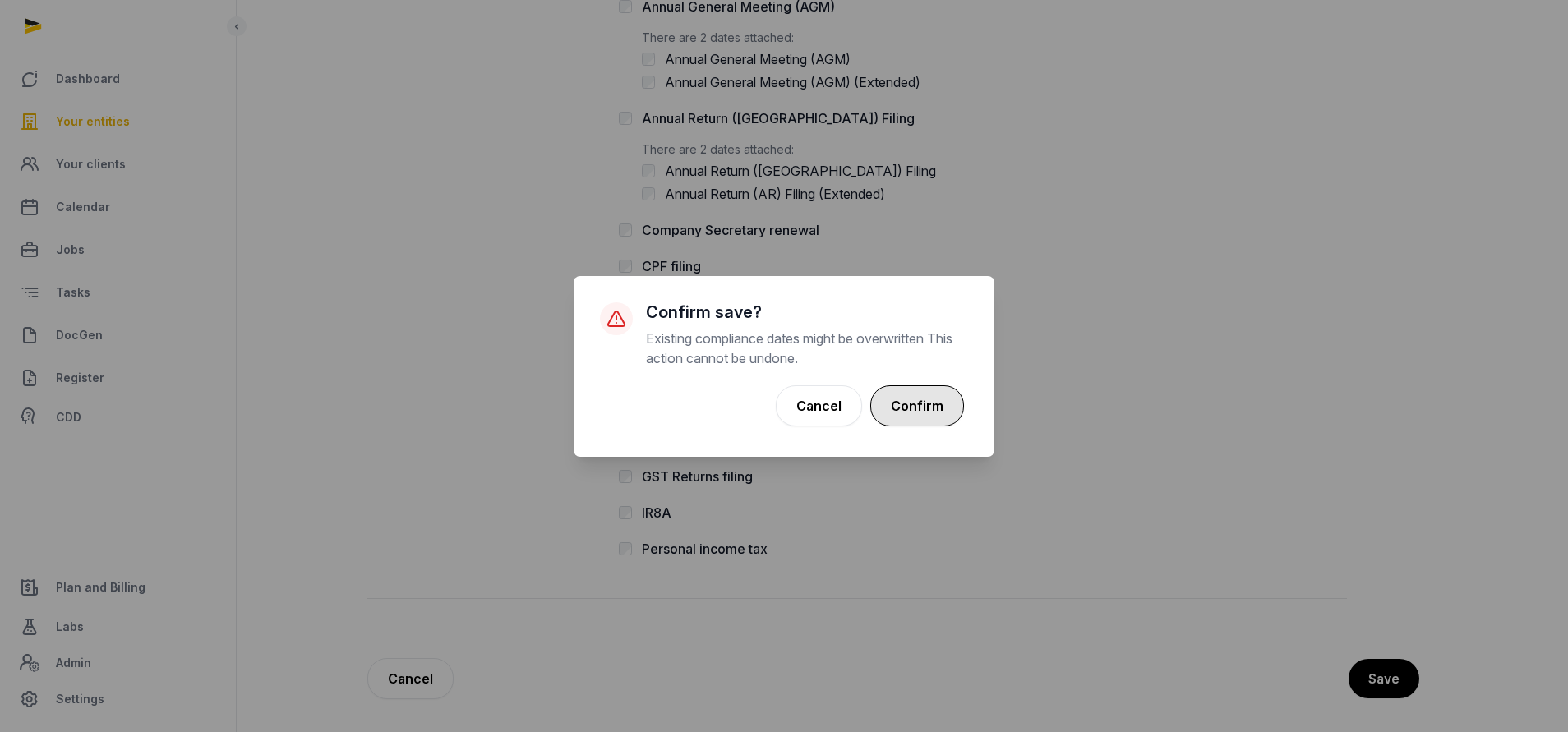
click at [904, 403] on button "Confirm" at bounding box center [916, 406] width 93 height 41
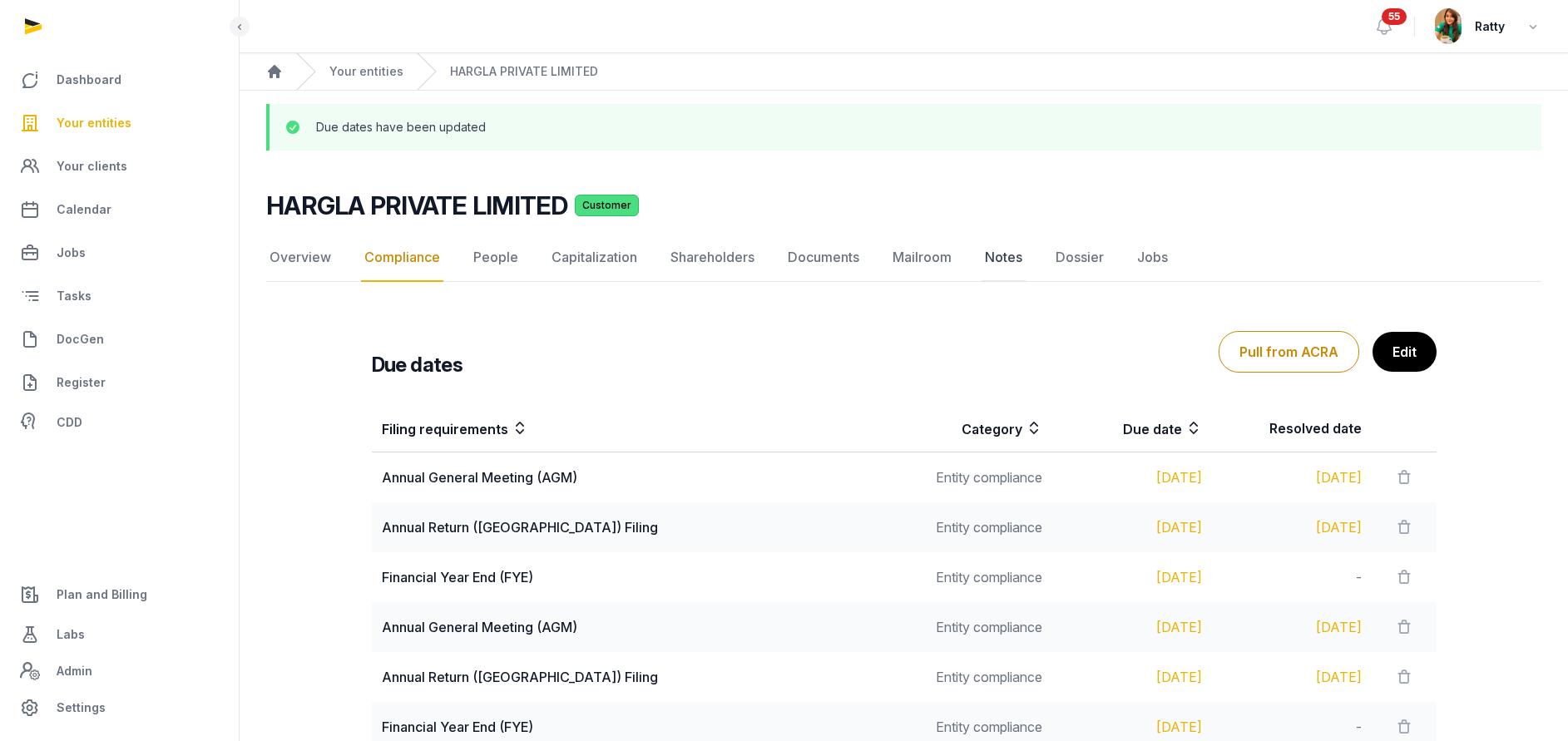
scroll to position [358, 0]
